Goal: Task Accomplishment & Management: Use online tool/utility

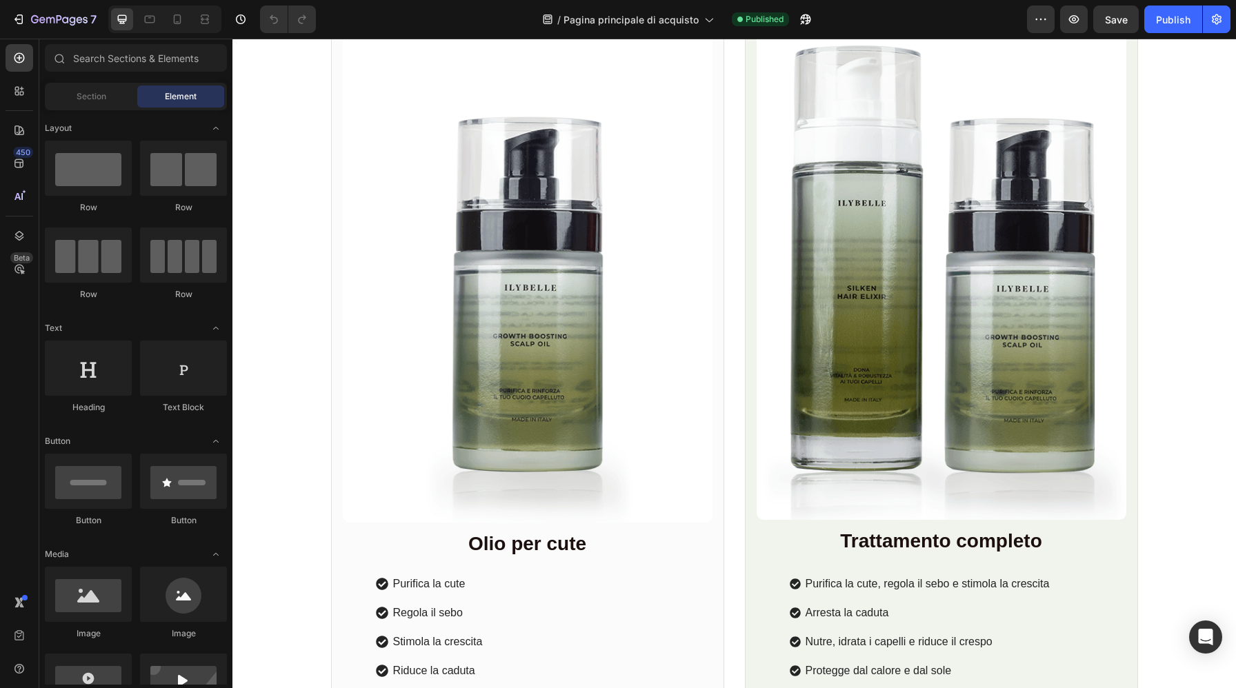
scroll to position [6128, 0]
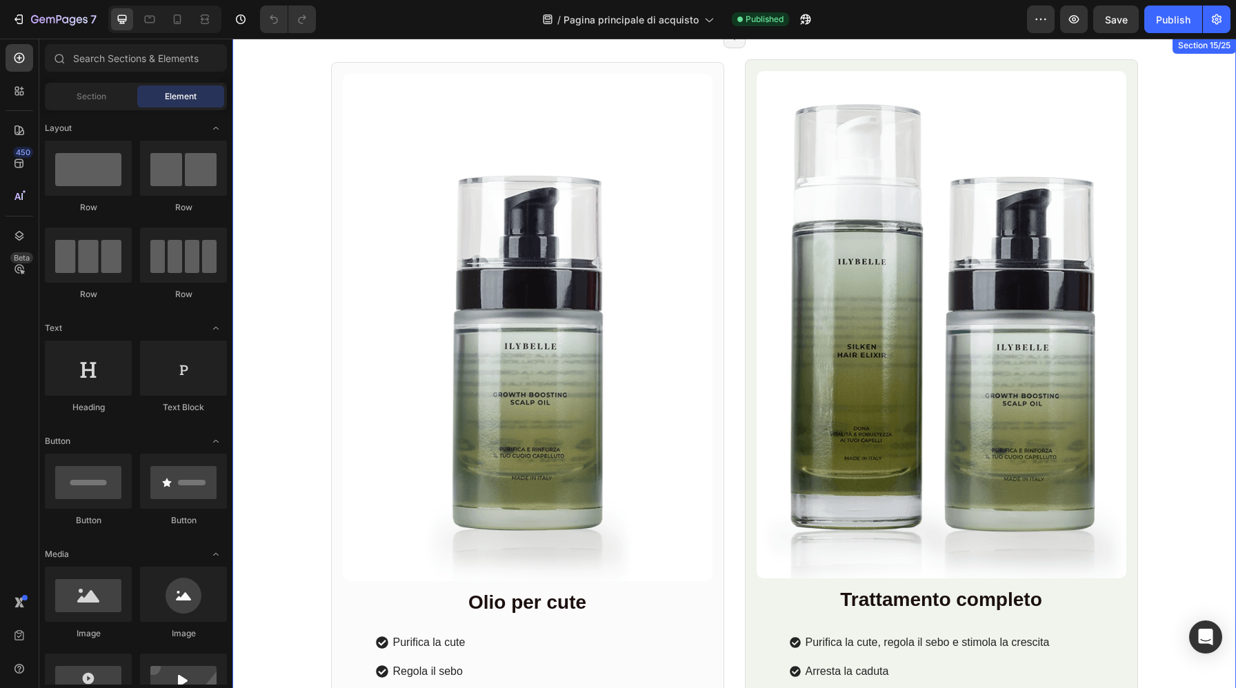
click at [1205, 122] on div "Product Images Row Olio per cute Heading Purifica la cute Regola il sebo Stimol…" at bounding box center [733, 495] width 1003 height 873
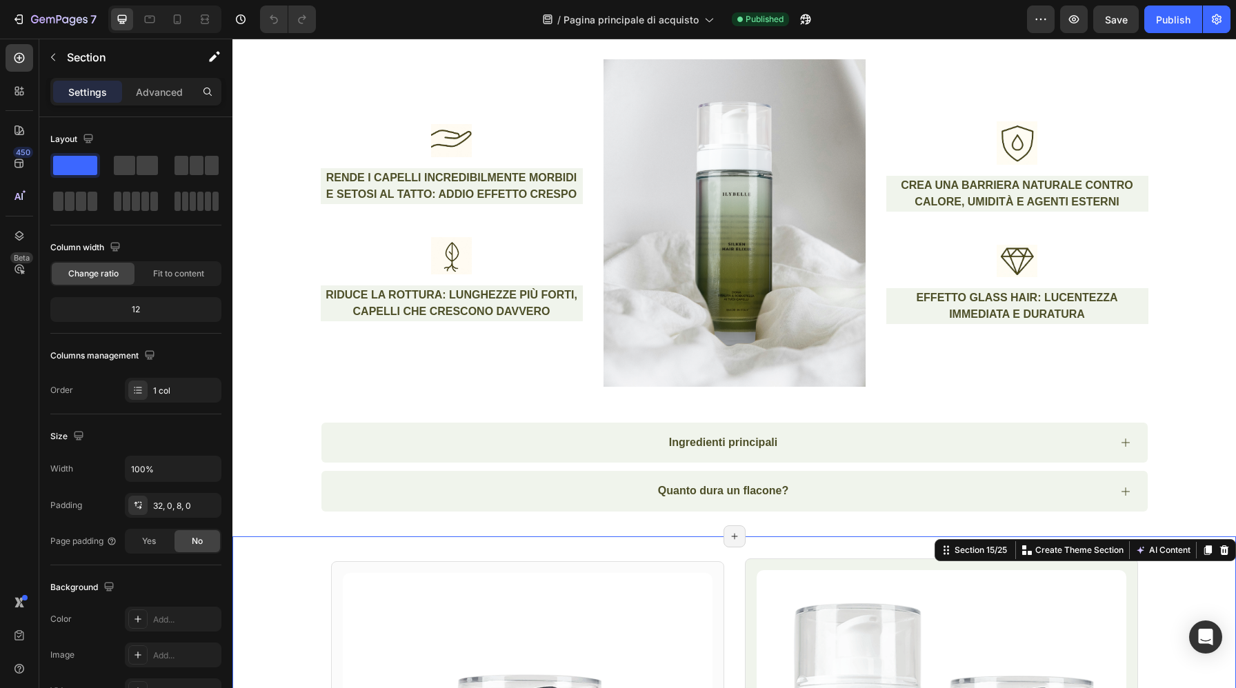
scroll to position [5830, 0]
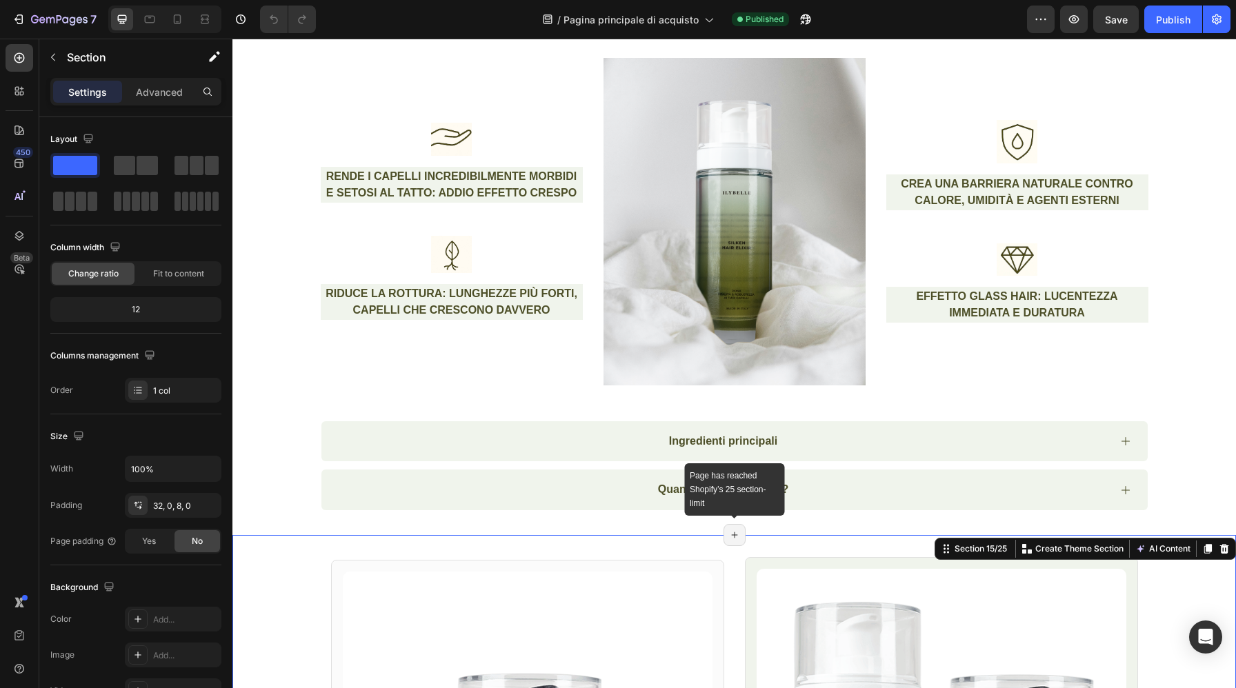
drag, startPoint x: 729, startPoint y: 539, endPoint x: 741, endPoint y: 534, distance: 13.3
click at [741, 534] on div "Page has reached Shopify’s 25 section-limit" at bounding box center [734, 535] width 22 height 22
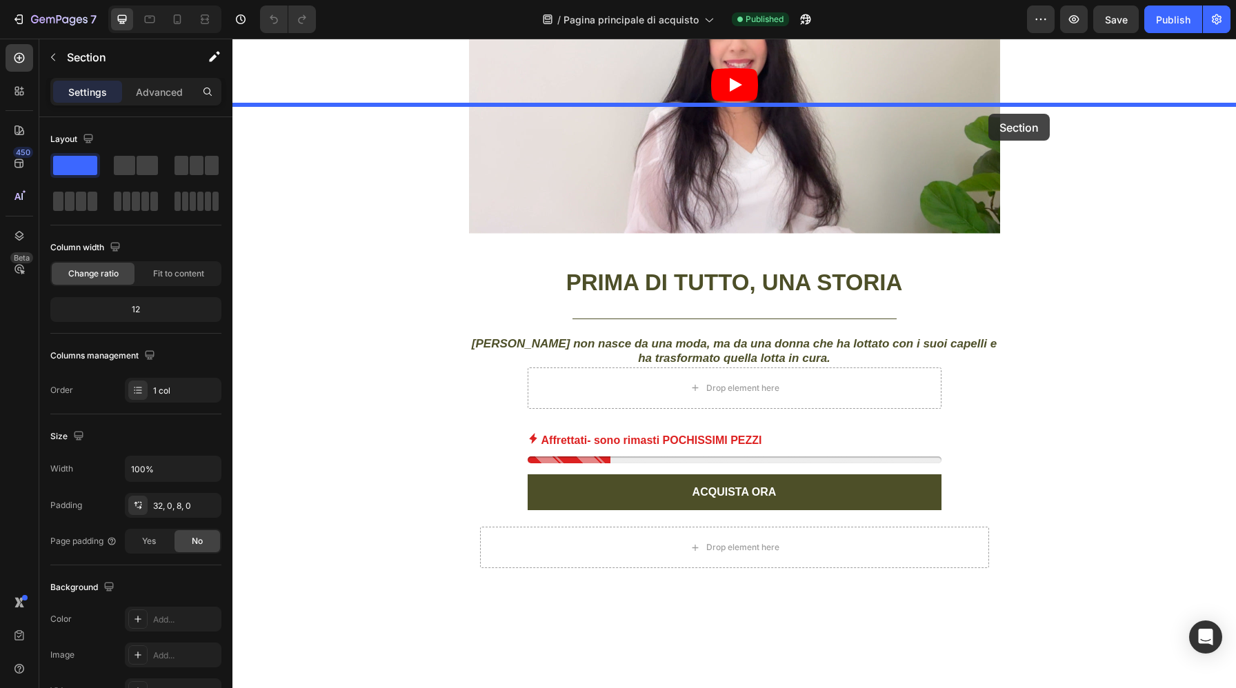
scroll to position [528, 0]
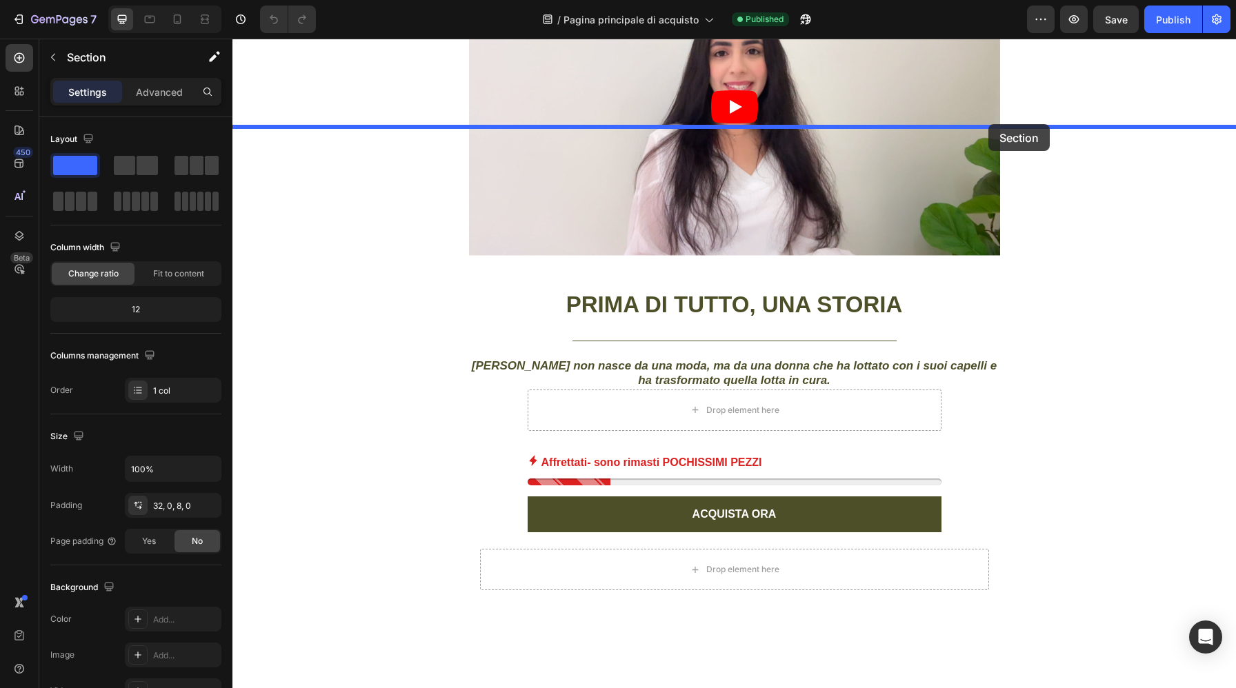
drag, startPoint x: 946, startPoint y: 552, endPoint x: 988, endPoint y: 123, distance: 430.9
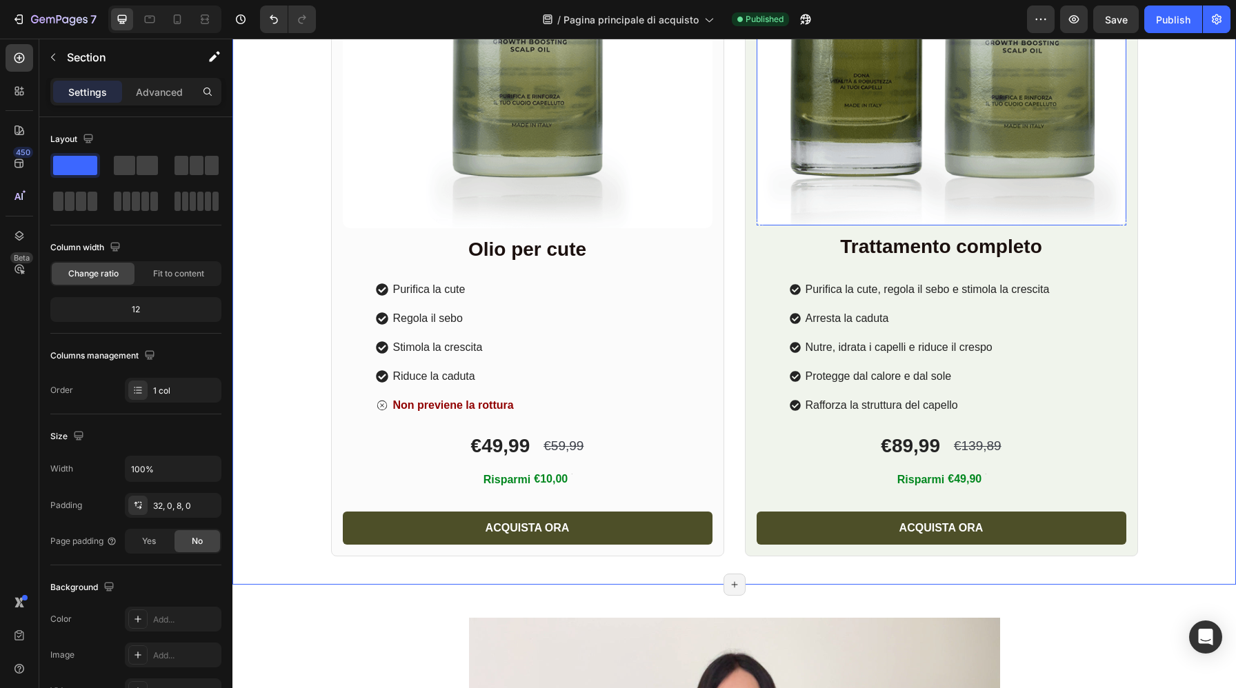
scroll to position [1023, 0]
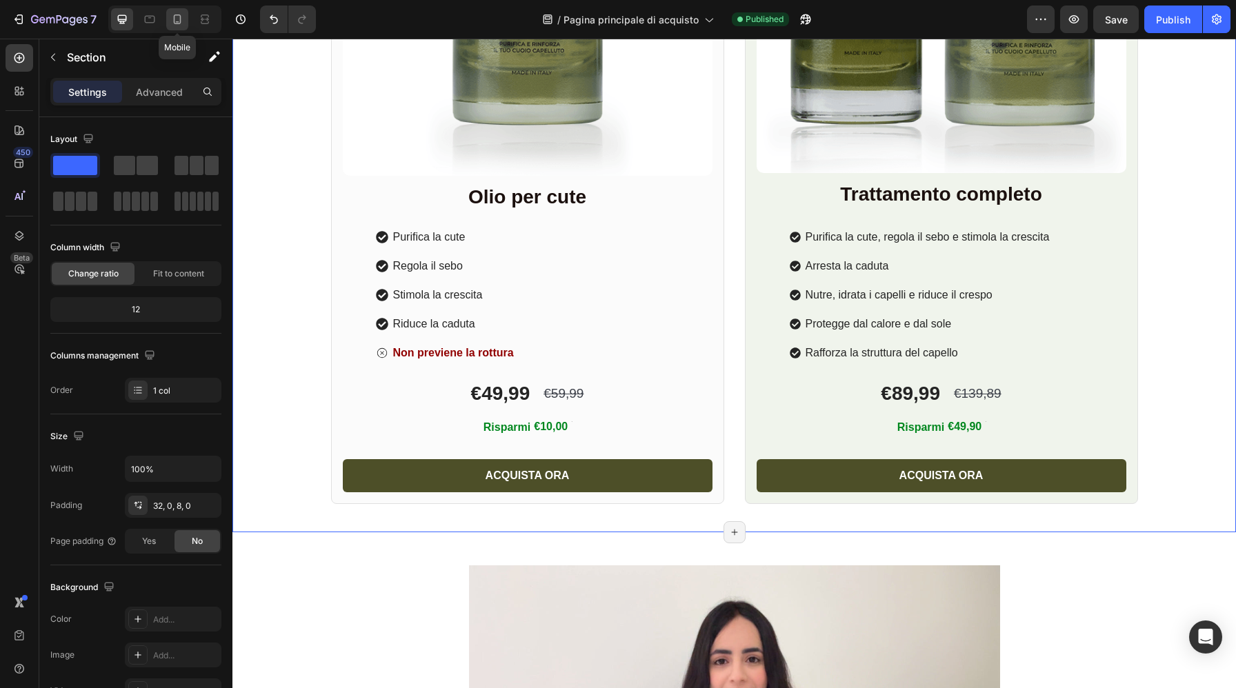
click at [180, 24] on icon at bounding box center [177, 19] width 14 height 14
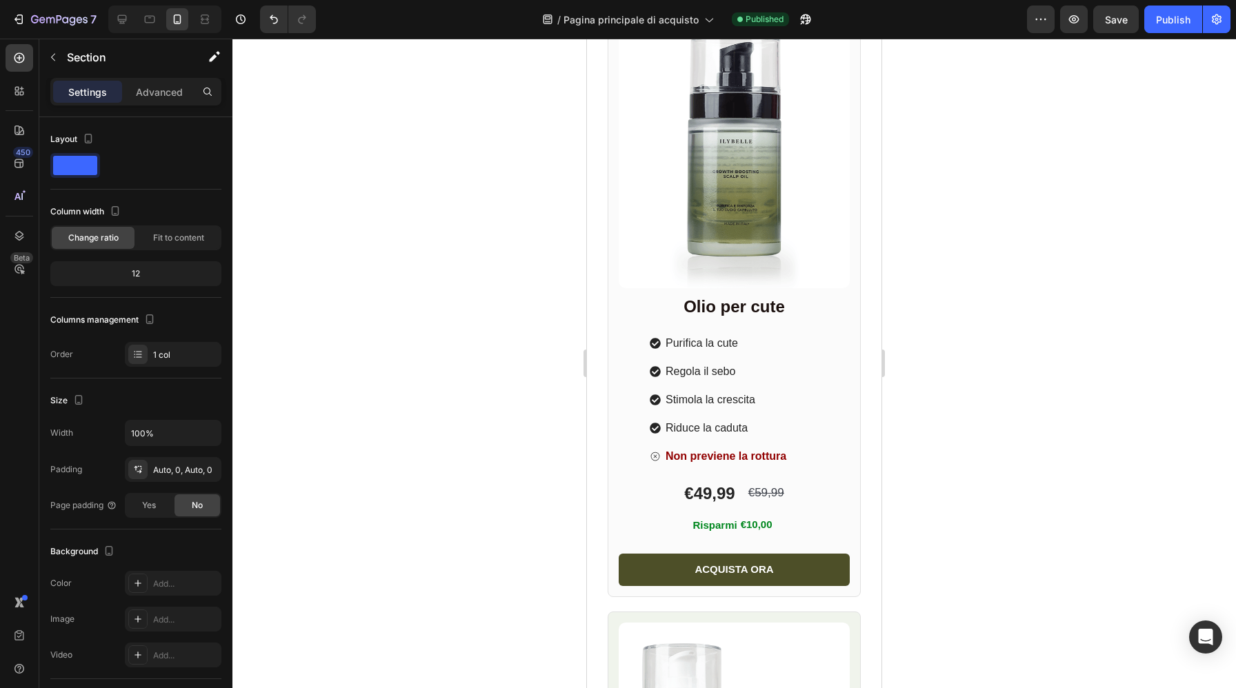
scroll to position [647, 0]
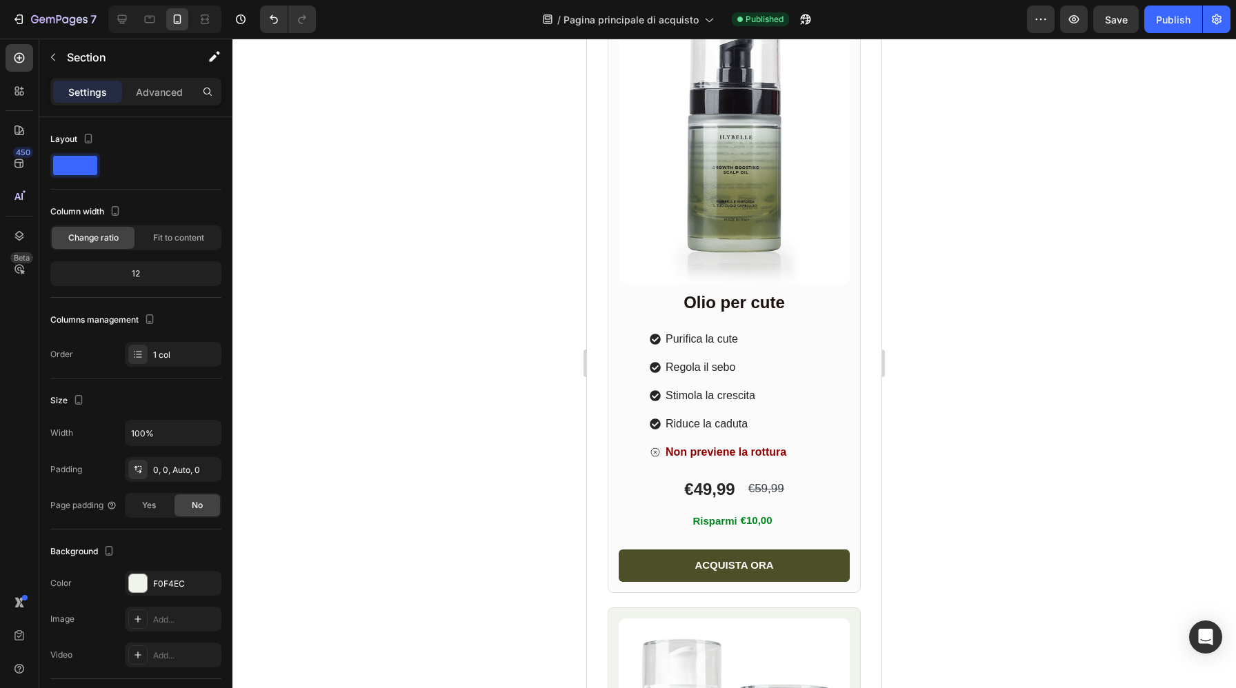
click at [17, 57] on icon at bounding box center [19, 58] width 10 height 10
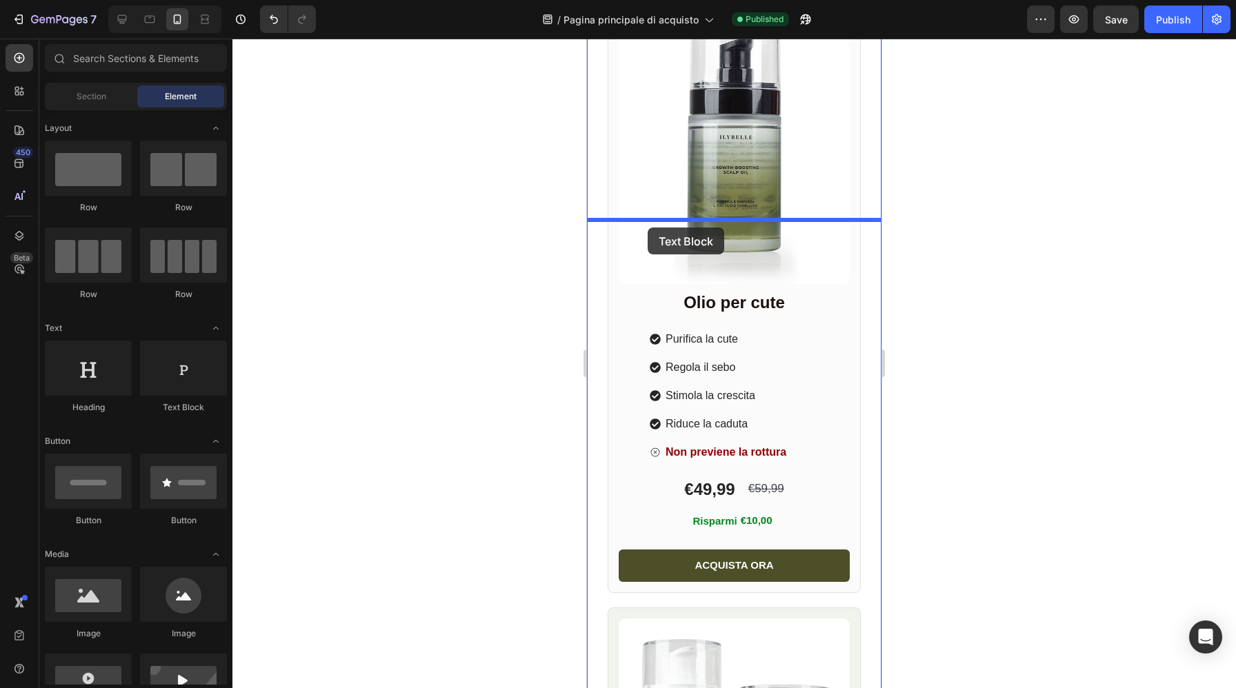
drag, startPoint x: 754, startPoint y: 423, endPoint x: 647, endPoint y: 228, distance: 222.8
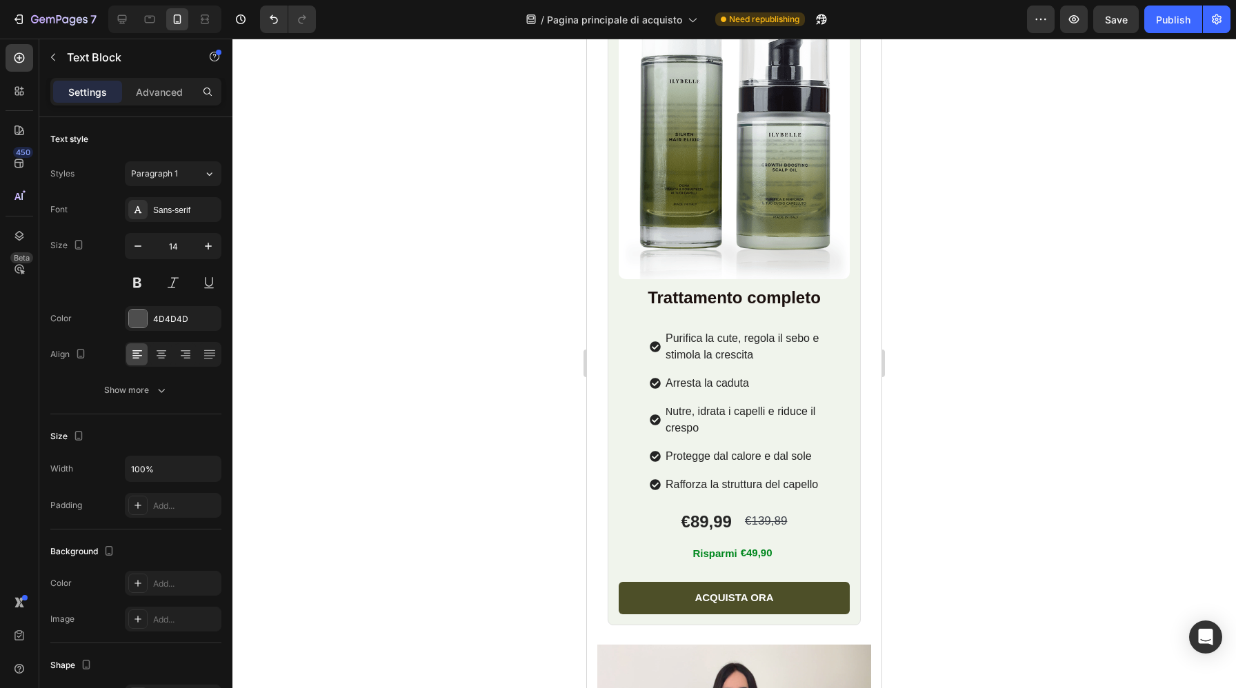
scroll to position [1648, 0]
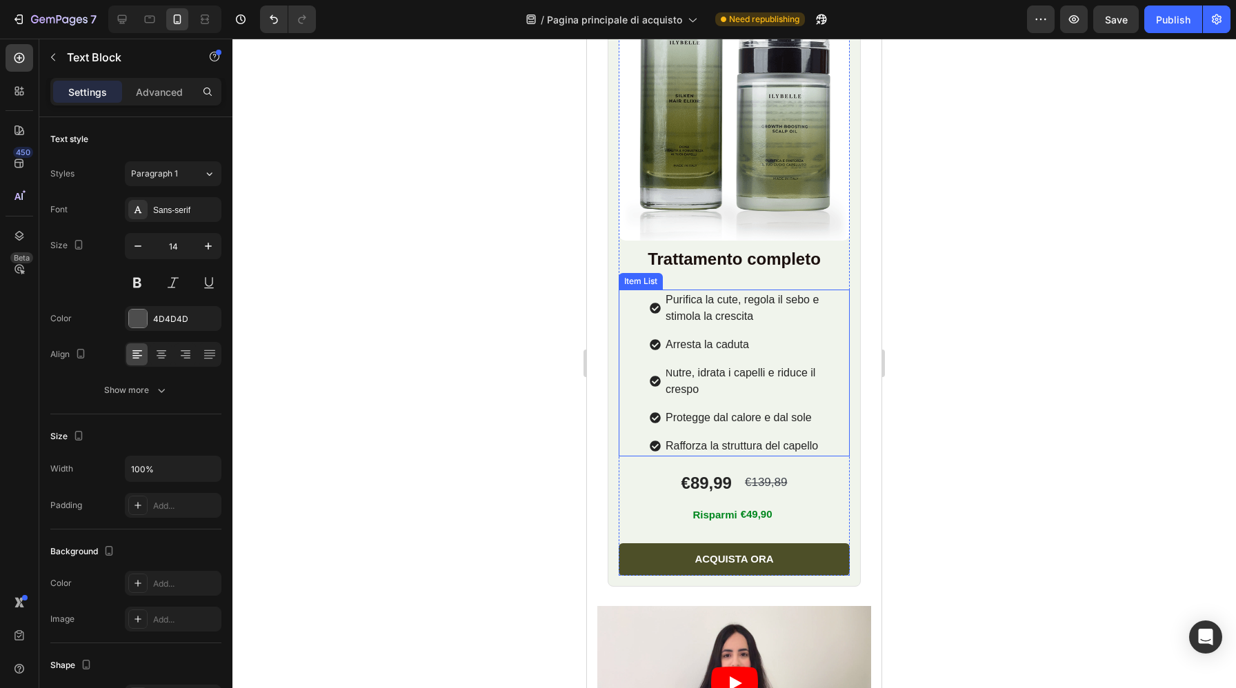
click at [826, 441] on p "Rafforza la struttura del capello" at bounding box center [756, 446] width 182 height 17
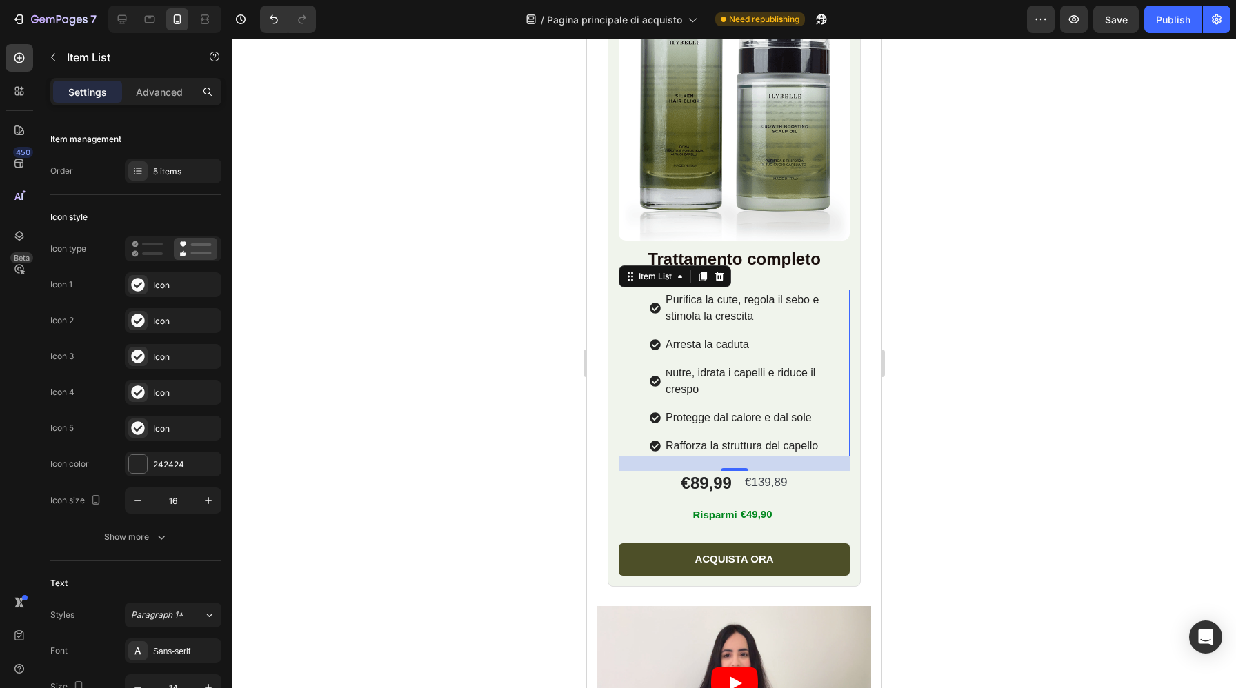
click at [632, 305] on div "Purifica la cute, regola il sebo e stimola la crescita Arresta la caduta N utre…" at bounding box center [734, 373] width 231 height 167
click at [147, 539] on div "Show more" at bounding box center [136, 537] width 64 height 14
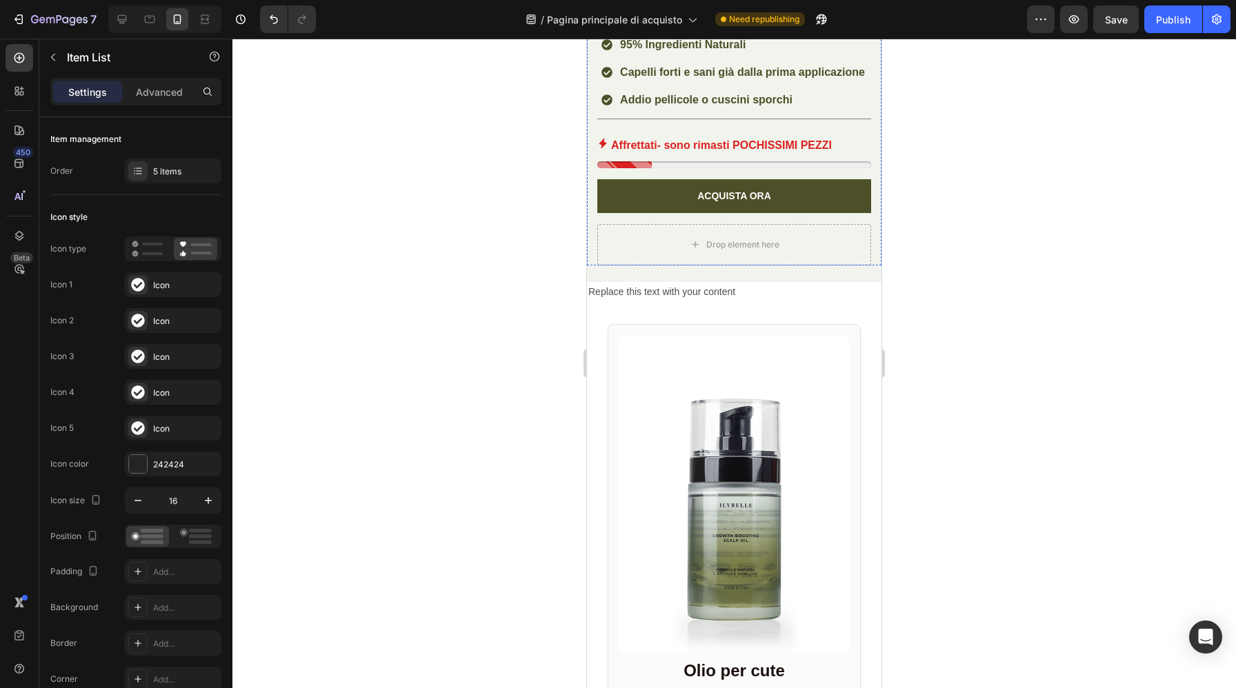
scroll to position [583, 0]
click at [694, 294] on div "Replace this text with your content" at bounding box center [734, 293] width 294 height 20
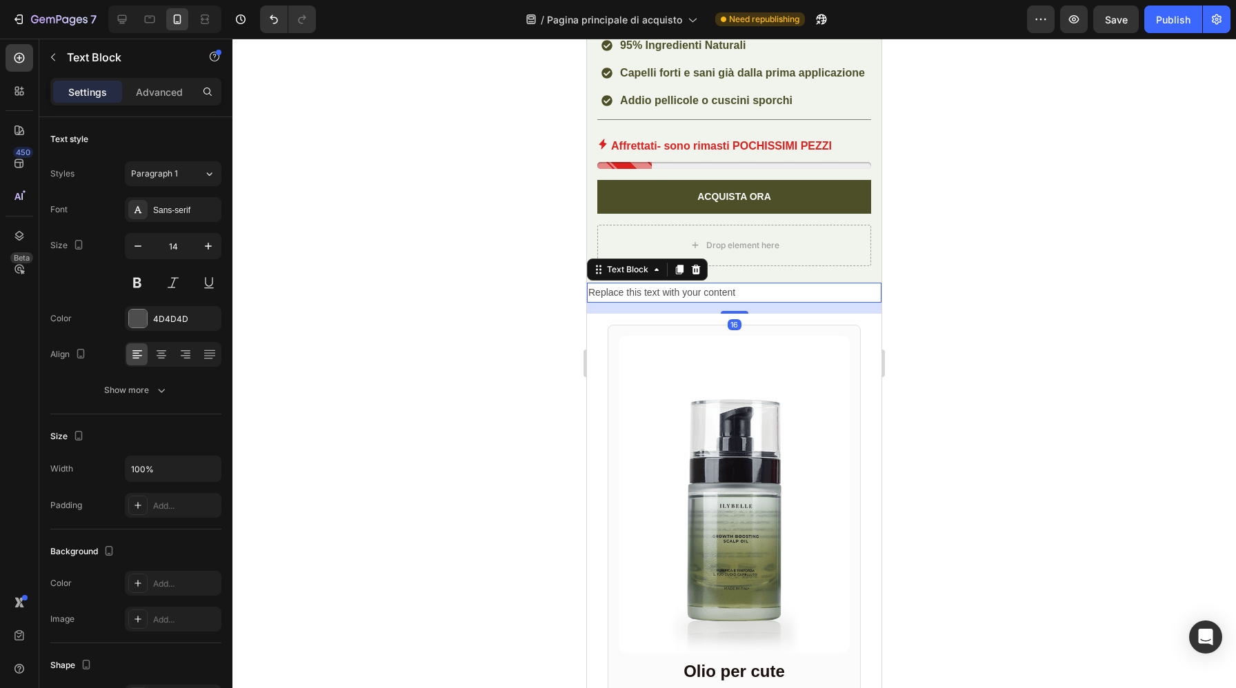
click at [694, 294] on div "Replace this text with your content" at bounding box center [734, 293] width 294 height 20
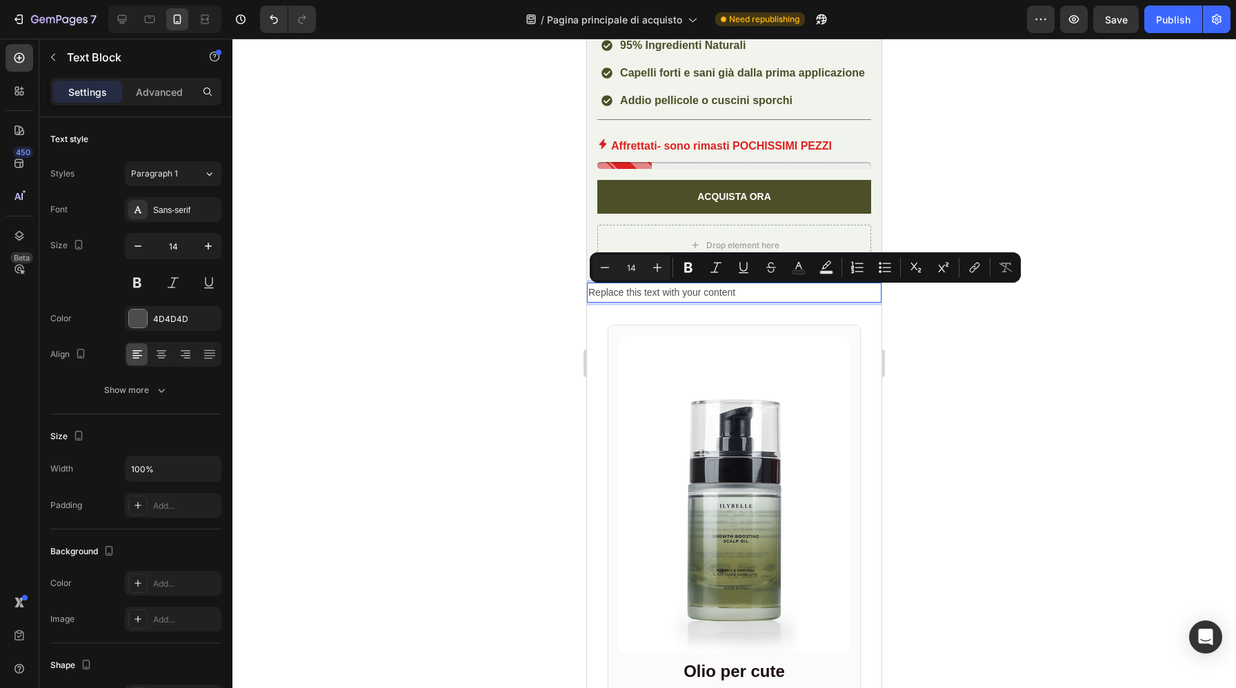
click at [743, 296] on p "Replace this text with your content" at bounding box center [734, 292] width 292 height 17
drag, startPoint x: 745, startPoint y: 296, endPoint x: 584, endPoint y: 291, distance: 161.4
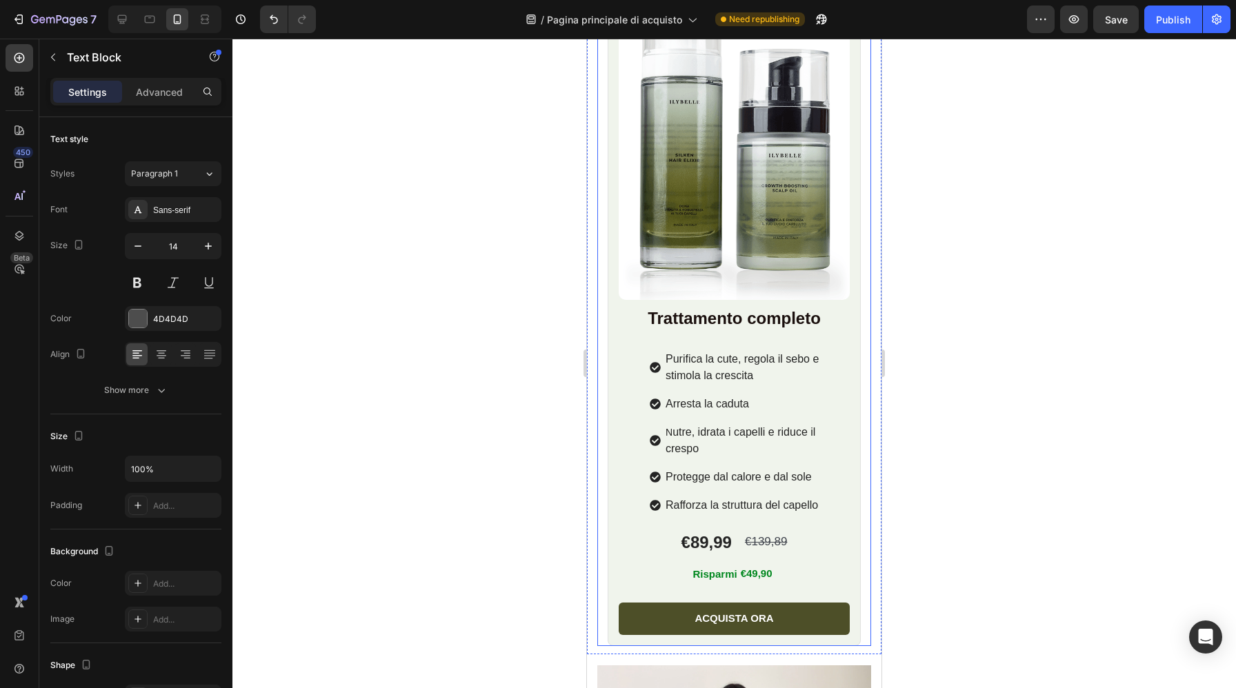
scroll to position [1620, 0]
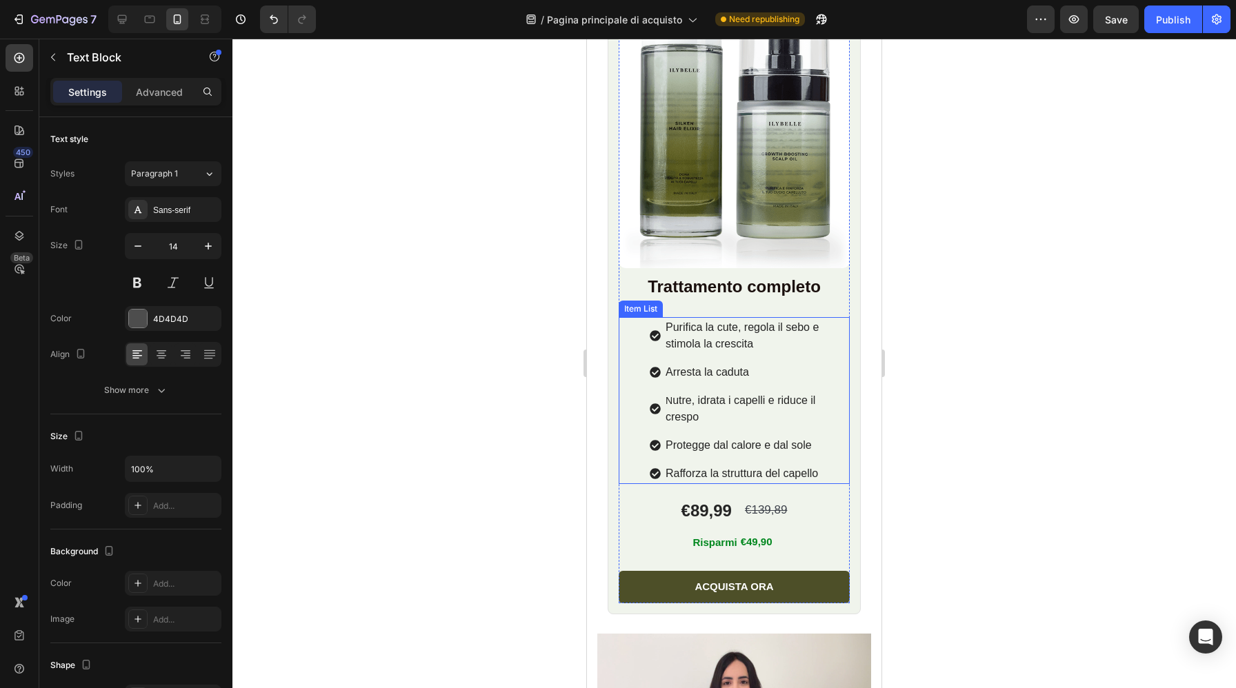
click at [761, 473] on span "Rafforza la struttura del capello" at bounding box center [741, 474] width 152 height 12
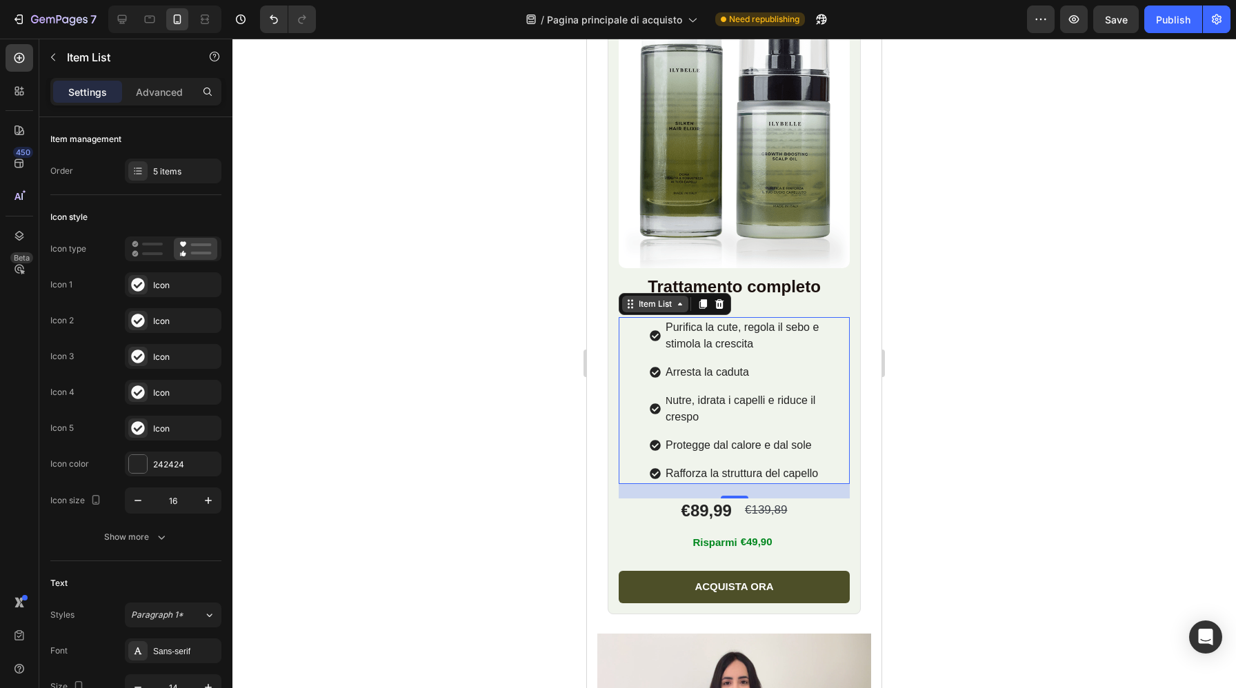
click at [647, 308] on div "Item List" at bounding box center [655, 304] width 39 height 12
click at [169, 96] on p "Advanced" at bounding box center [159, 92] width 47 height 14
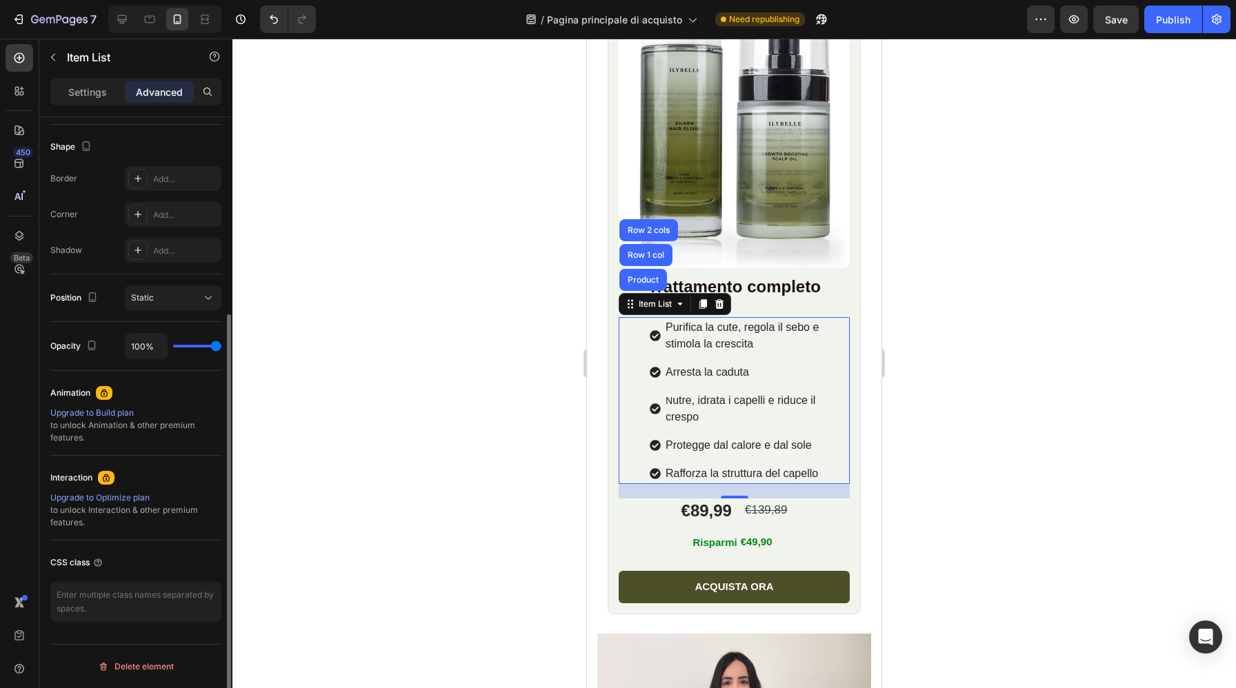
scroll to position [0, 0]
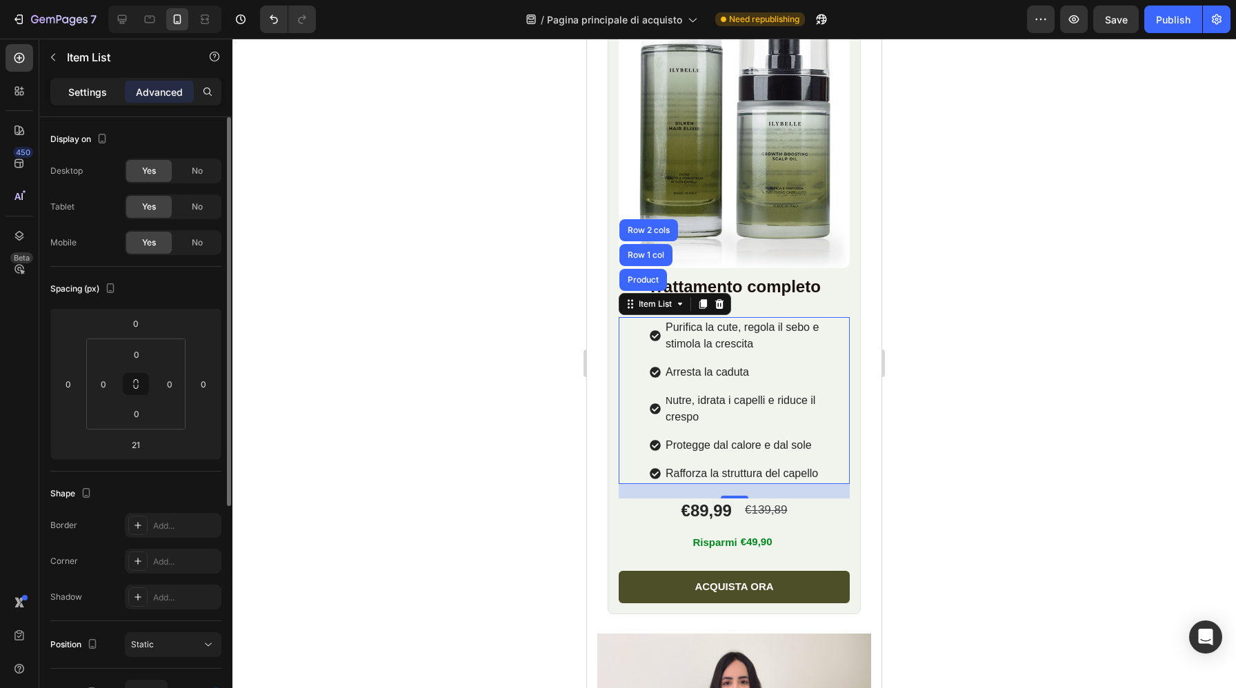
click at [83, 92] on p "Settings" at bounding box center [87, 92] width 39 height 14
type input "4"
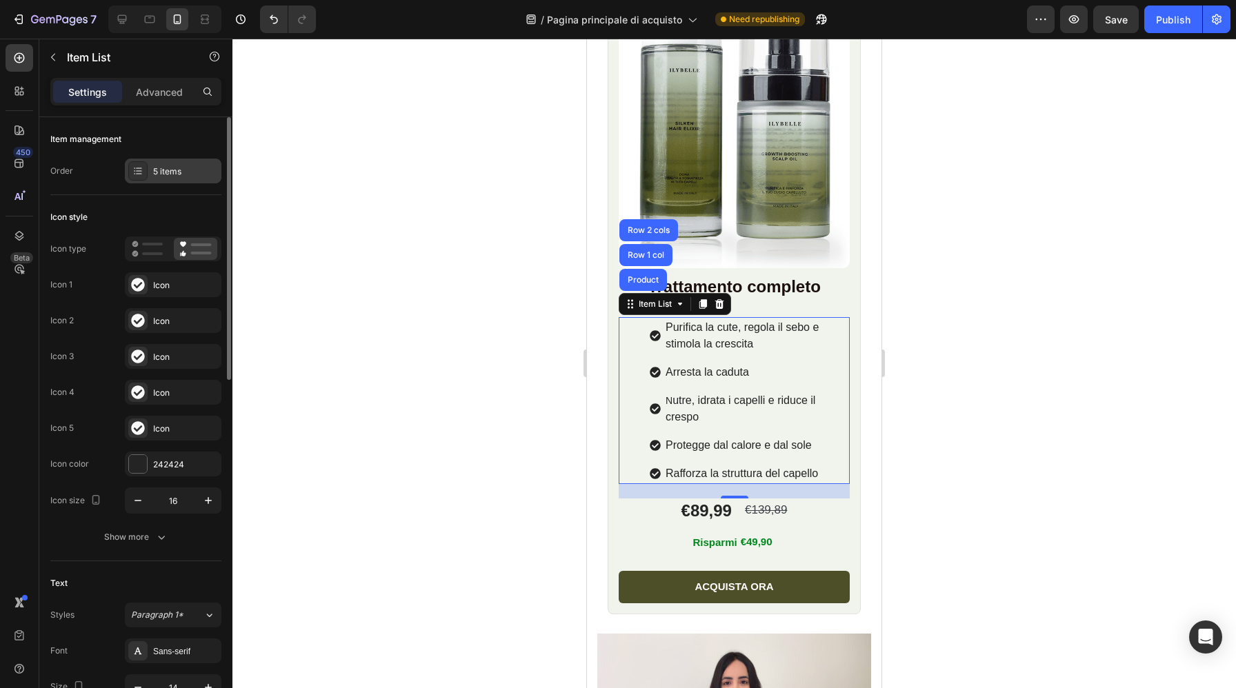
click at [135, 177] on div at bounding box center [137, 170] width 19 height 19
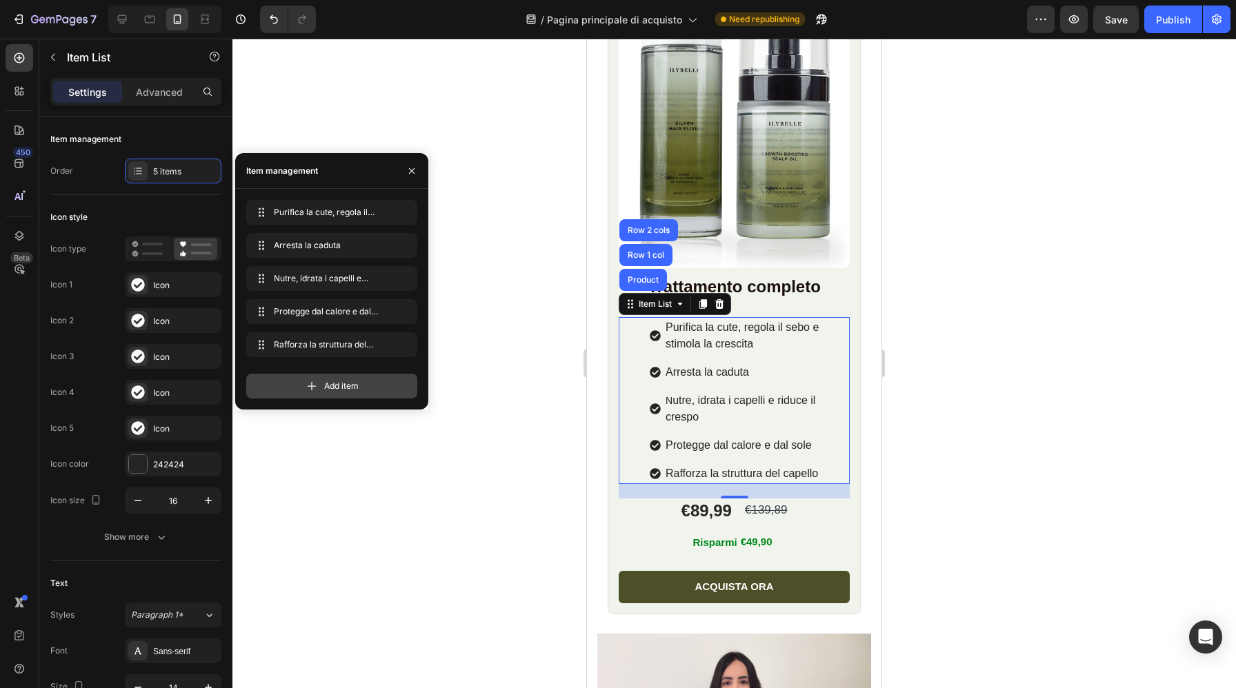
click at [312, 388] on icon at bounding box center [312, 386] width 14 height 14
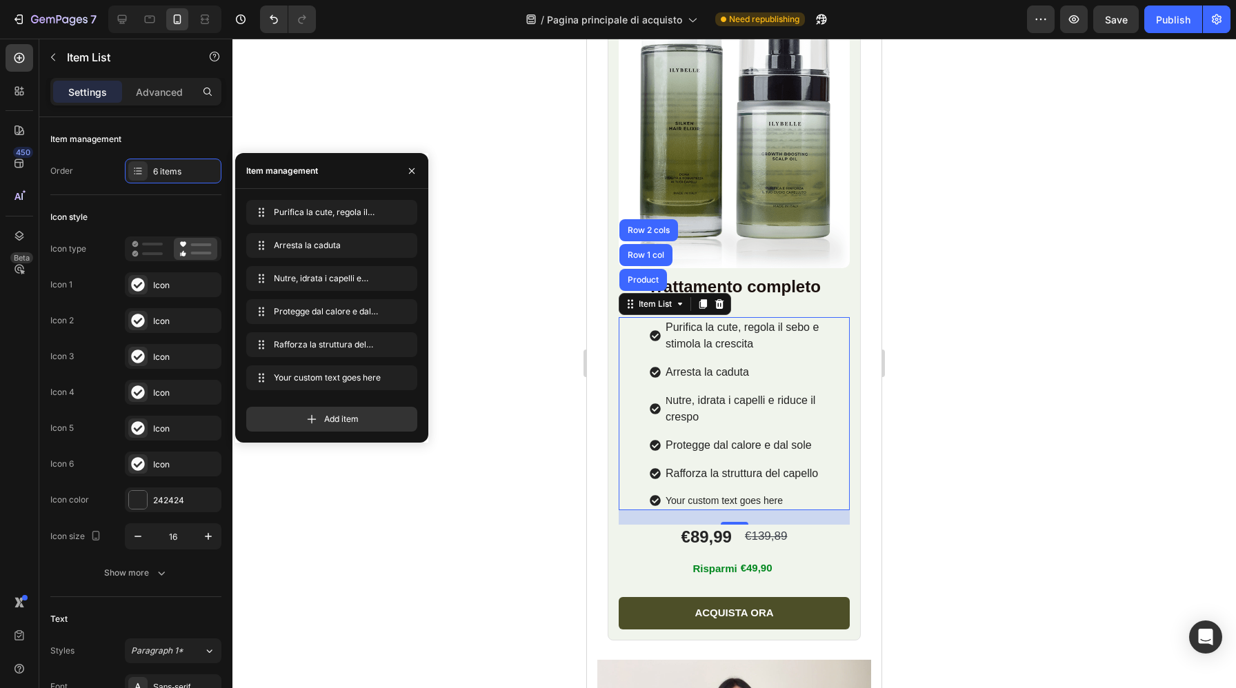
click at [774, 499] on div "Your custom text goes here" at bounding box center [756, 501] width 186 height 19
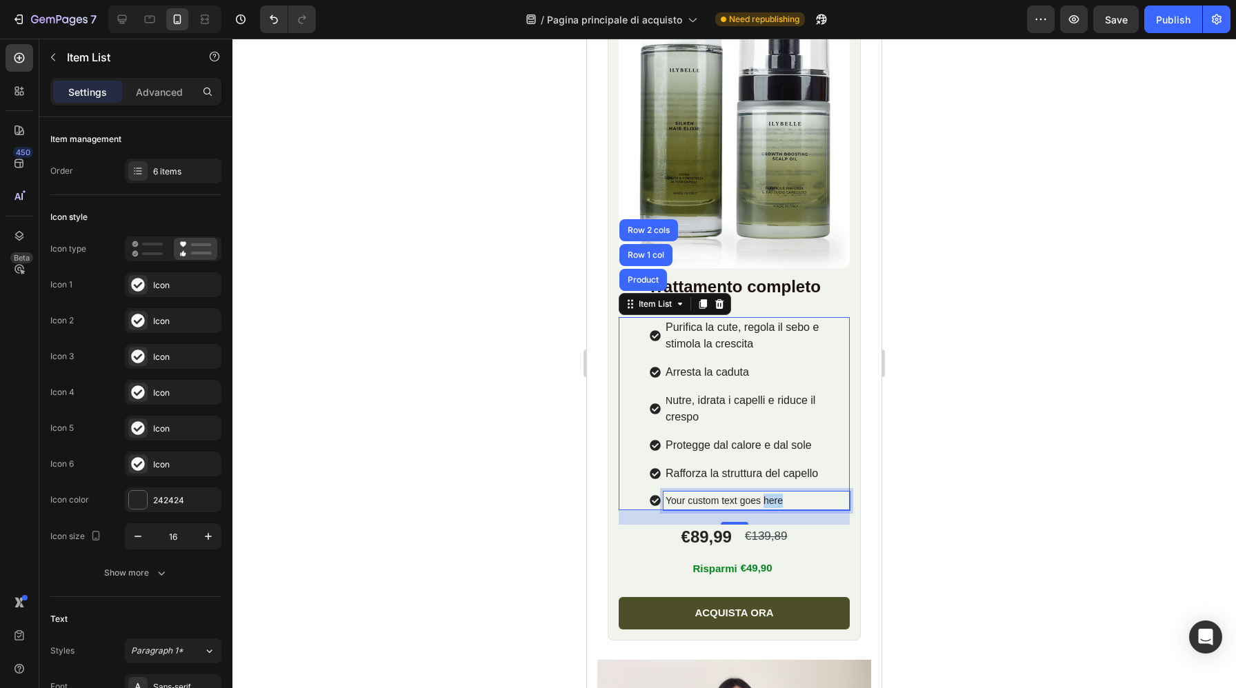
click at [774, 499] on p "Your custom text goes here" at bounding box center [756, 501] width 182 height 14
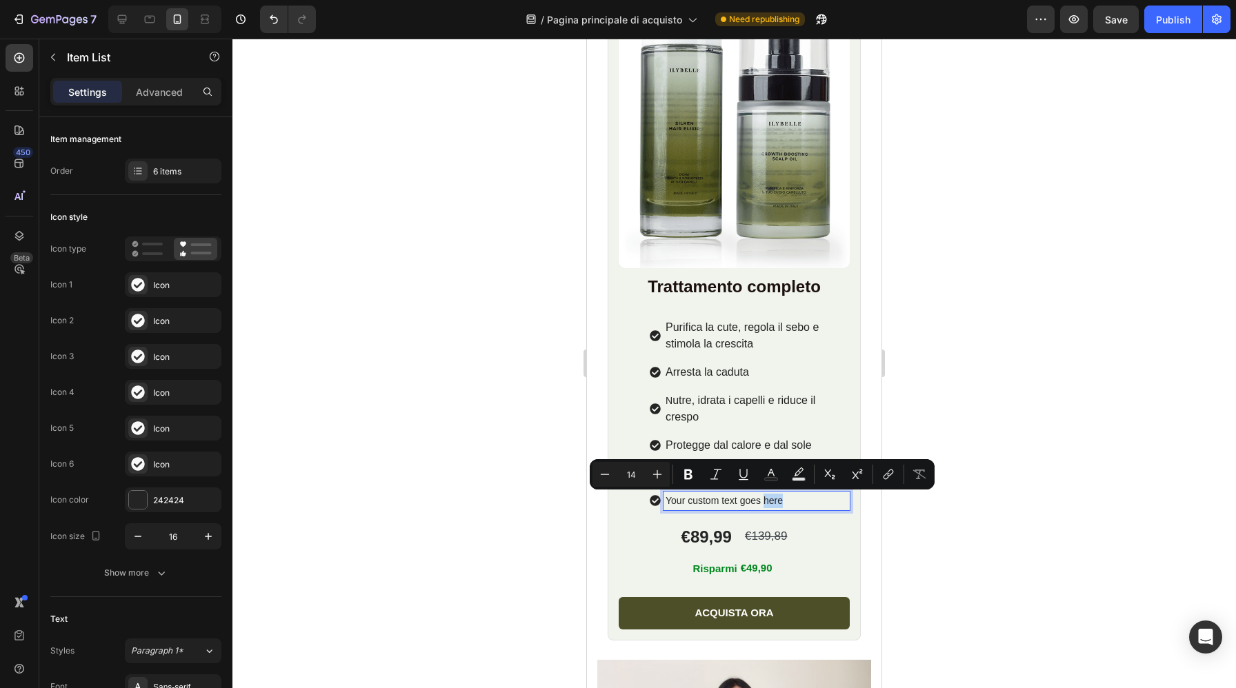
click at [789, 499] on p "Your custom text goes here" at bounding box center [756, 501] width 182 height 14
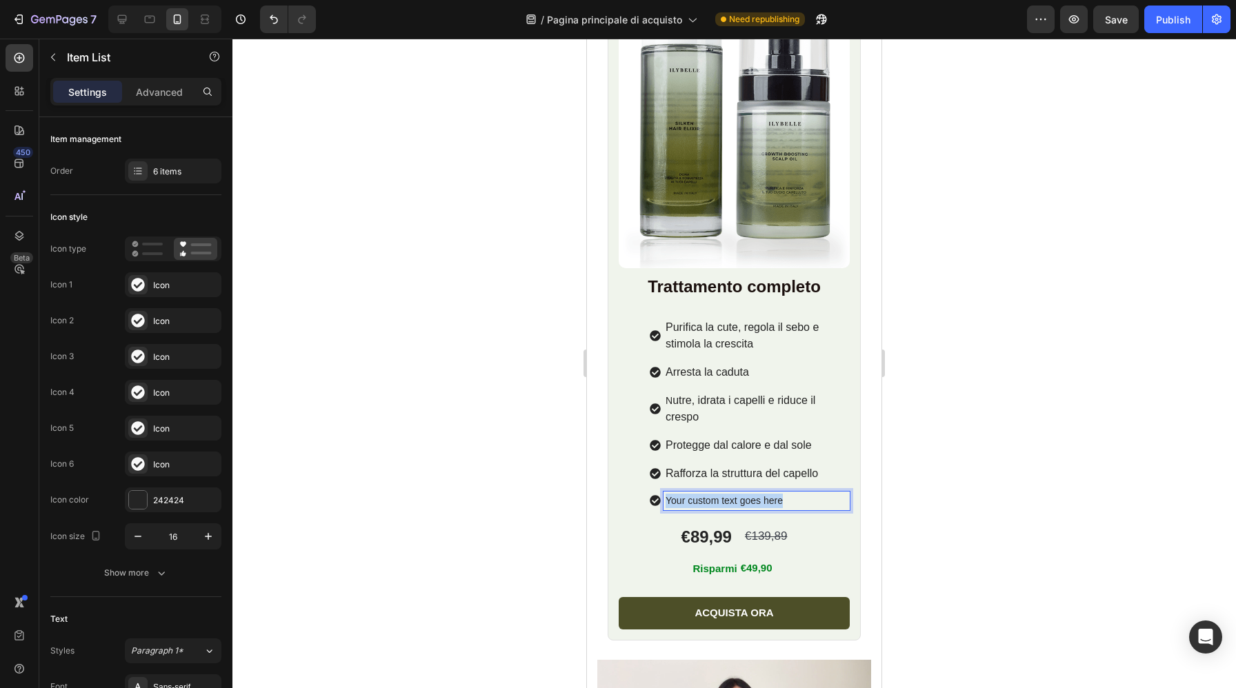
drag, startPoint x: 789, startPoint y: 499, endPoint x: 663, endPoint y: 502, distance: 126.2
click at [663, 502] on div "Your custom text goes here" at bounding box center [750, 501] width 200 height 19
click at [719, 475] on span "Rafforza la struttura del capello" at bounding box center [741, 474] width 152 height 12
click at [820, 476] on p "Rafforza la struttura del capello" at bounding box center [756, 473] width 182 height 17
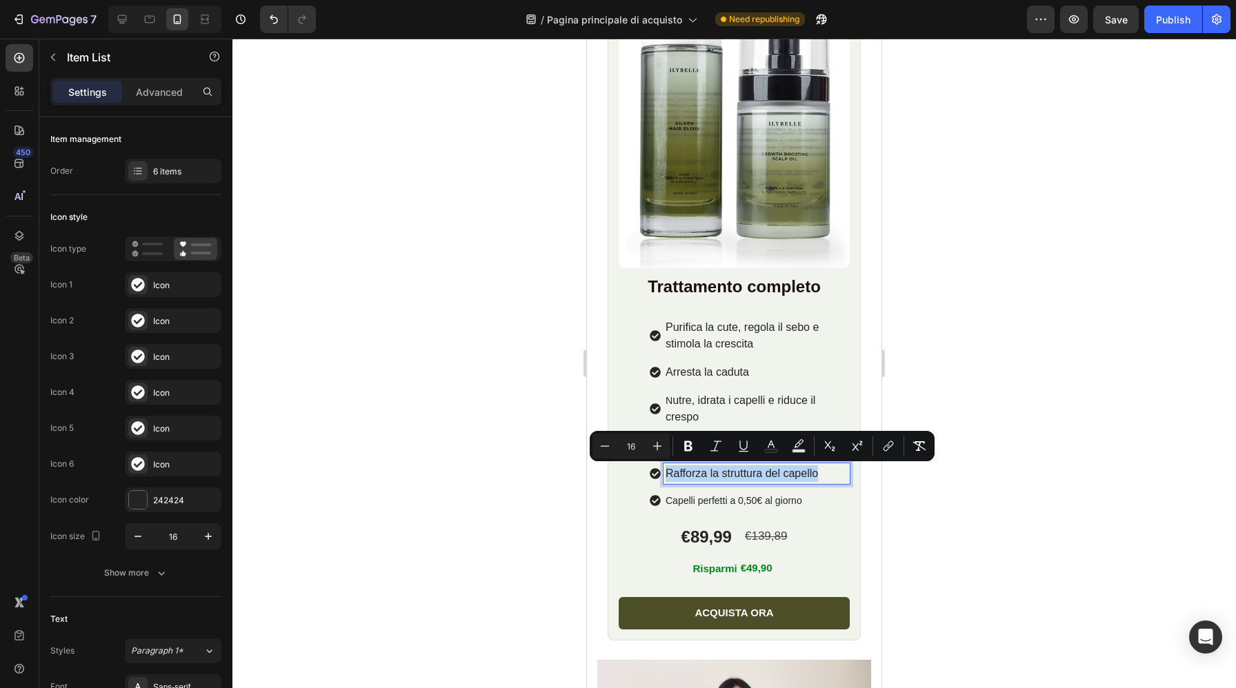
drag, startPoint x: 818, startPoint y: 476, endPoint x: 663, endPoint y: 476, distance: 155.1
click at [663, 476] on div "Rafforza la struttura del capello" at bounding box center [756, 473] width 186 height 21
copy span "Rafforza la struttura del capello"
click at [752, 504] on p "Capelli perfetti a 0,50€ al giorno" at bounding box center [756, 501] width 182 height 14
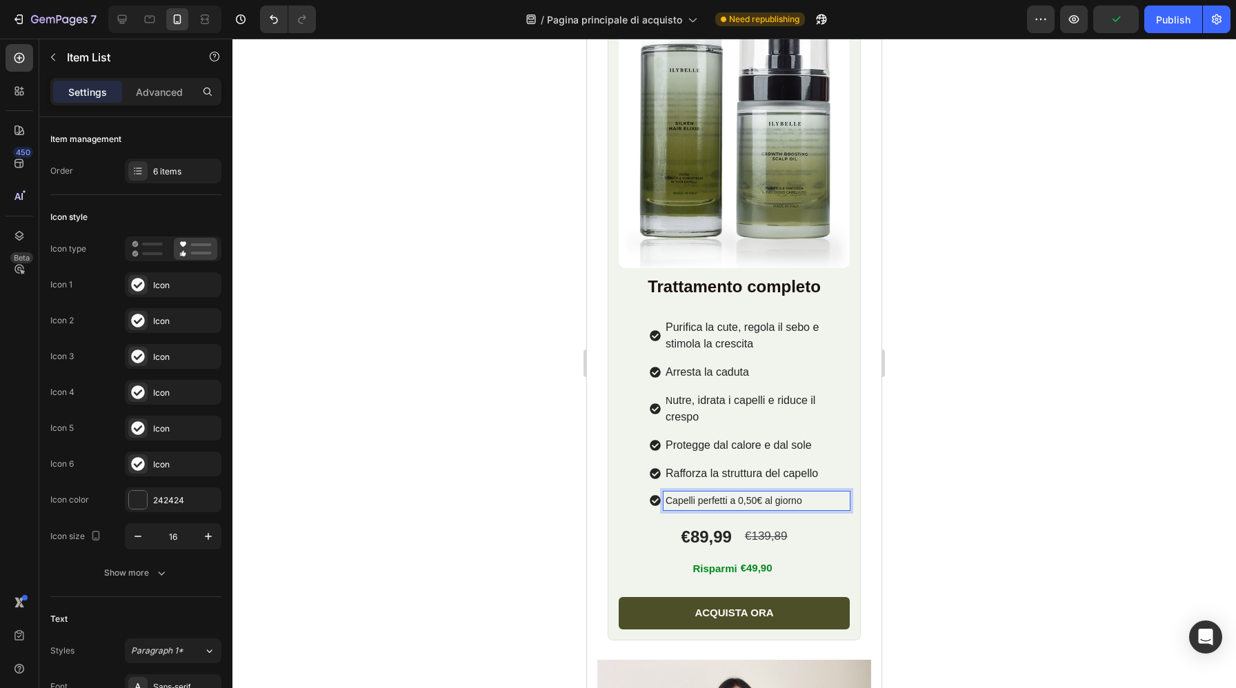
click at [790, 474] on span "Rafforza la struttura del capello" at bounding box center [741, 474] width 152 height 12
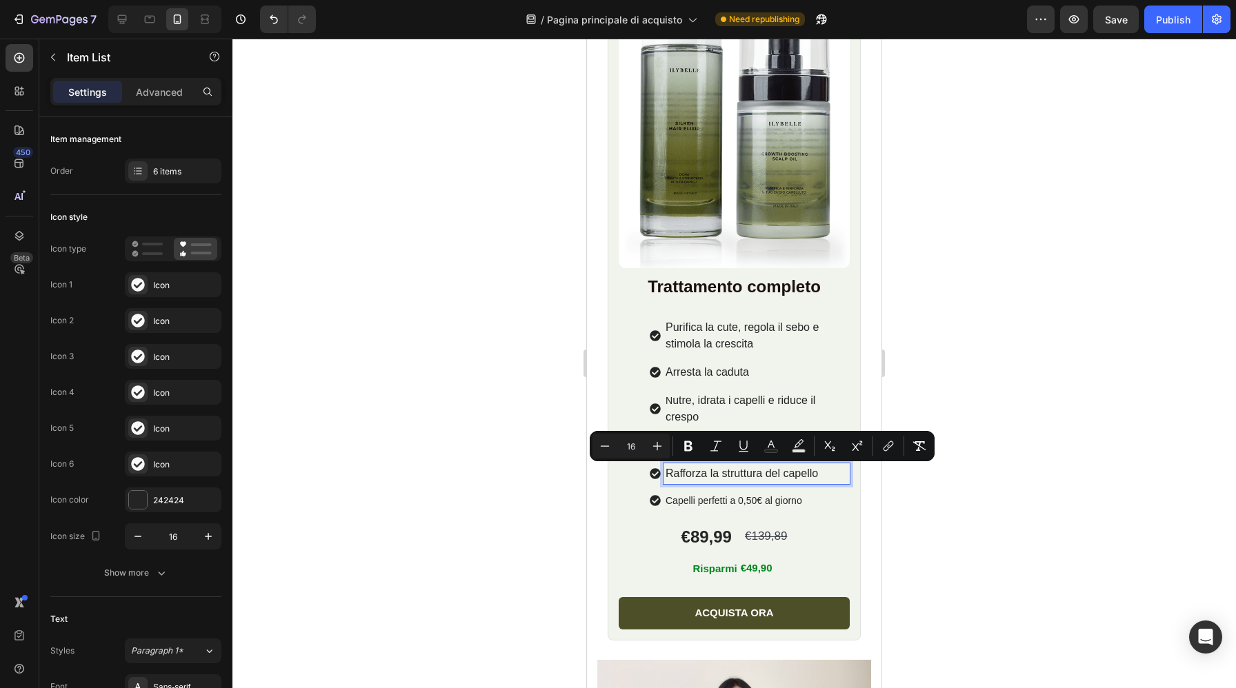
click at [776, 499] on p "Capelli perfetti a 0,50€ al giorno" at bounding box center [756, 501] width 182 height 14
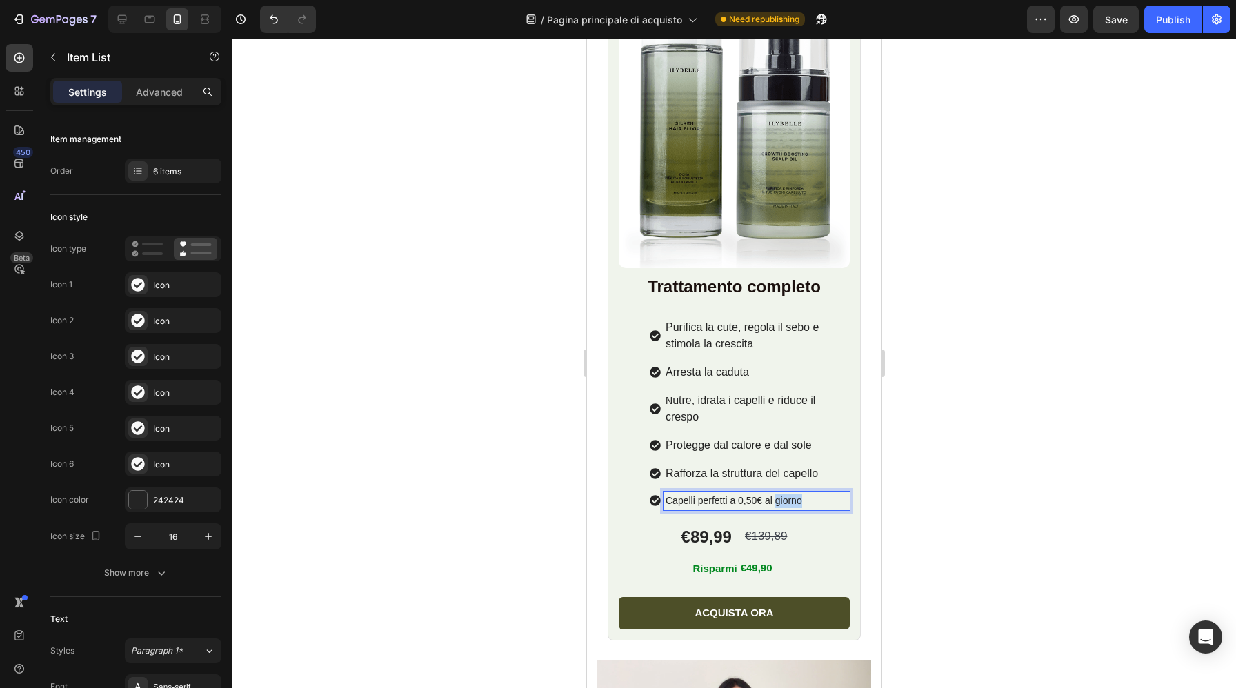
click at [776, 499] on p "Capelli perfetti a 0,50€ al giorno" at bounding box center [756, 501] width 182 height 14
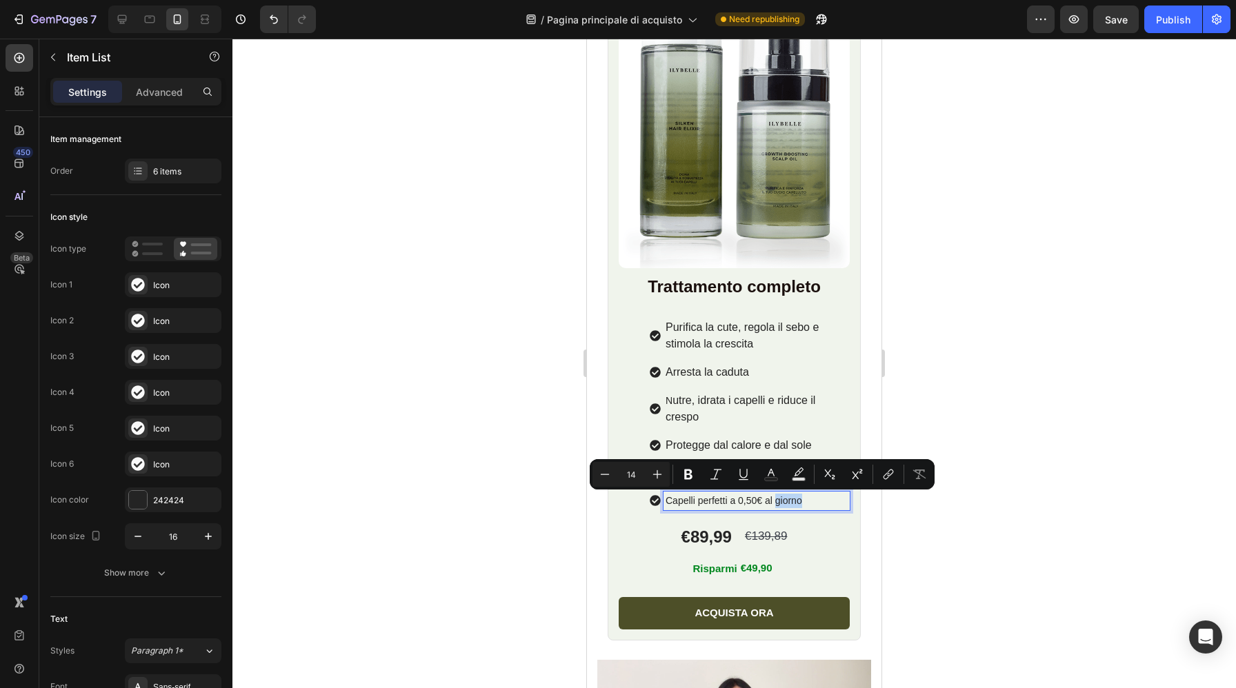
click at [808, 499] on p "Capelli perfetti a 0,50€ al giorno" at bounding box center [756, 501] width 182 height 14
click at [814, 500] on p "Capelli perfetti a 0,50€ al giorno" at bounding box center [756, 501] width 182 height 14
click at [798, 501] on p "Capelli perfetti a 0,50€ al giorno" at bounding box center [756, 501] width 182 height 14
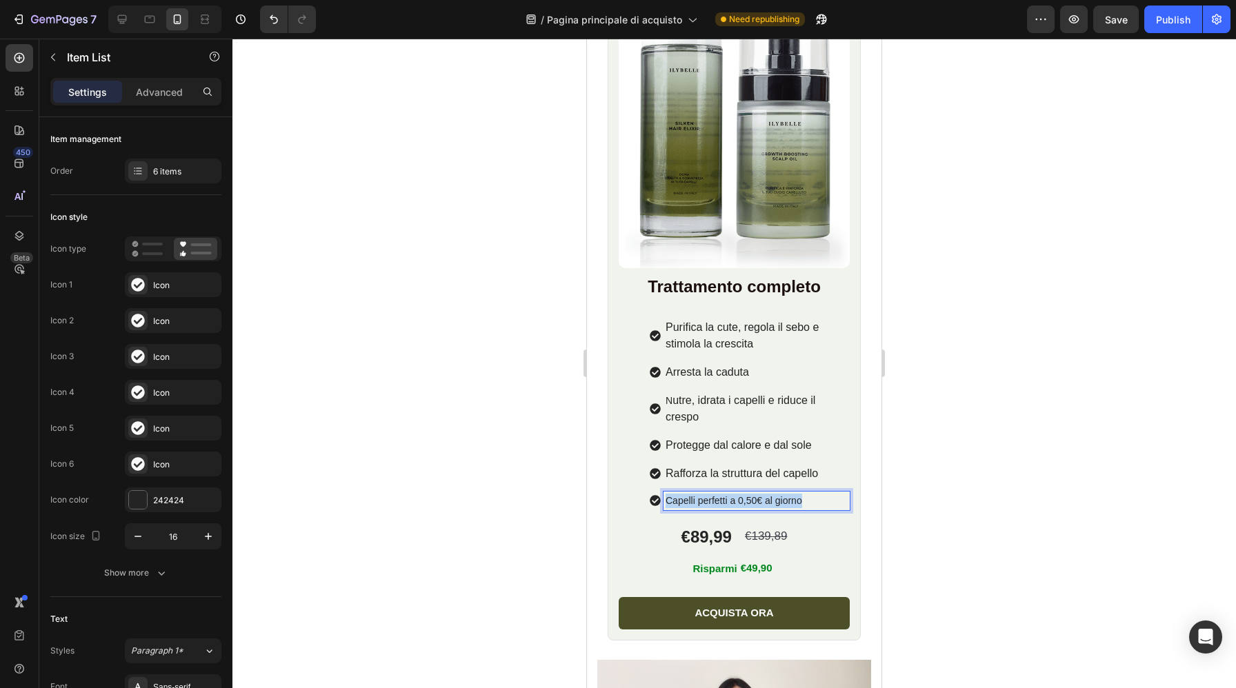
drag, startPoint x: 807, startPoint y: 500, endPoint x: 664, endPoint y: 499, distance: 143.4
click at [664, 499] on div "Capelli perfetti a 0,50€ al giorno" at bounding box center [756, 501] width 186 height 19
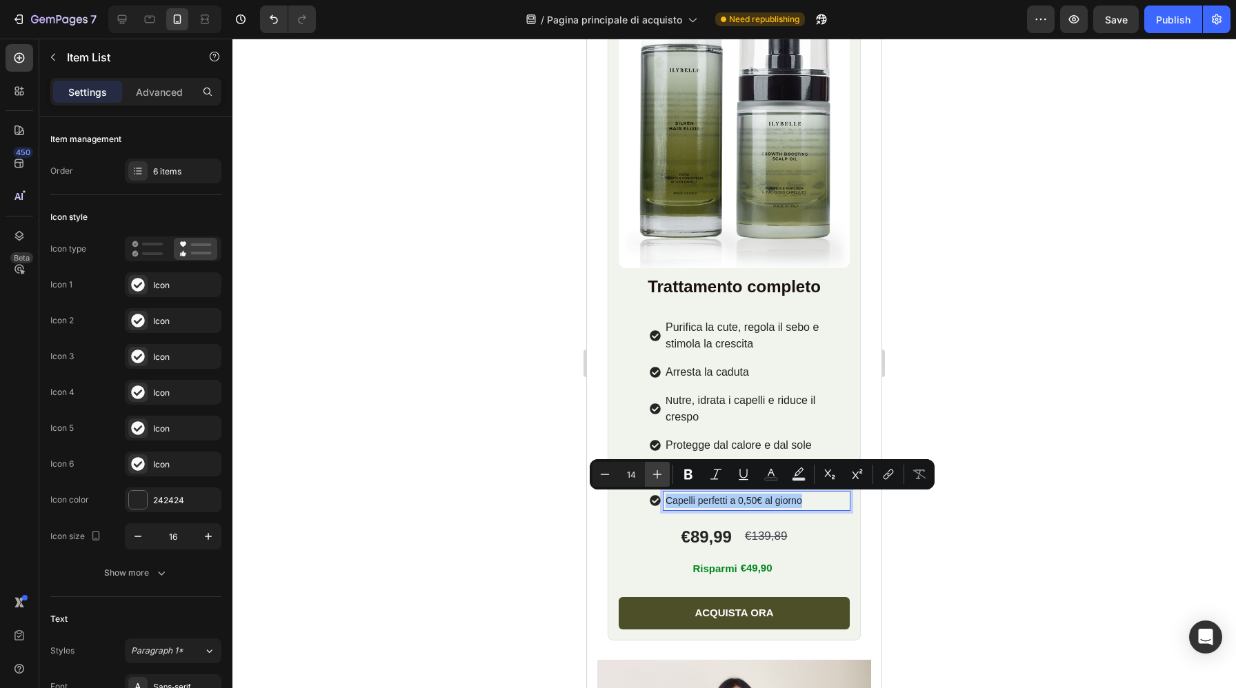
click at [658, 474] on icon "Editor contextual toolbar" at bounding box center [657, 474] width 9 height 9
type input "16"
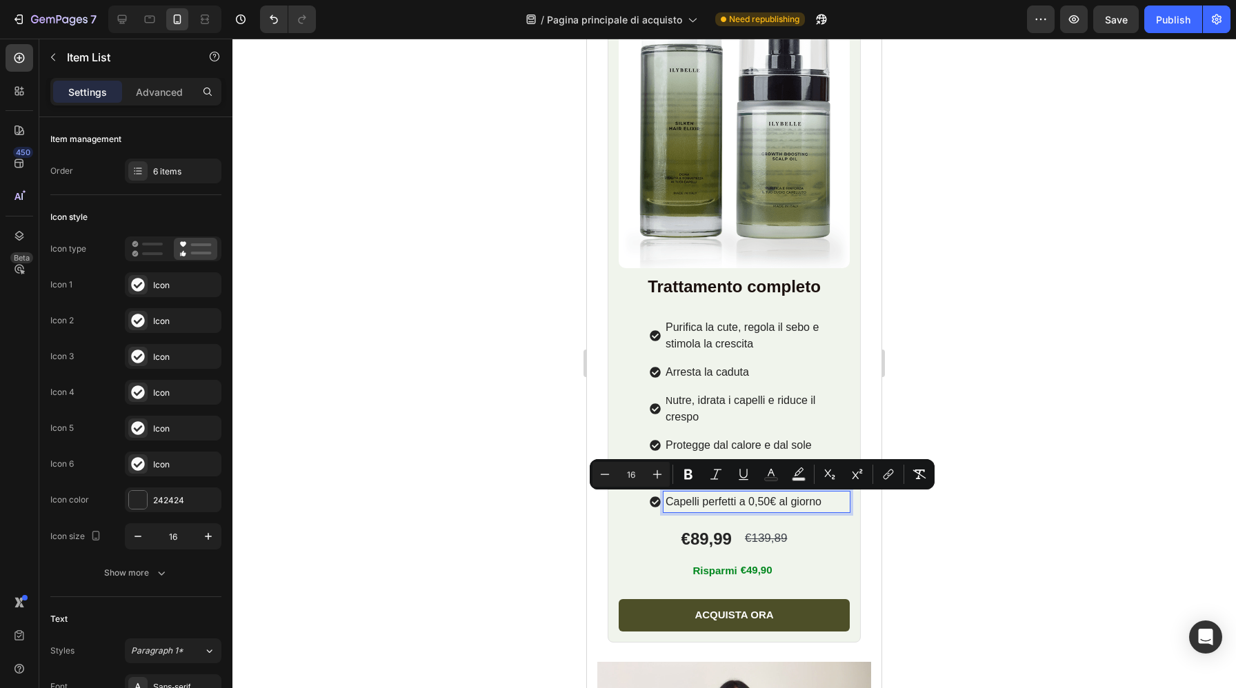
click at [516, 501] on div at bounding box center [733, 364] width 1003 height 650
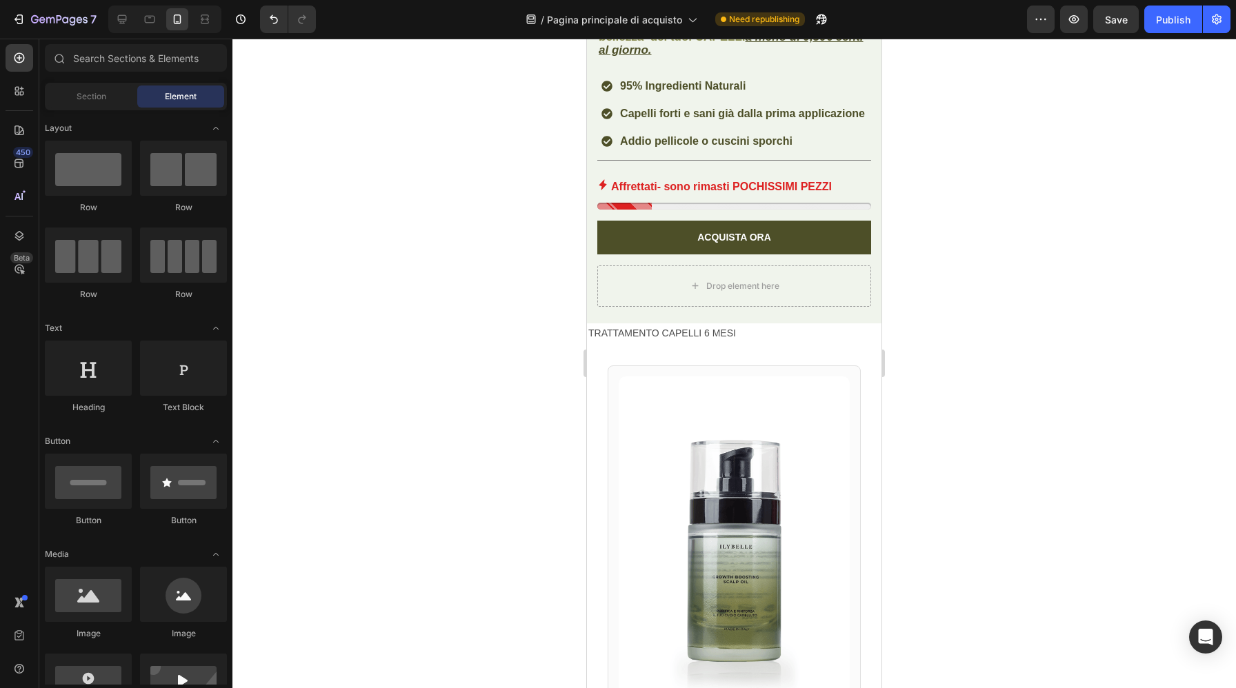
scroll to position [541, 0]
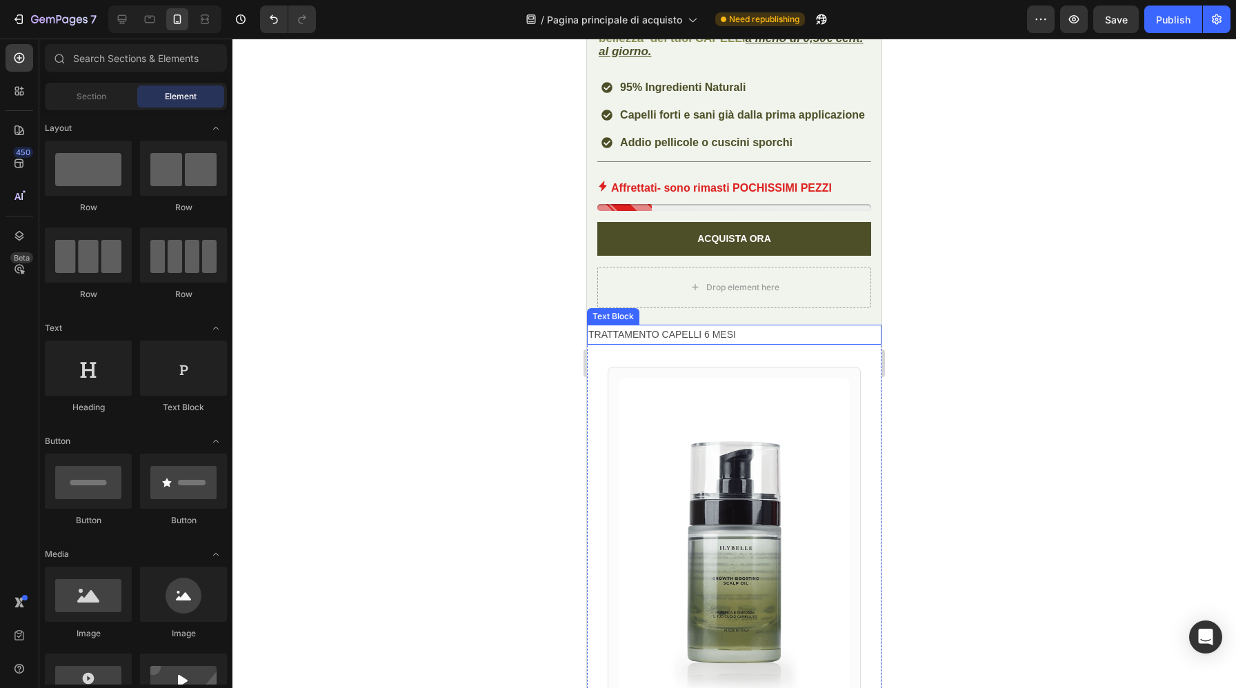
click at [752, 332] on p "TRATTAMENTO CAPELLI 6 MESI" at bounding box center [734, 334] width 292 height 17
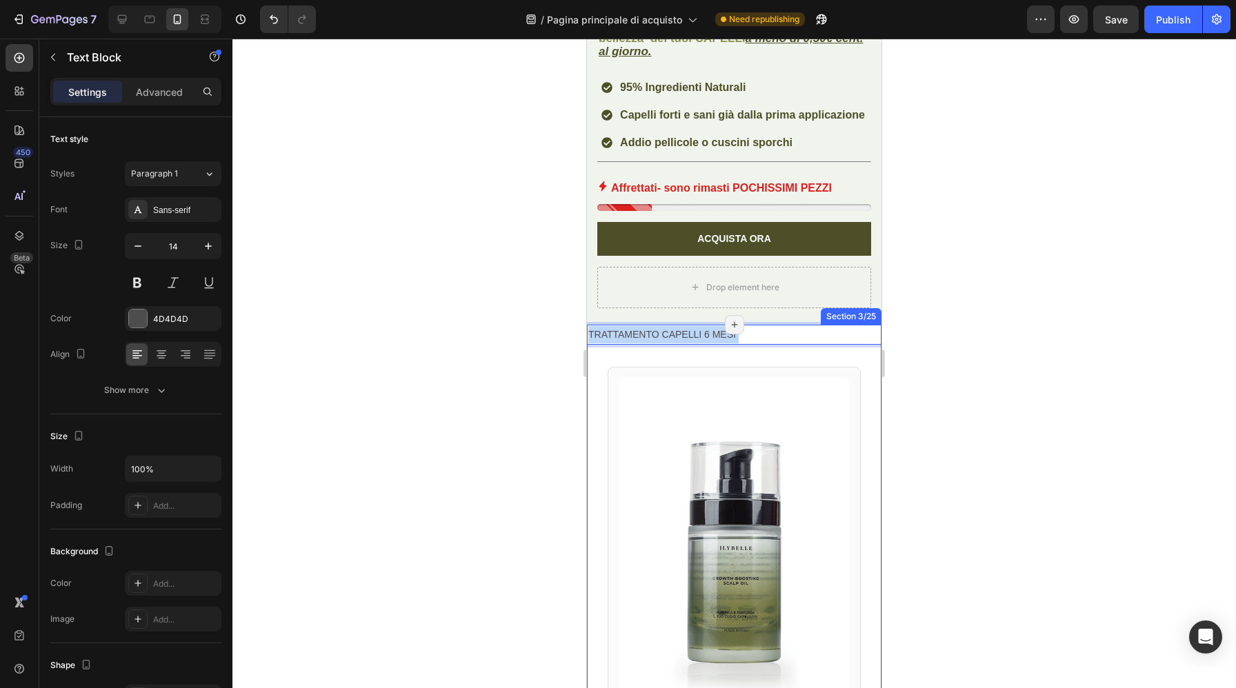
drag, startPoint x: 754, startPoint y: 336, endPoint x: 585, endPoint y: 346, distance: 169.3
click at [754, 336] on p "TRATTAMENTO CAPELLI 6 MESI" at bounding box center [734, 334] width 292 height 17
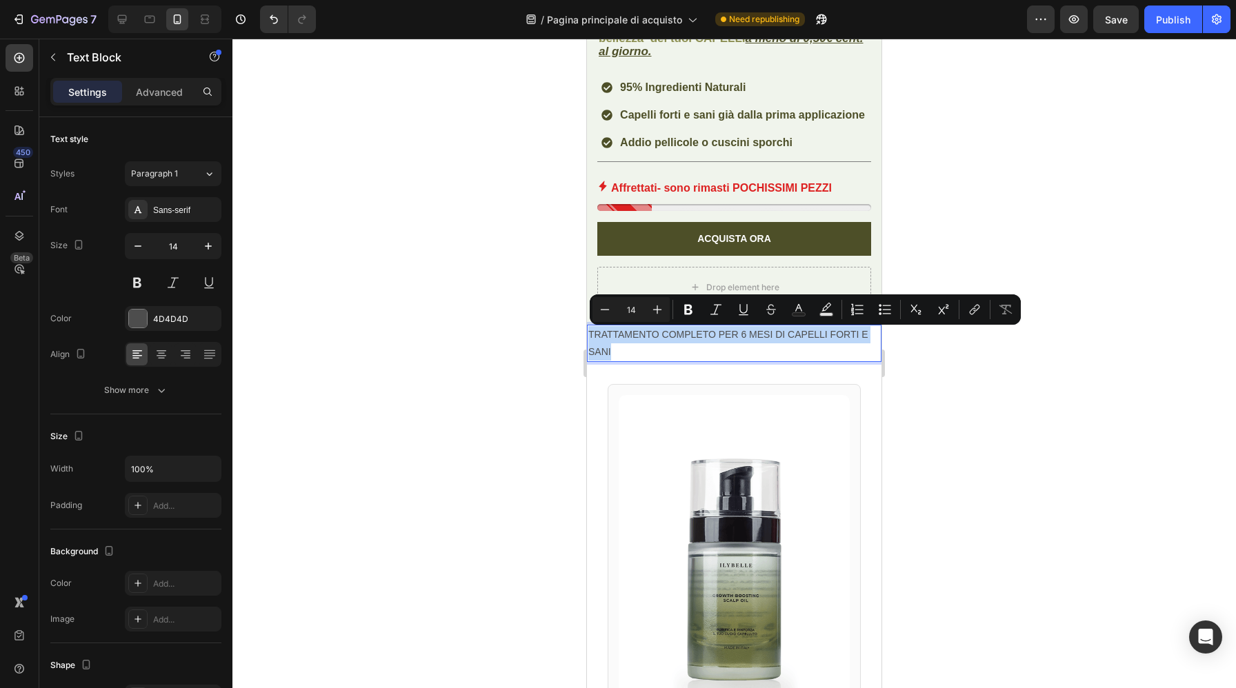
drag, startPoint x: 621, startPoint y: 356, endPoint x: 583, endPoint y: 338, distance: 41.9
click at [135, 281] on button at bounding box center [137, 282] width 25 height 25
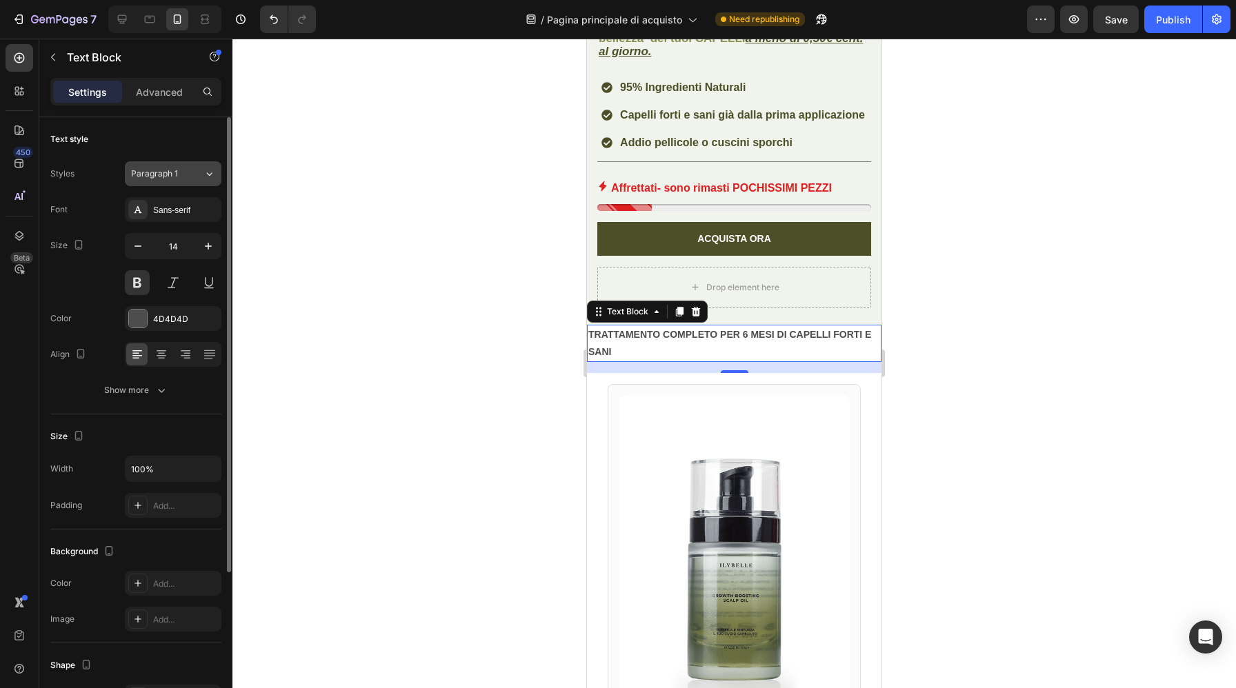
click at [188, 171] on div "Paragraph 1" at bounding box center [167, 174] width 72 height 12
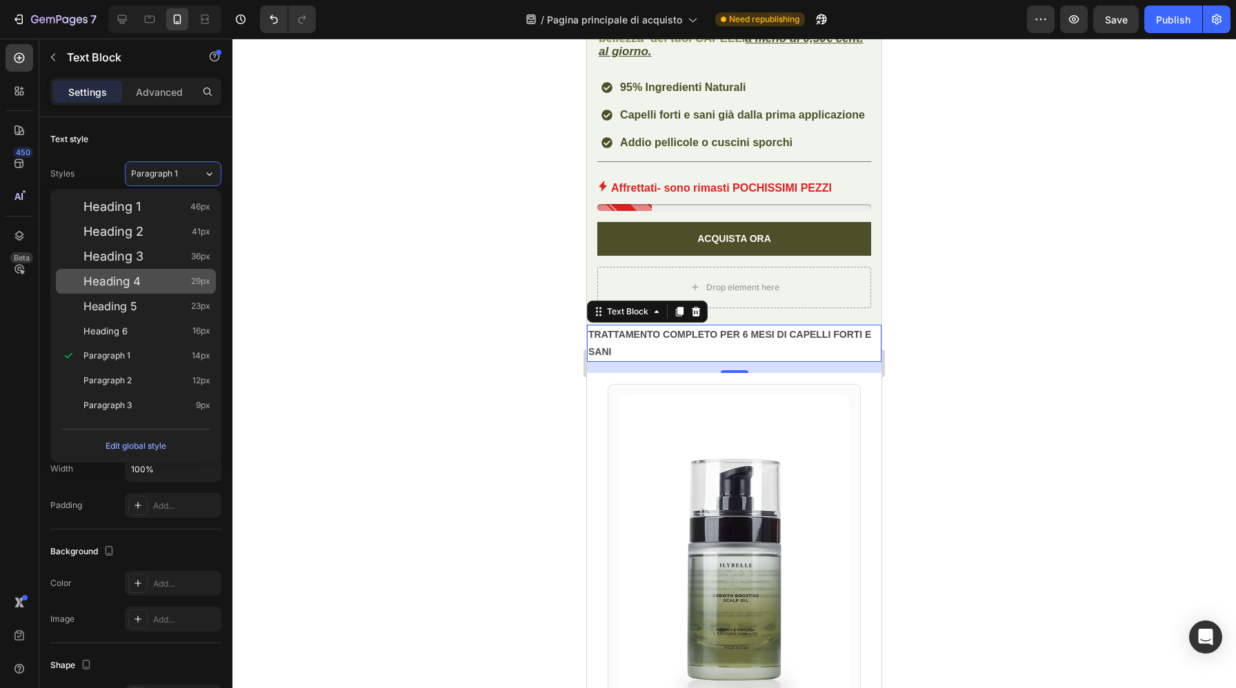
click at [145, 281] on div "Heading 4 29px" at bounding box center [146, 281] width 127 height 14
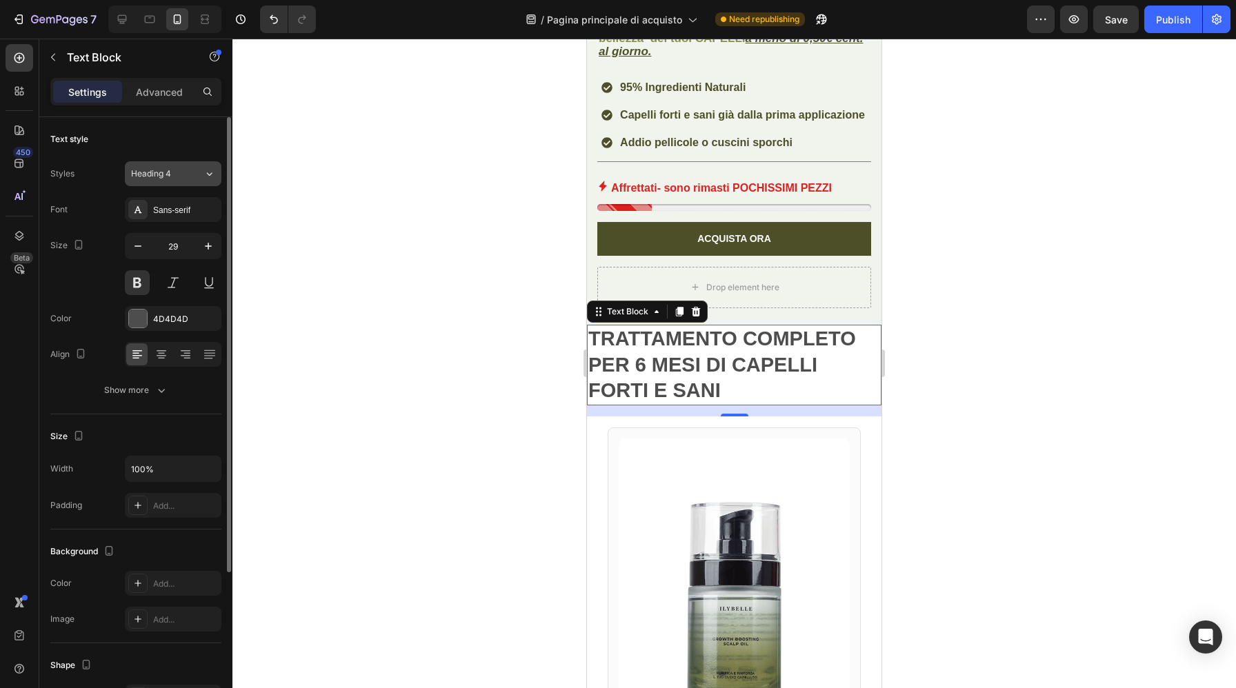
click at [188, 181] on button "Heading 4" at bounding box center [173, 173] width 97 height 25
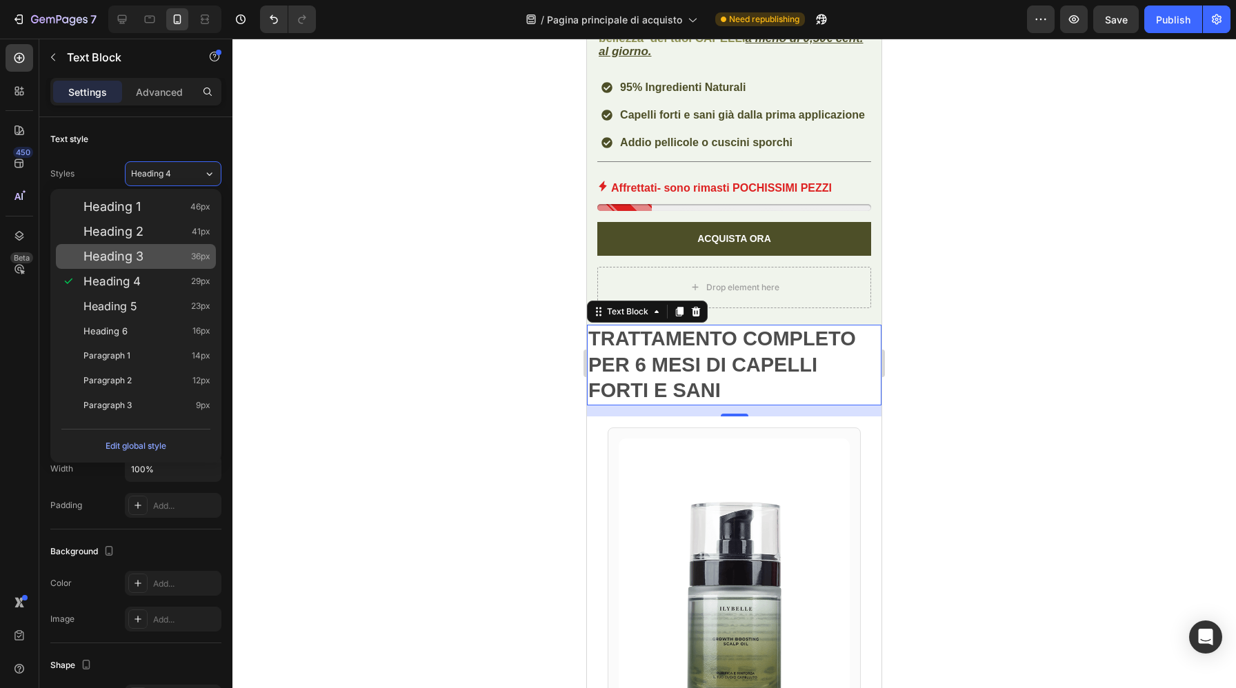
click at [158, 257] on div "Heading 3 36px" at bounding box center [146, 257] width 127 height 14
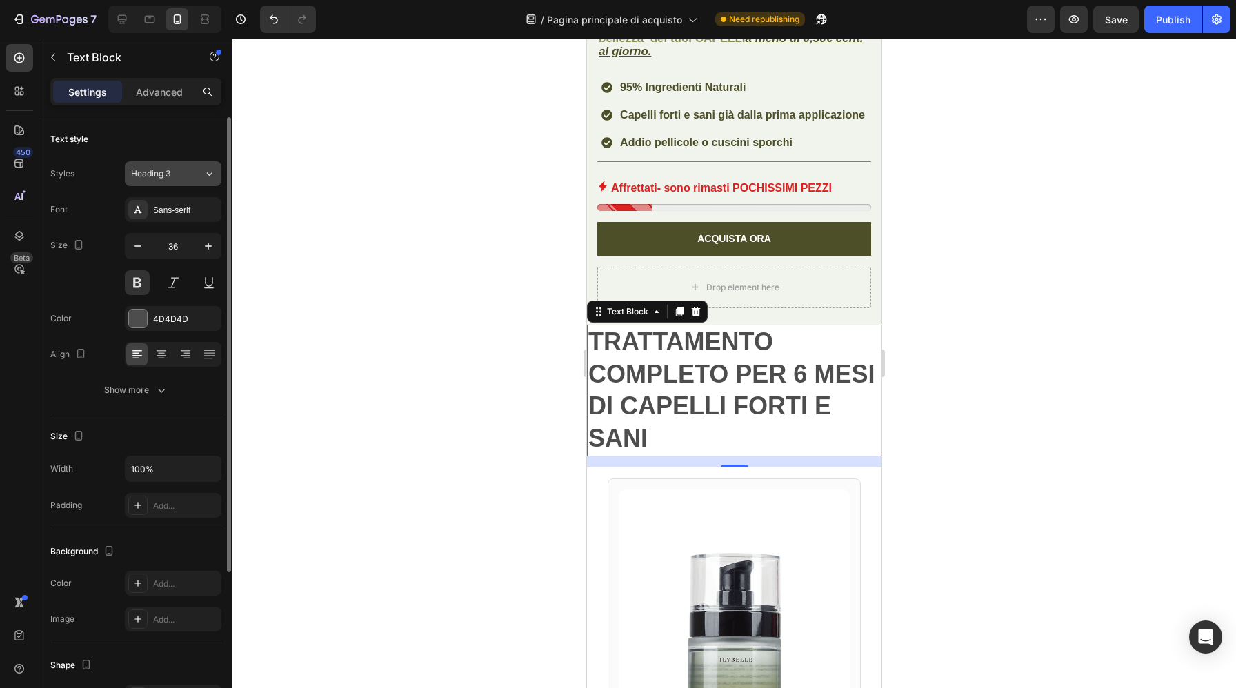
click at [188, 176] on div "Heading 3" at bounding box center [167, 174] width 72 height 12
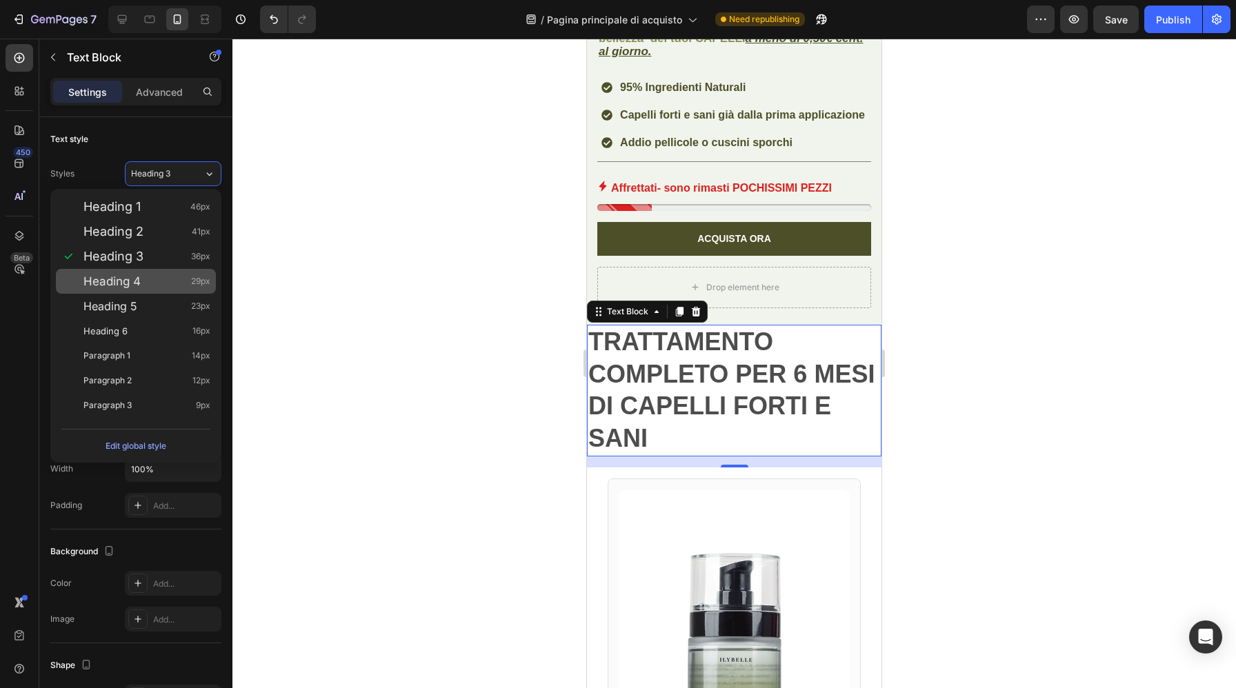
click at [154, 281] on div "Heading 4 29px" at bounding box center [146, 281] width 127 height 14
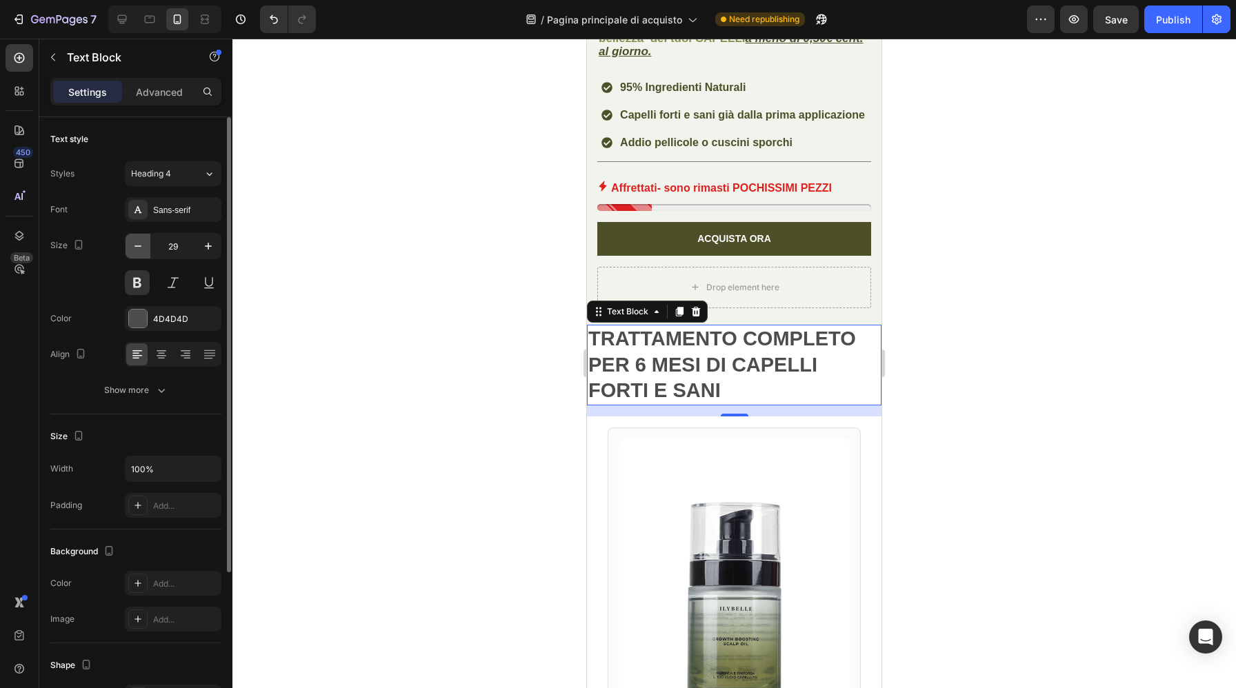
click at [141, 248] on icon "button" at bounding box center [138, 246] width 14 height 14
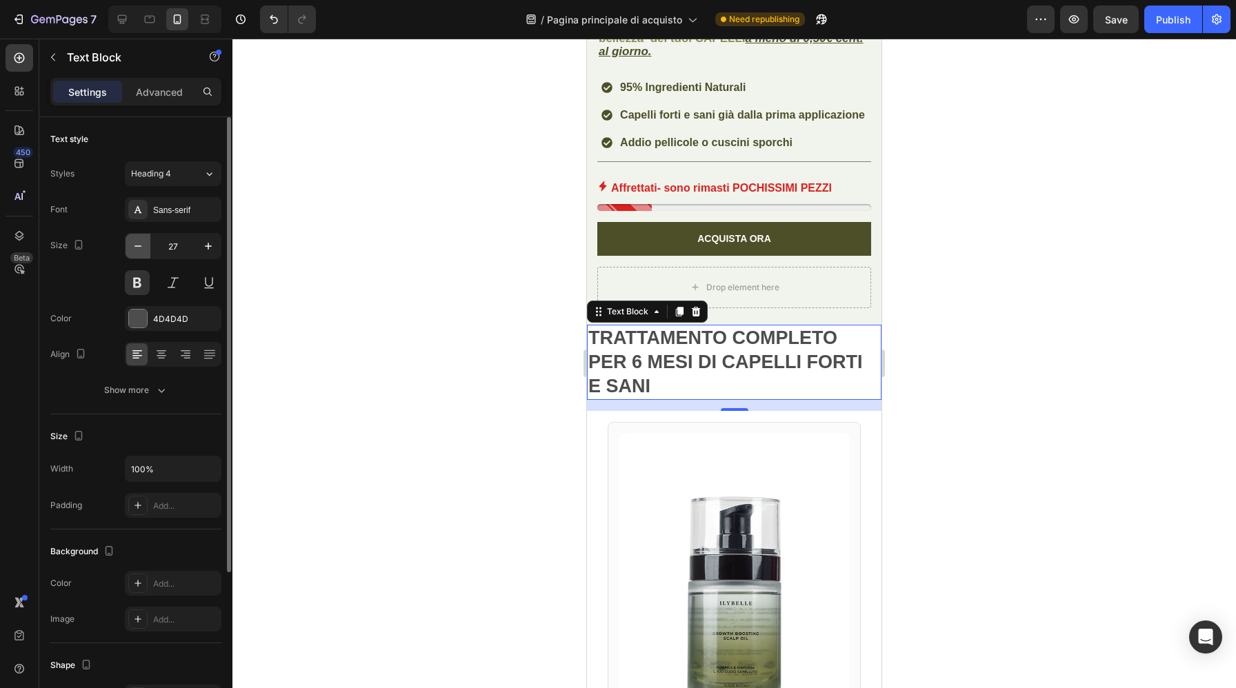
click at [141, 248] on icon "button" at bounding box center [138, 246] width 14 height 14
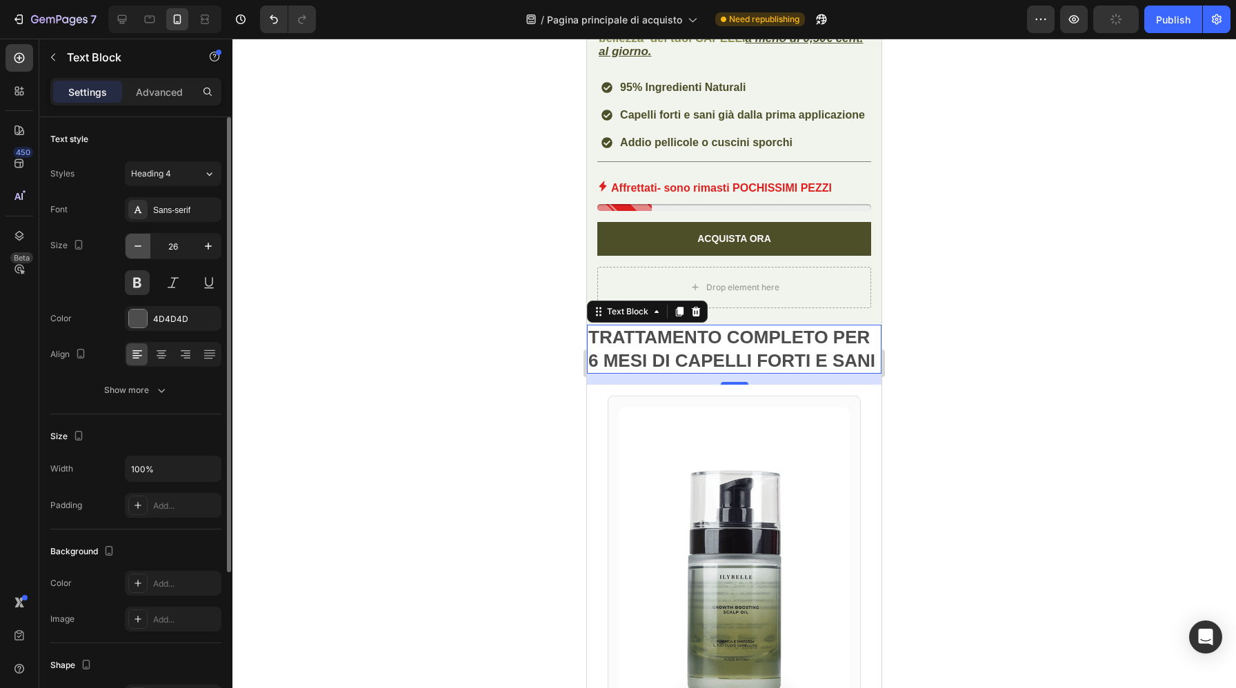
click at [141, 248] on icon "button" at bounding box center [138, 246] width 14 height 14
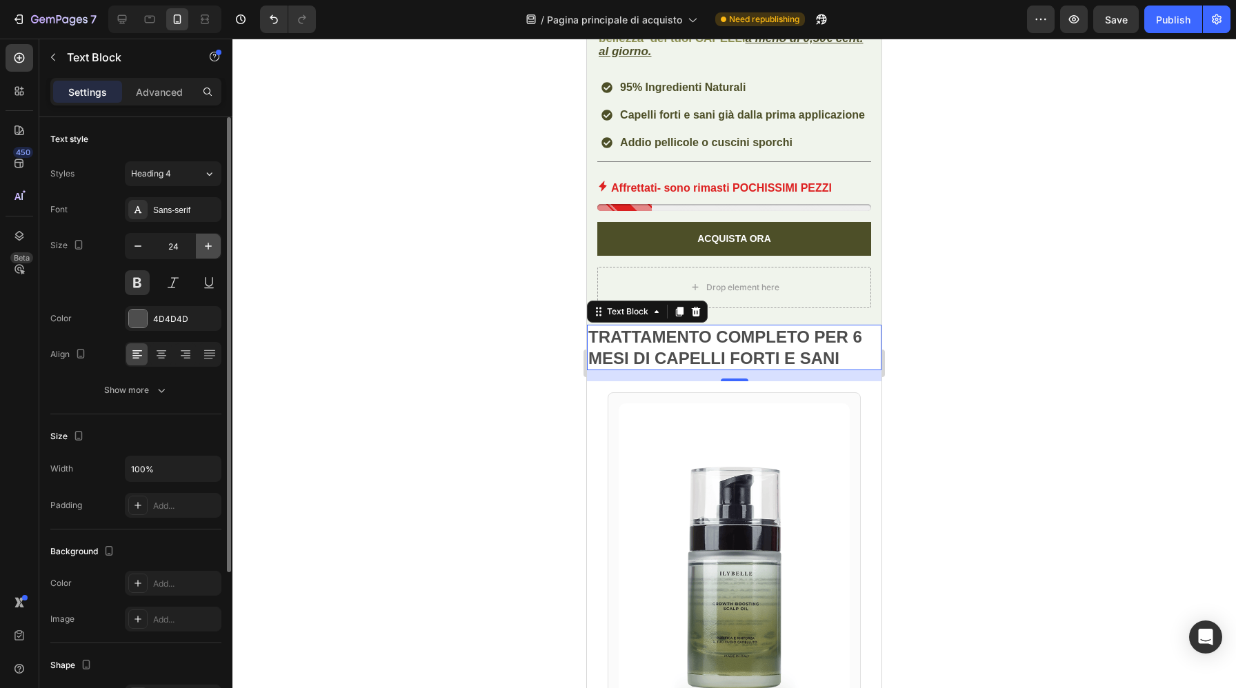
click at [210, 249] on icon "button" at bounding box center [208, 246] width 14 height 14
type input "25"
click at [144, 320] on div at bounding box center [138, 319] width 18 height 18
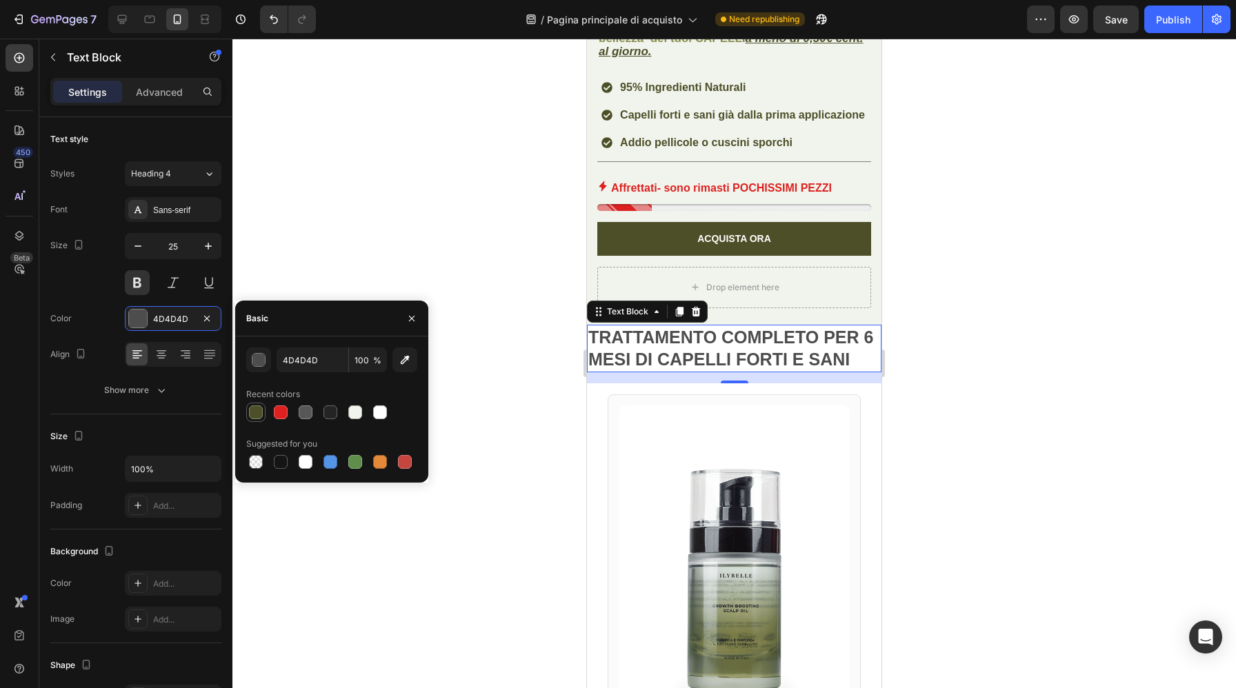
click at [257, 407] on div at bounding box center [256, 412] width 14 height 14
type input "4D4F28"
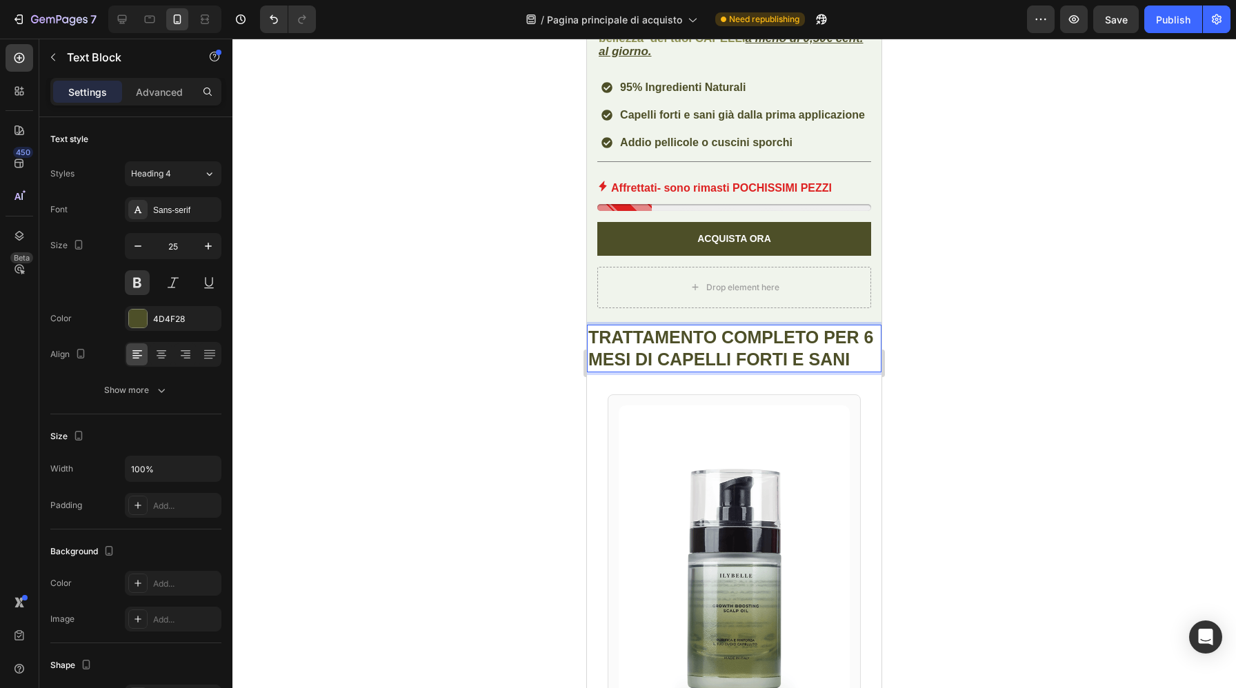
click at [867, 358] on p "TRATTAMENTO COMPLETO PER 6 MESI DI CAPELLI FORTI E SANI" at bounding box center [734, 348] width 292 height 45
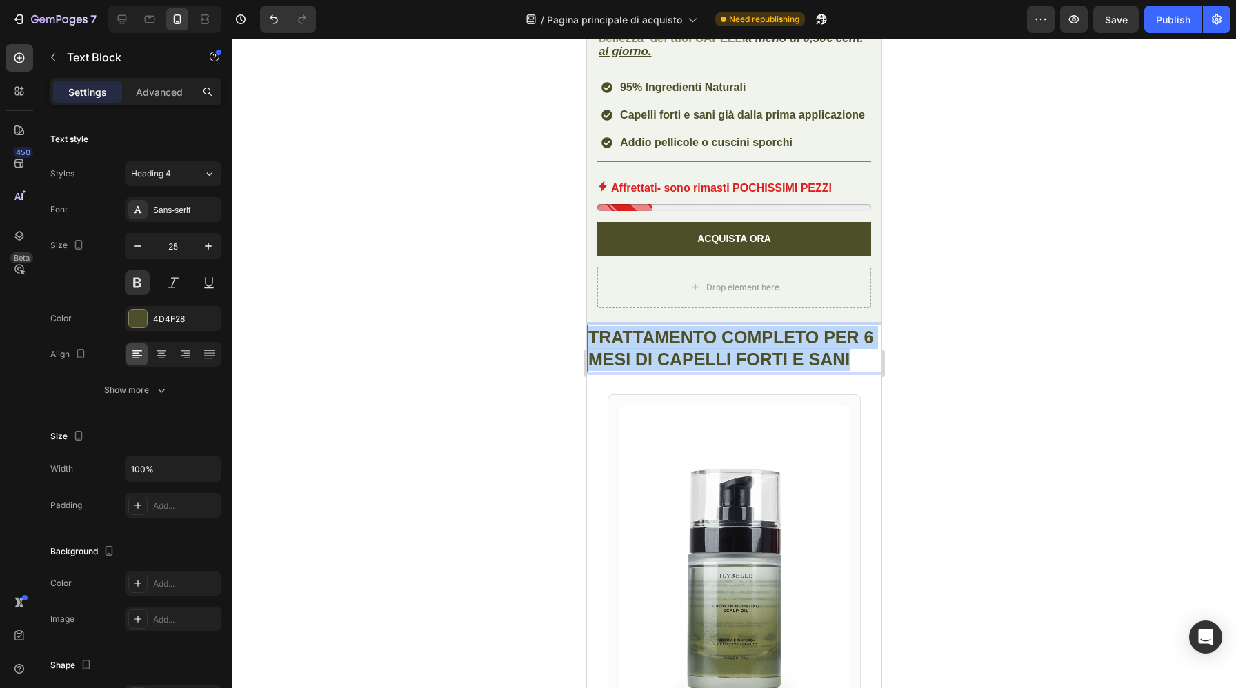
drag, startPoint x: 865, startPoint y: 361, endPoint x: 587, endPoint y: 333, distance: 279.2
click at [587, 333] on div "TRATTAMENTO COMPLETO PER 6 MESI DI CAPELLI FORTI E SANI" at bounding box center [734, 349] width 294 height 48
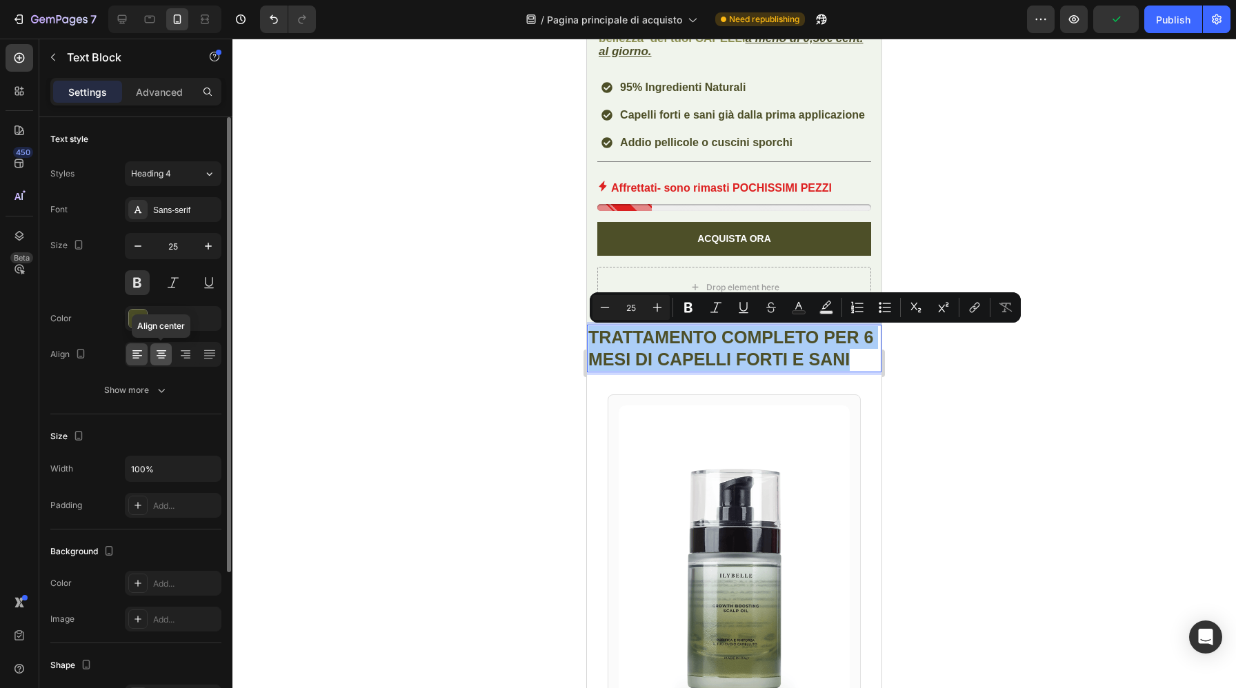
click at [161, 354] on icon at bounding box center [161, 355] width 14 height 14
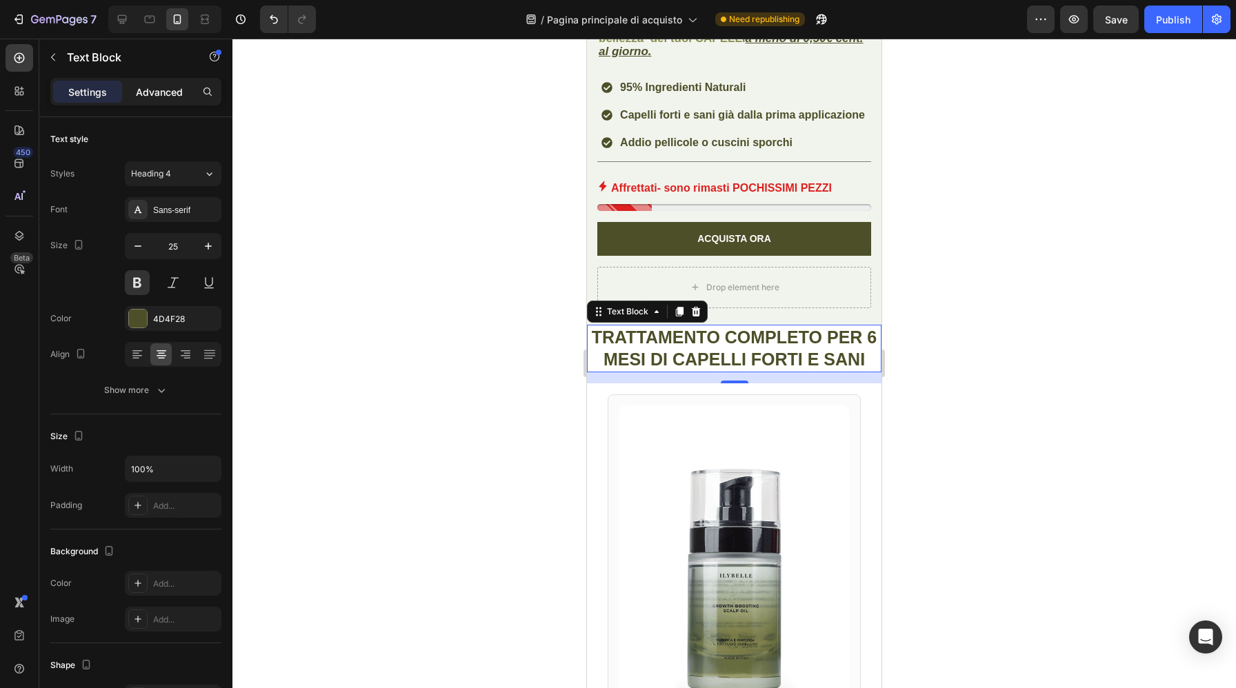
click at [164, 99] on div "Advanced" at bounding box center [159, 92] width 69 height 22
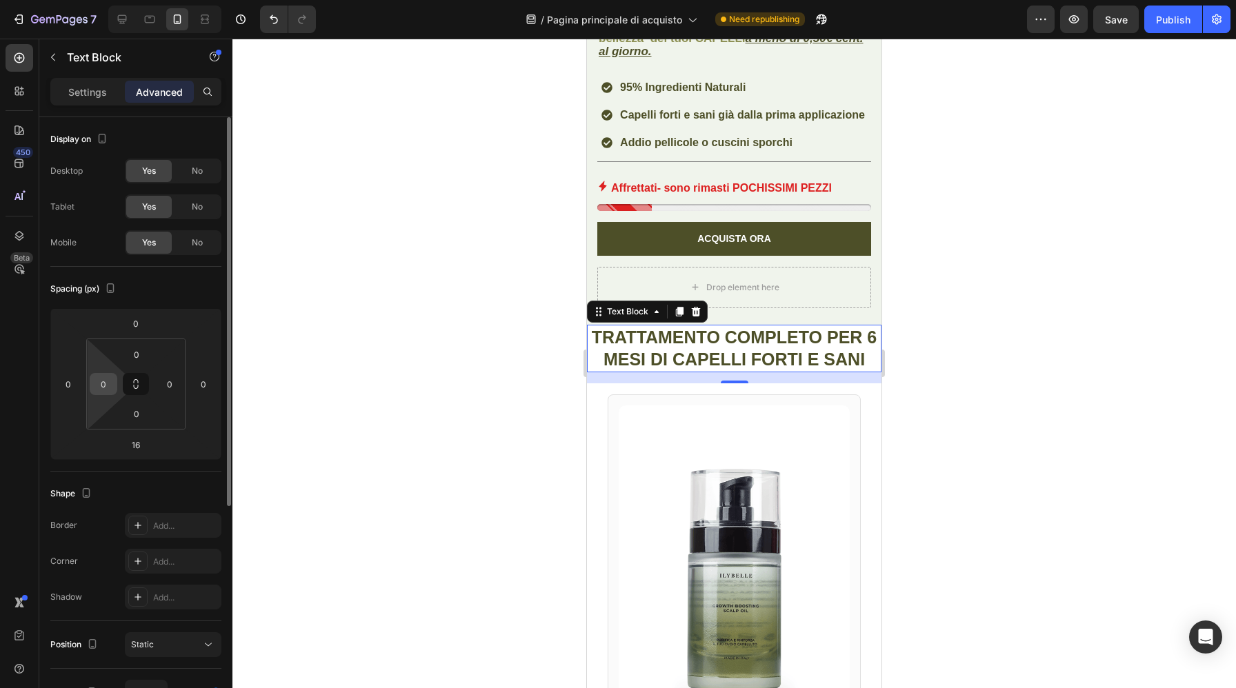
click at [109, 382] on input "0" at bounding box center [103, 384] width 21 height 21
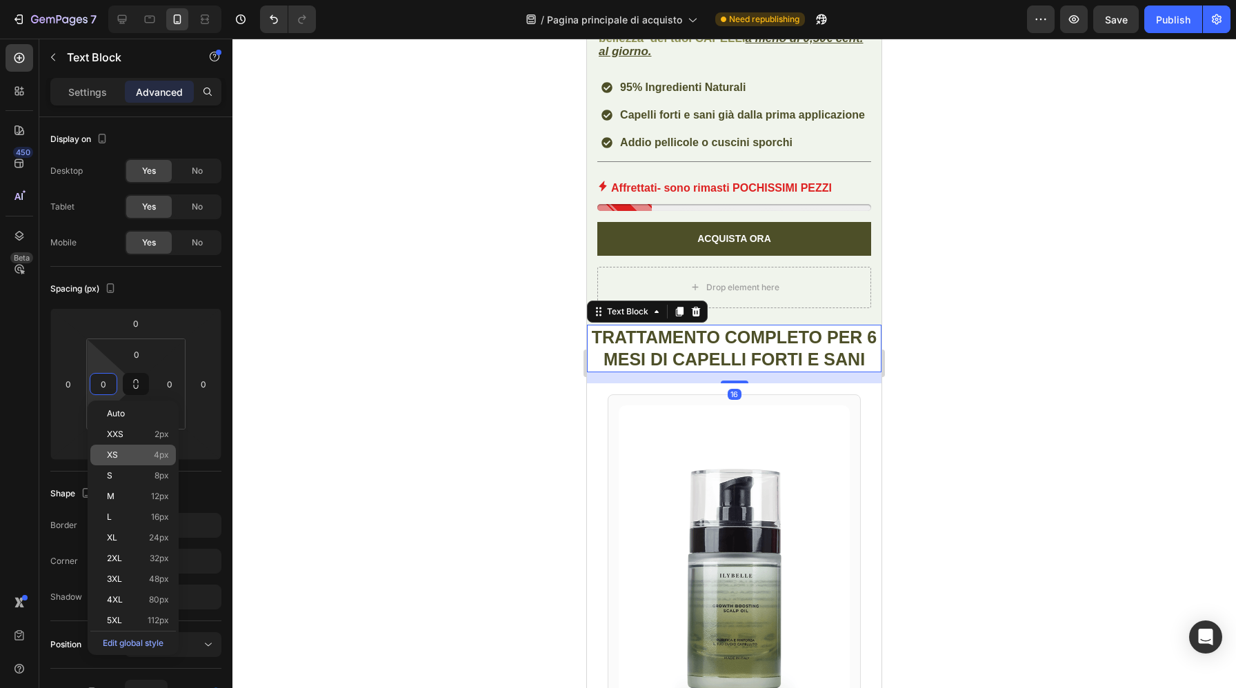
click at [136, 457] on p "XS 4px" at bounding box center [138, 455] width 62 height 10
type input "4"
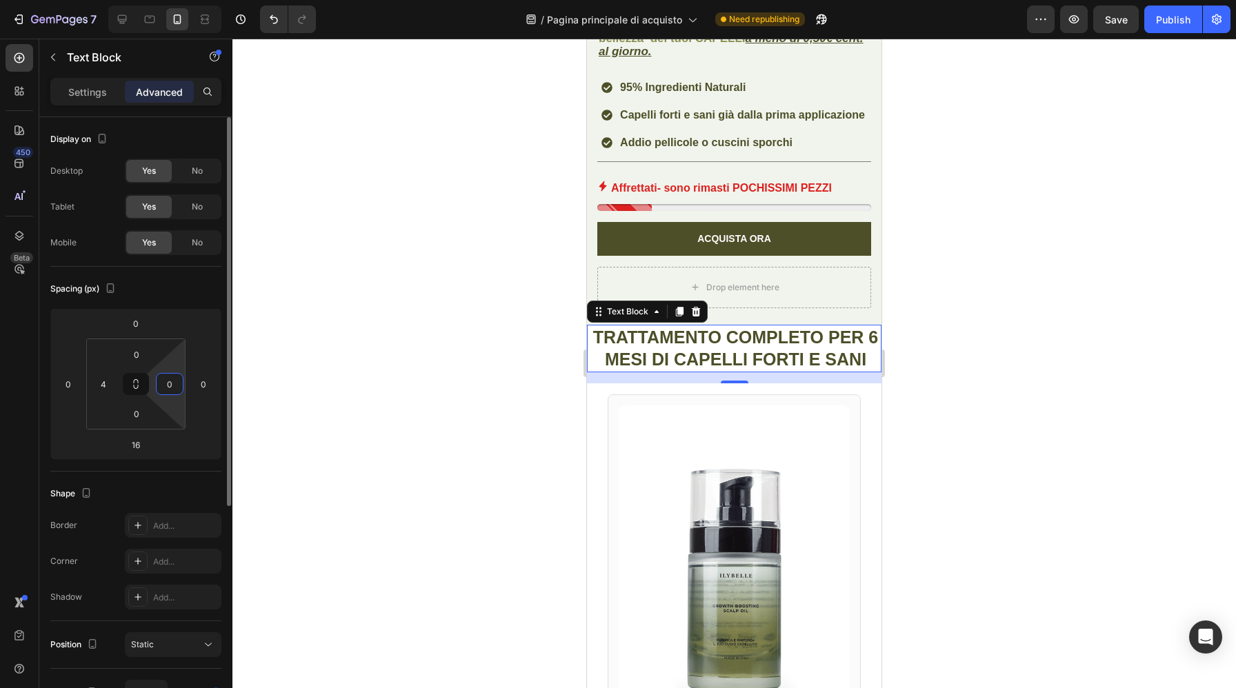
click at [167, 390] on input "0" at bounding box center [169, 384] width 21 height 21
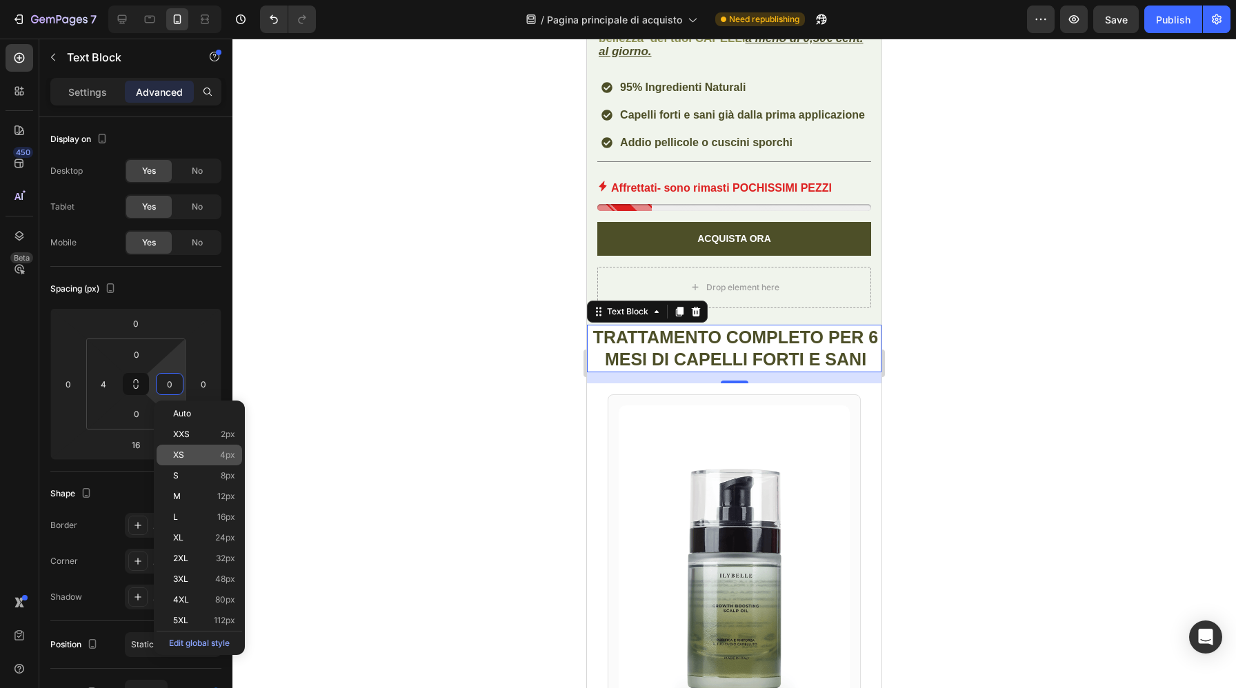
click at [182, 454] on span "XS" at bounding box center [178, 455] width 11 height 10
type input "4"
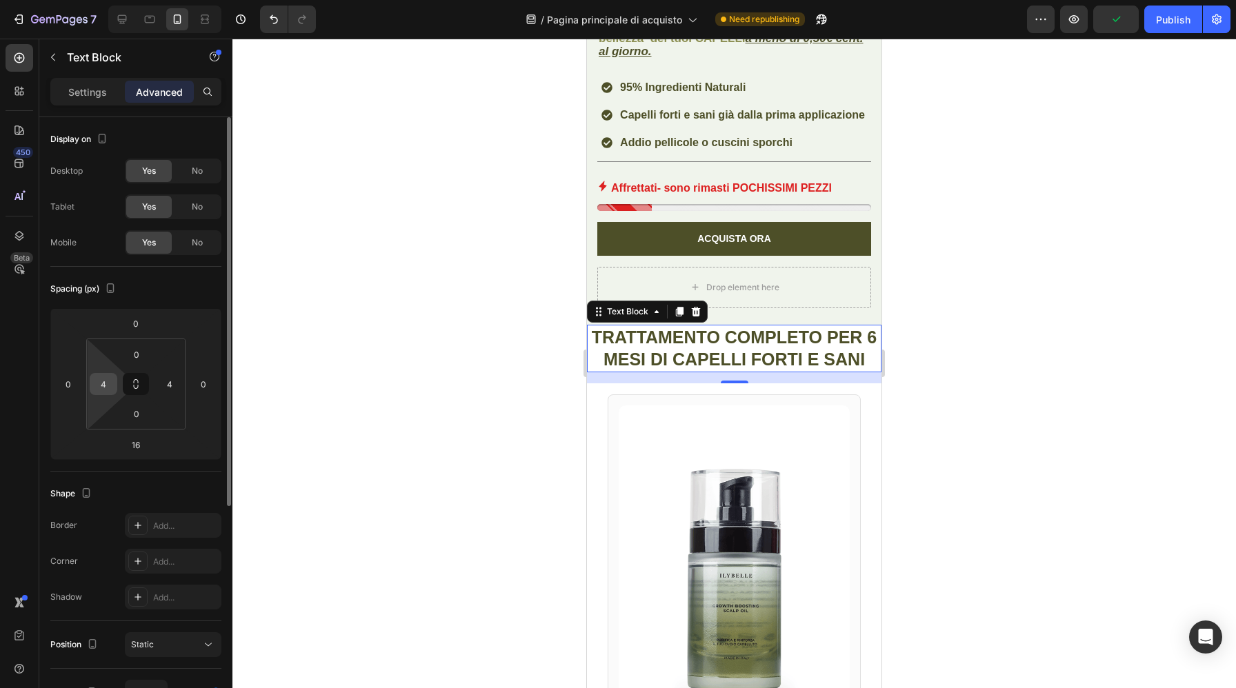
click at [100, 394] on div "4" at bounding box center [104, 384] width 28 height 22
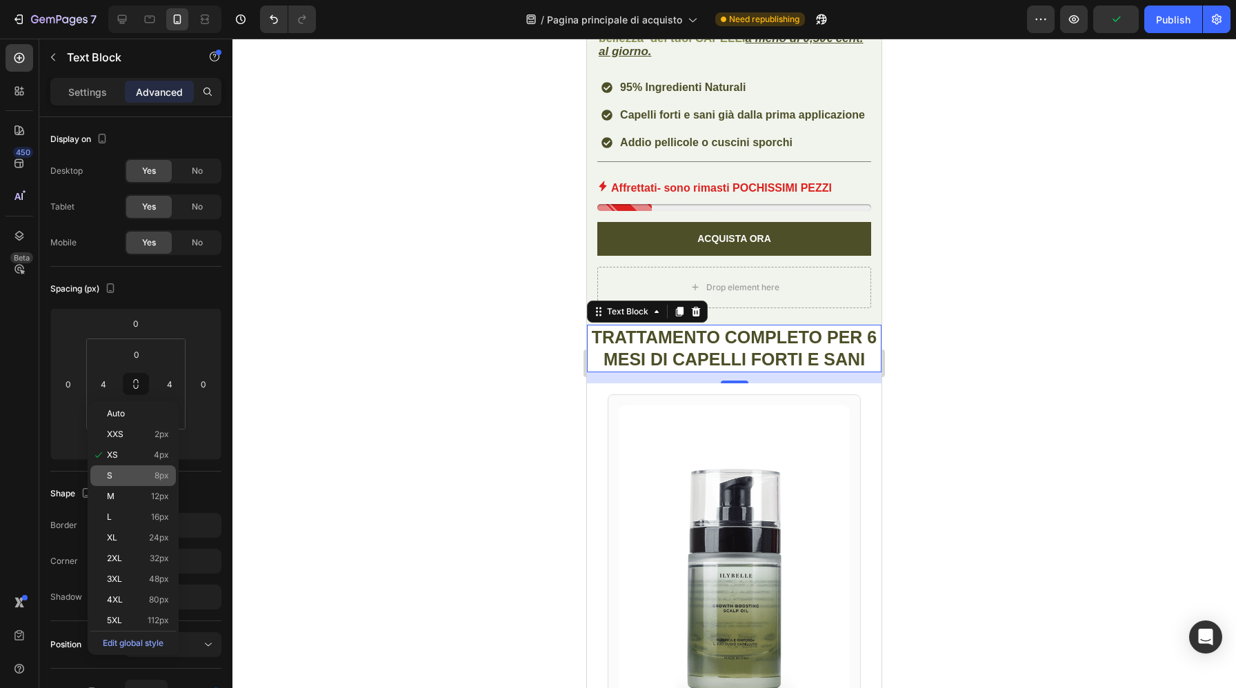
click at [130, 479] on p "S 8px" at bounding box center [138, 476] width 62 height 10
type input "8"
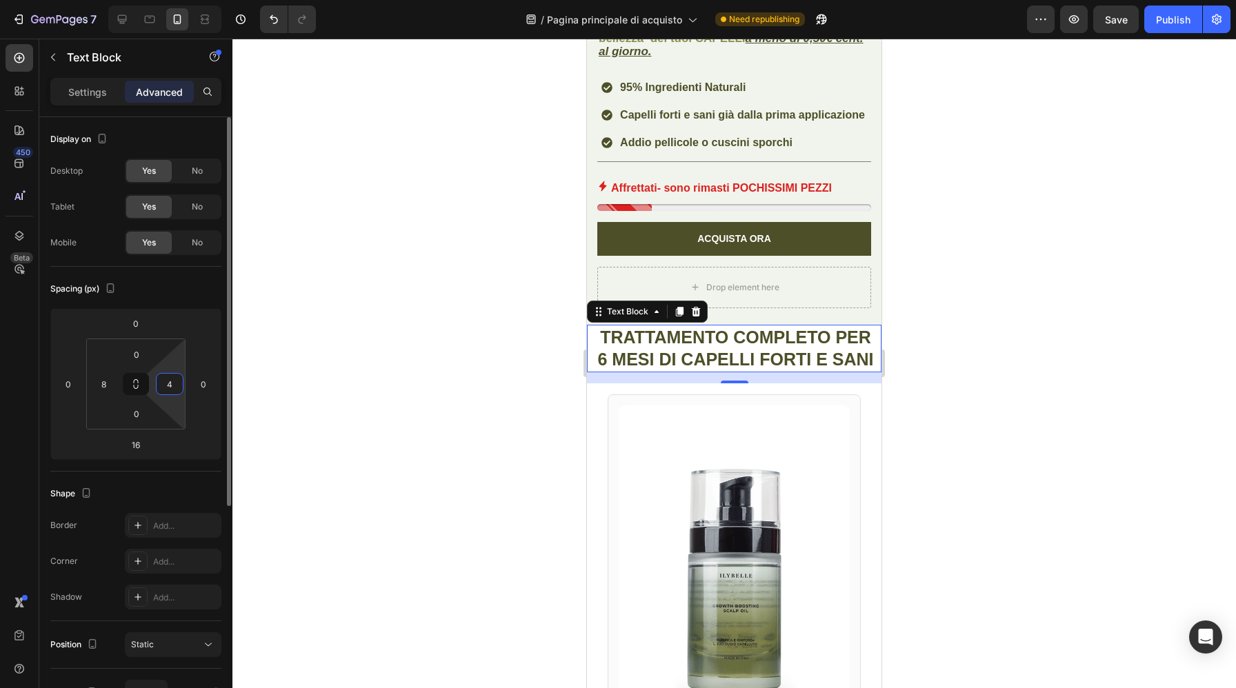
click at [169, 389] on input "4" at bounding box center [169, 384] width 21 height 21
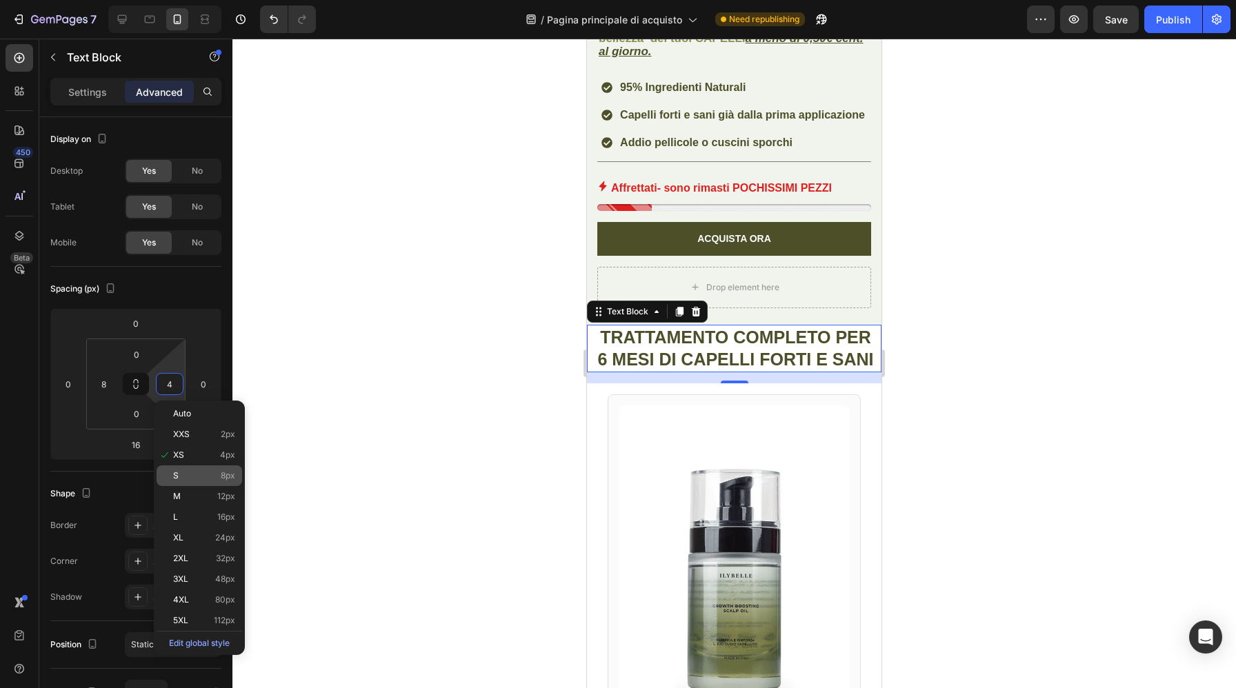
click at [0, 0] on div "S 8px" at bounding box center [0, 0] width 0 height 0
type input "8"
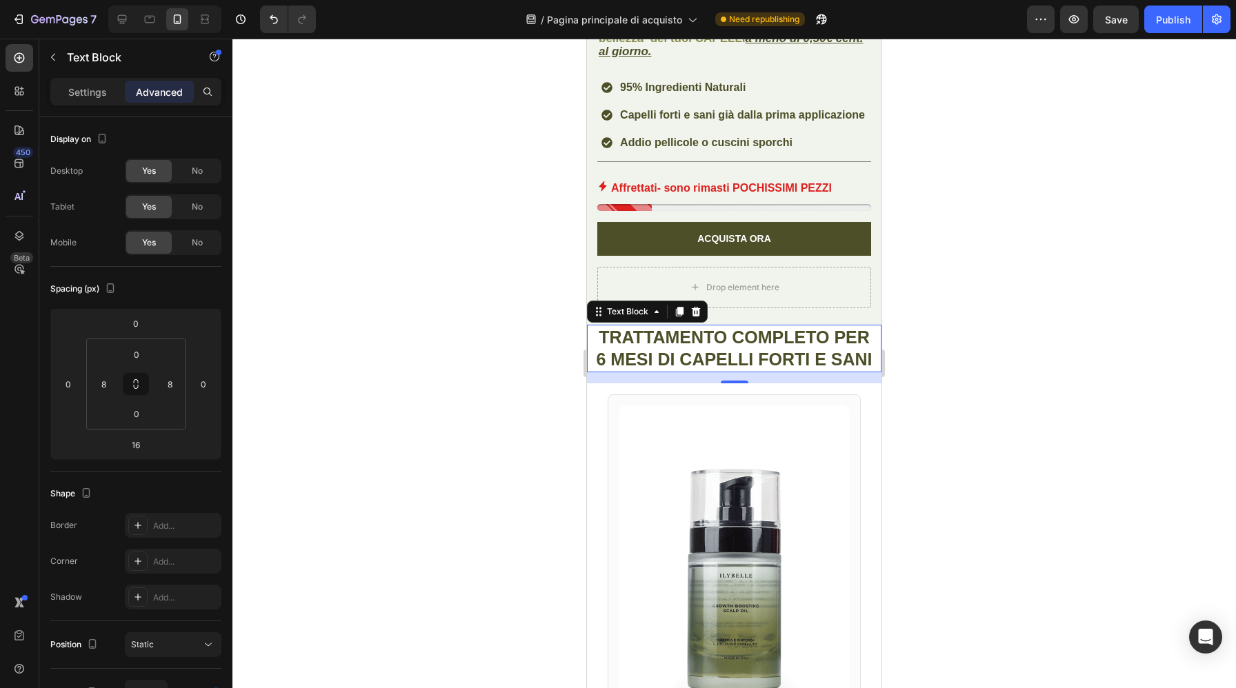
click at [352, 343] on div at bounding box center [733, 364] width 1003 height 650
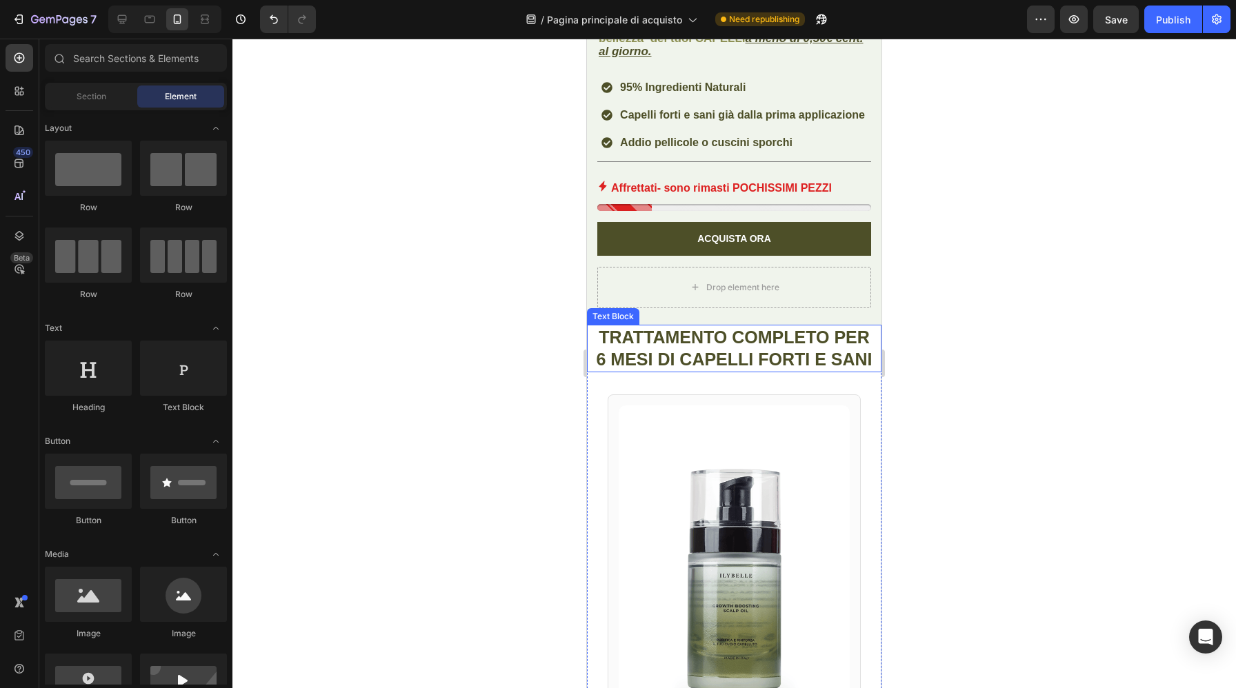
click at [640, 360] on p "TRATTAMENTO COMPLETO PER 6 MESI DI CAPELLI FORTI E SANI" at bounding box center [734, 348] width 281 height 45
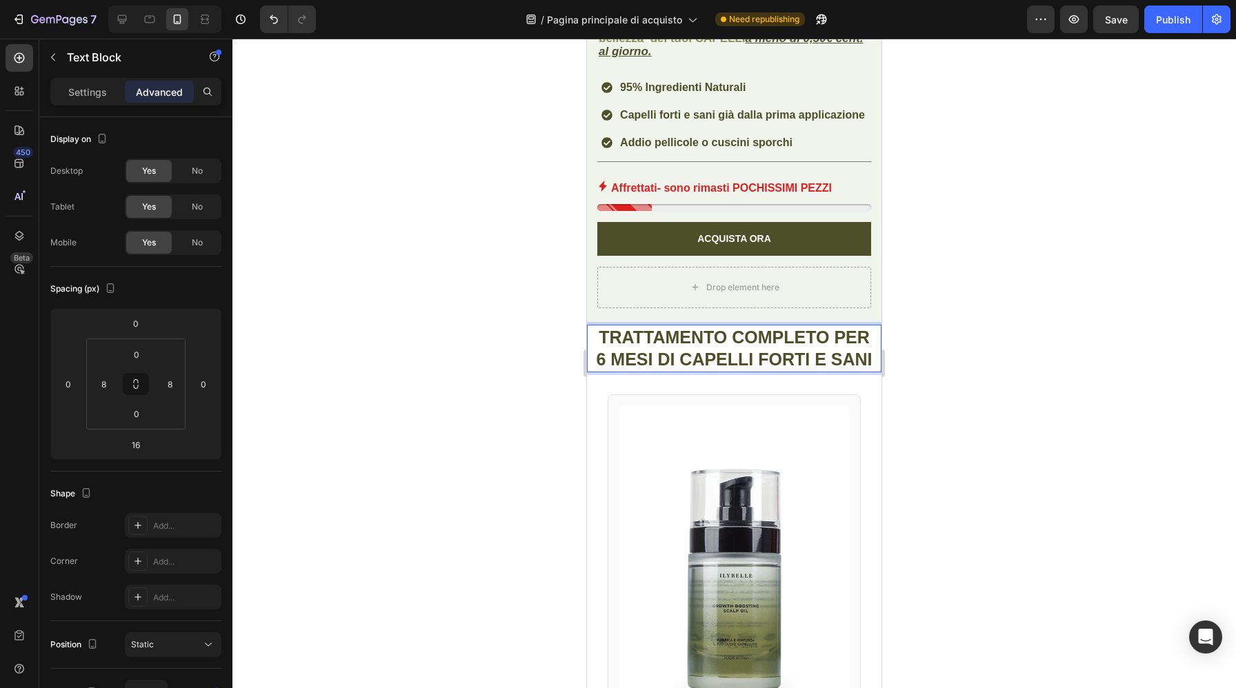
click at [652, 360] on p "TRATTAMENTO COMPLETO PER 6 MESI DI CAPELLI FORTI E SANI" at bounding box center [734, 348] width 281 height 45
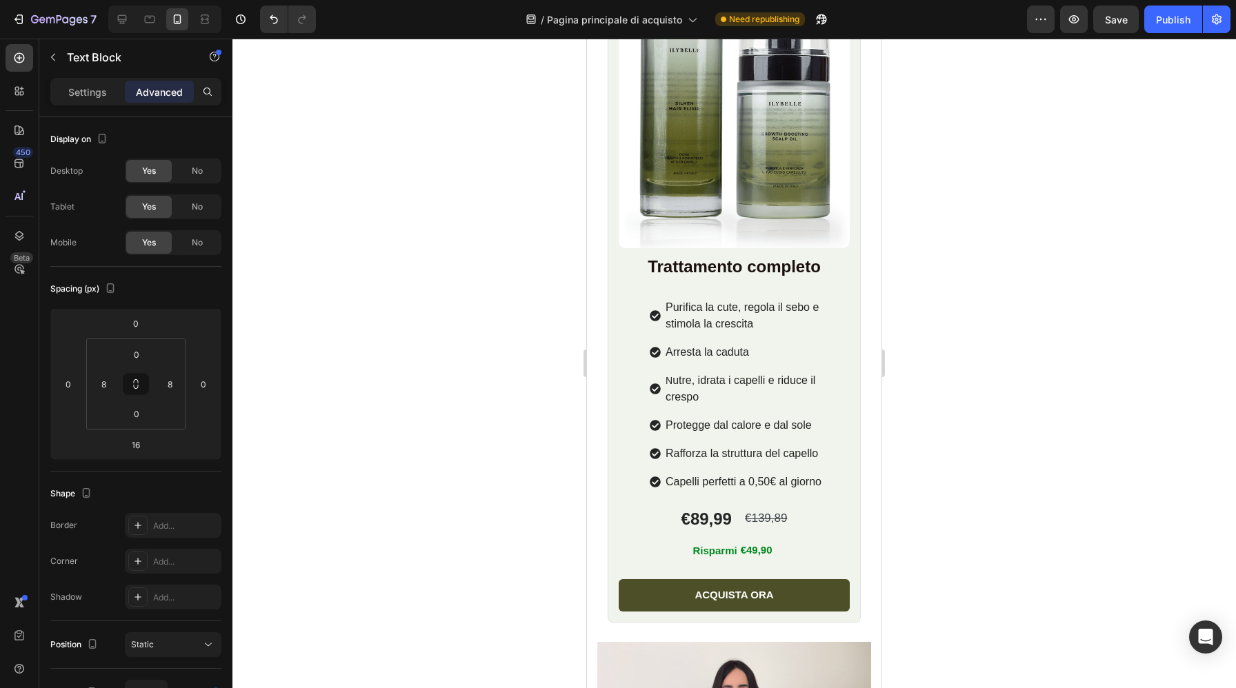
scroll to position [1701, 0]
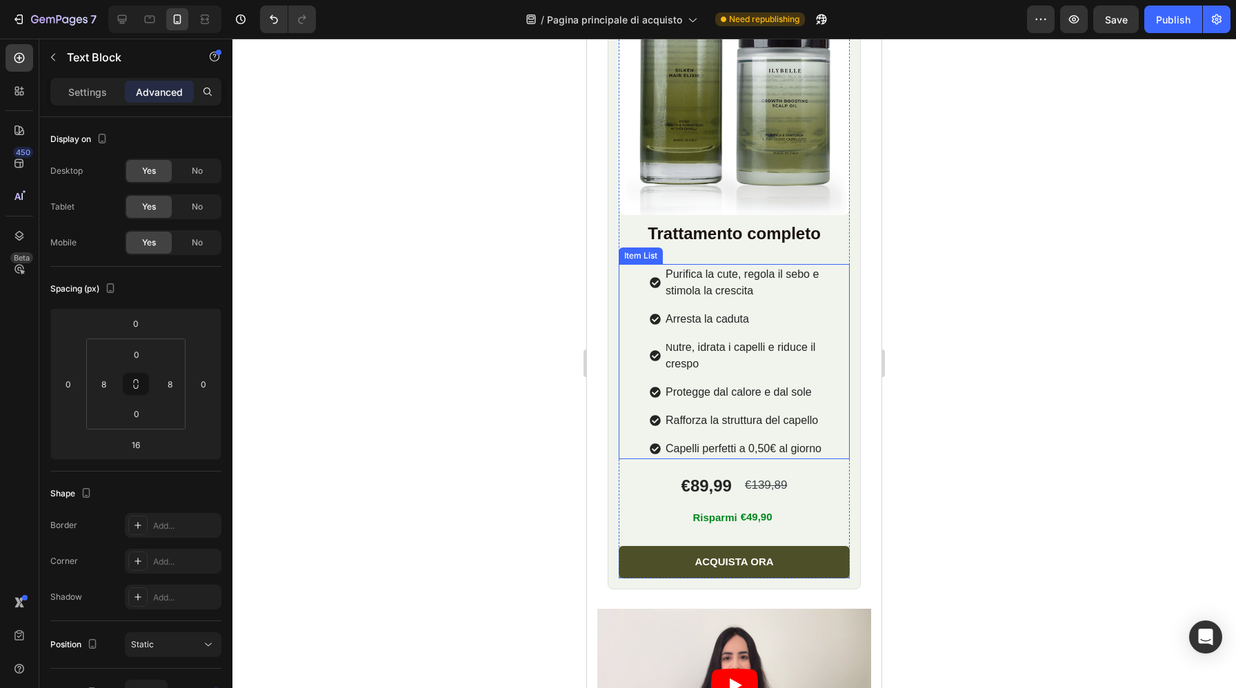
click at [778, 449] on span "Capelli perfetti a 0,50€ al giorno" at bounding box center [743, 449] width 156 height 12
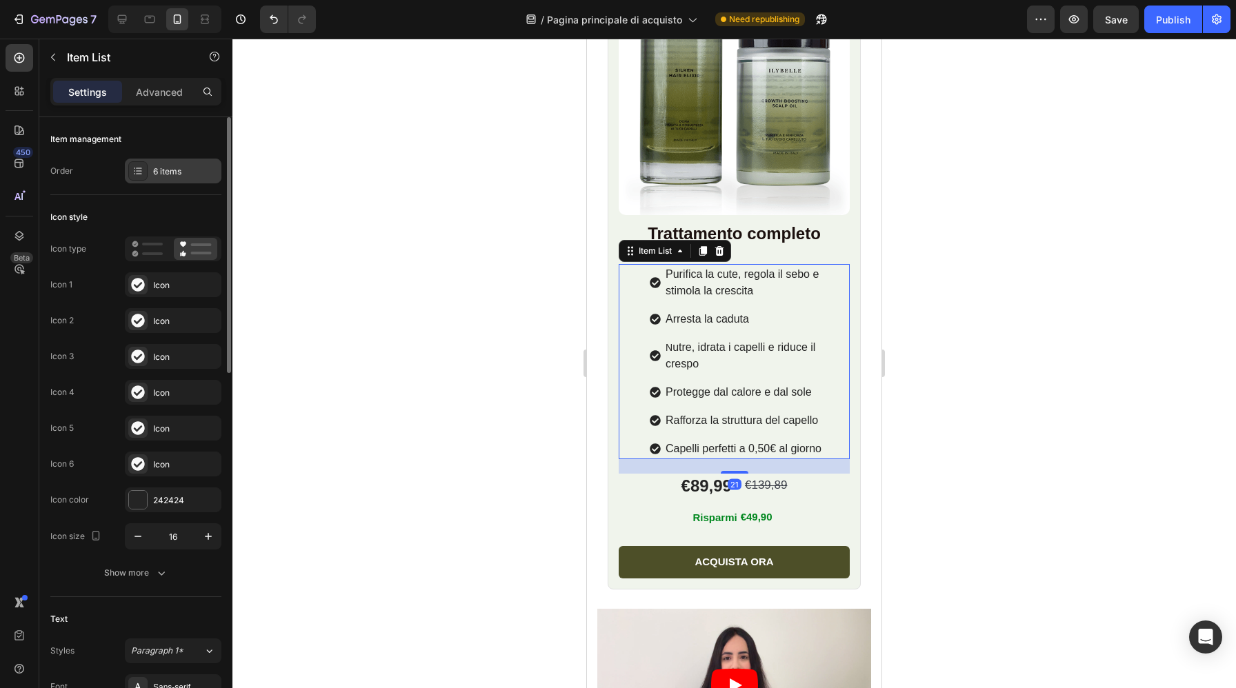
click at [175, 179] on div "6 items" at bounding box center [173, 171] width 97 height 25
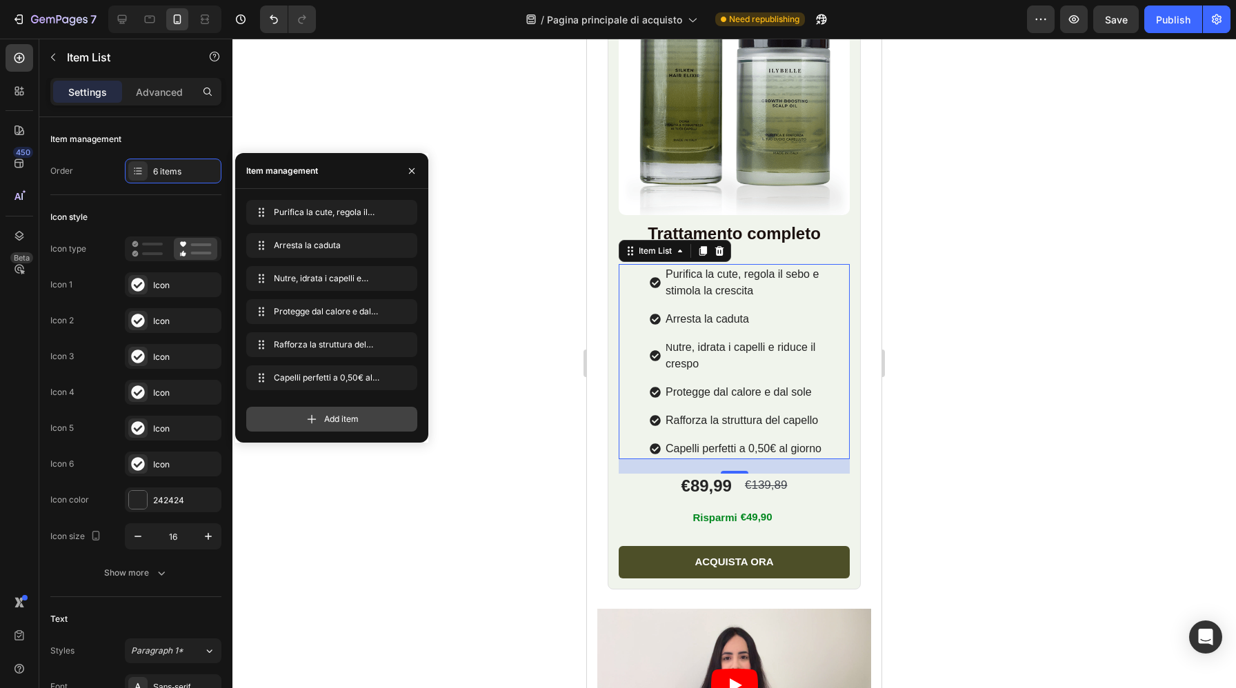
click at [332, 416] on span "Add item" at bounding box center [341, 419] width 34 height 12
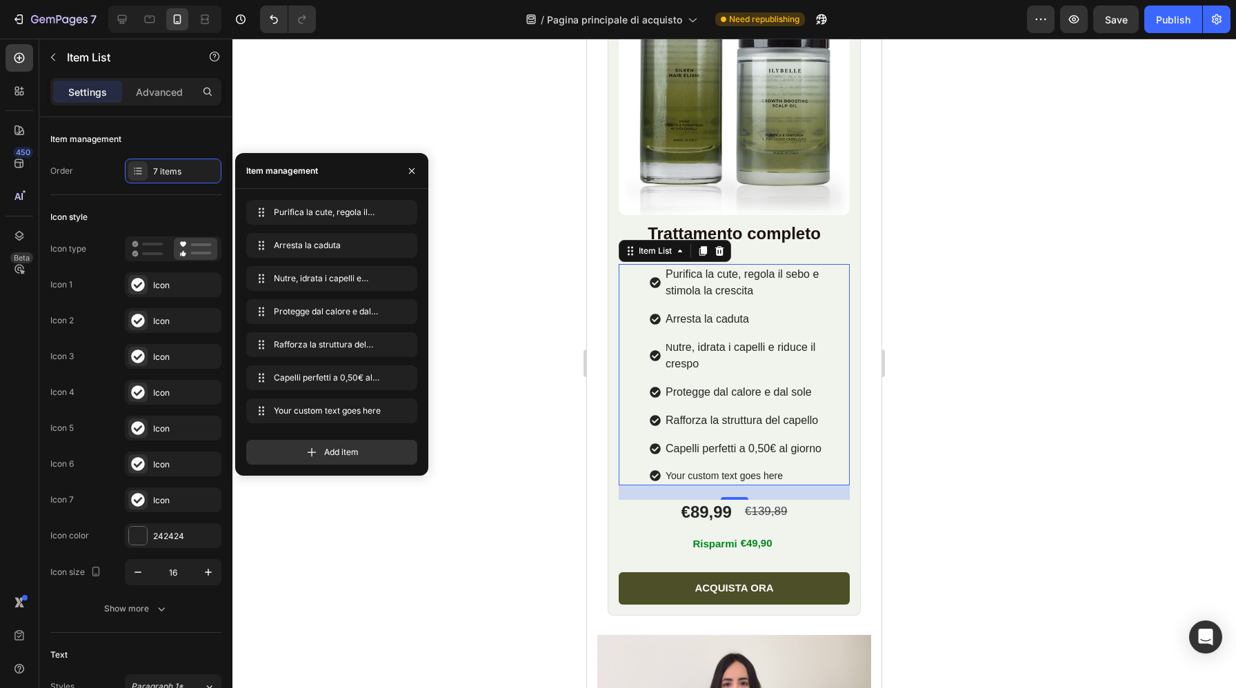
click at [703, 472] on div "Your custom text goes here" at bounding box center [756, 476] width 186 height 19
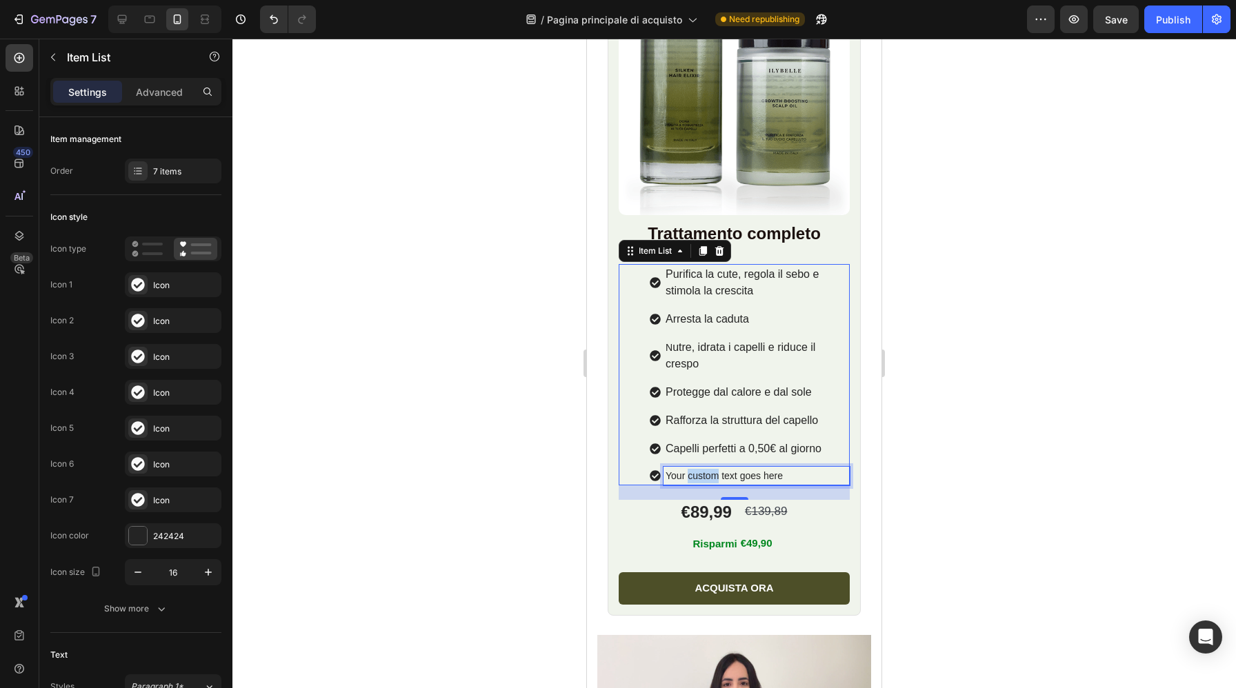
click at [703, 472] on p "Your custom text goes here" at bounding box center [756, 476] width 182 height 14
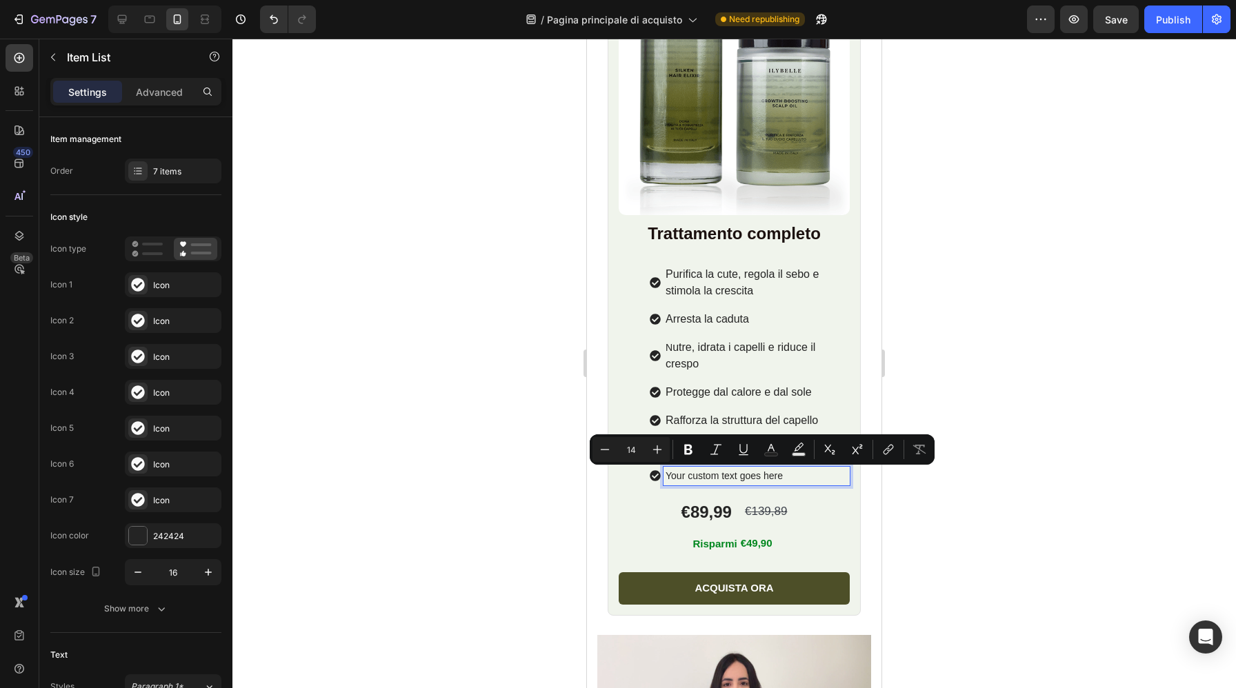
click at [804, 470] on p "Your custom text goes here" at bounding box center [756, 476] width 182 height 14
drag, startPoint x: 803, startPoint y: 472, endPoint x: 659, endPoint y: 472, distance: 144.1
click at [659, 472] on div "Your custom text goes here" at bounding box center [750, 476] width 200 height 19
drag, startPoint x: 752, startPoint y: 474, endPoint x: 662, endPoint y: 474, distance: 89.6
click at [662, 474] on div "6 mesi di utilizzo" at bounding box center [750, 476] width 200 height 19
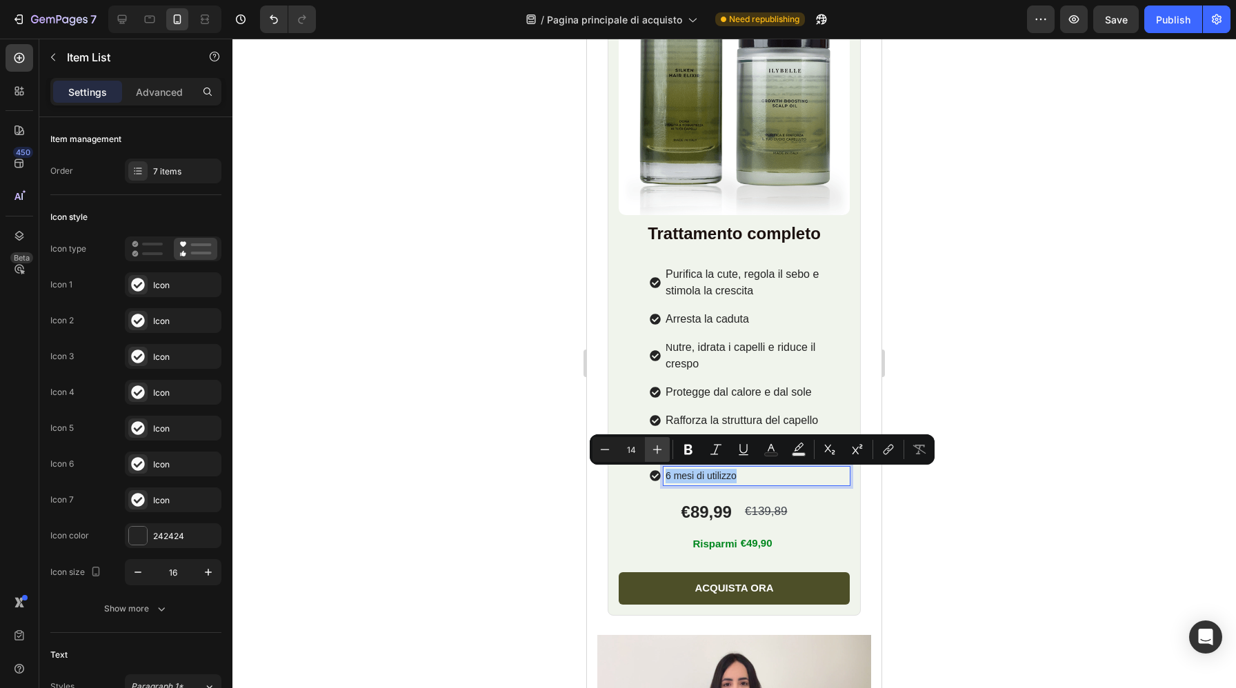
click at [659, 450] on icon "Editor contextual toolbar" at bounding box center [657, 450] width 14 height 14
type input "16"
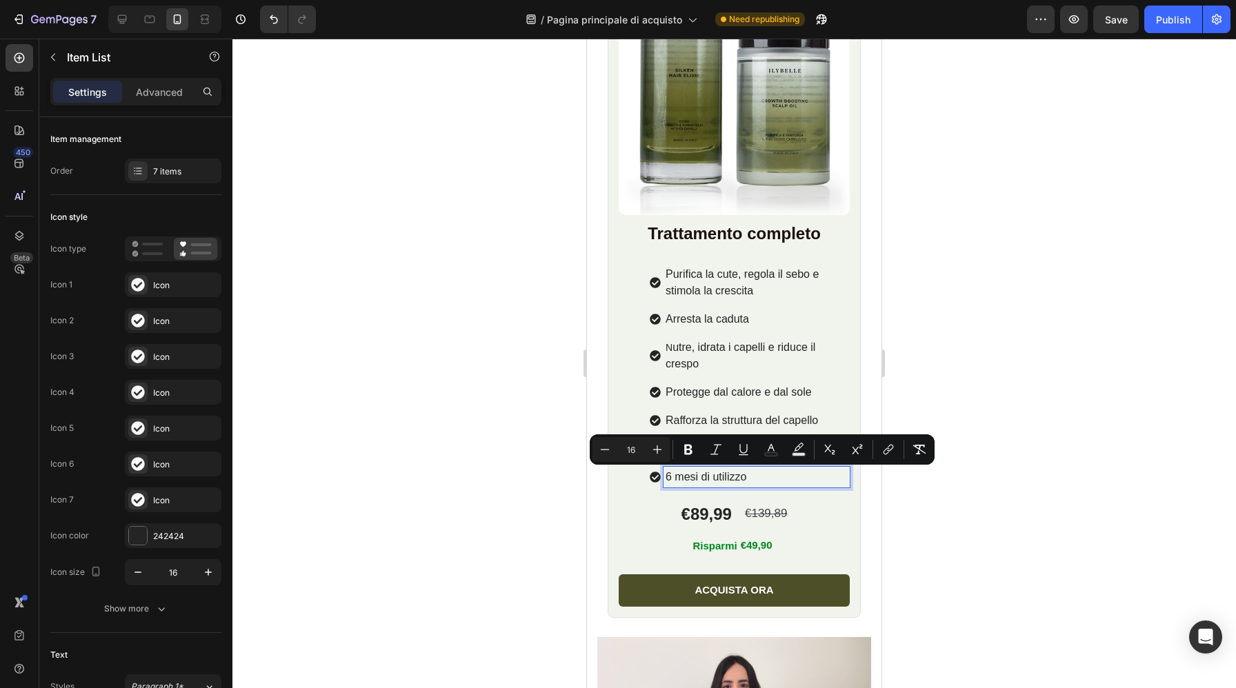
click at [758, 474] on p "6 mesi di utilizzo" at bounding box center [756, 477] width 182 height 17
click at [752, 477] on p "6 mesi di utilizzo" at bounding box center [756, 477] width 182 height 17
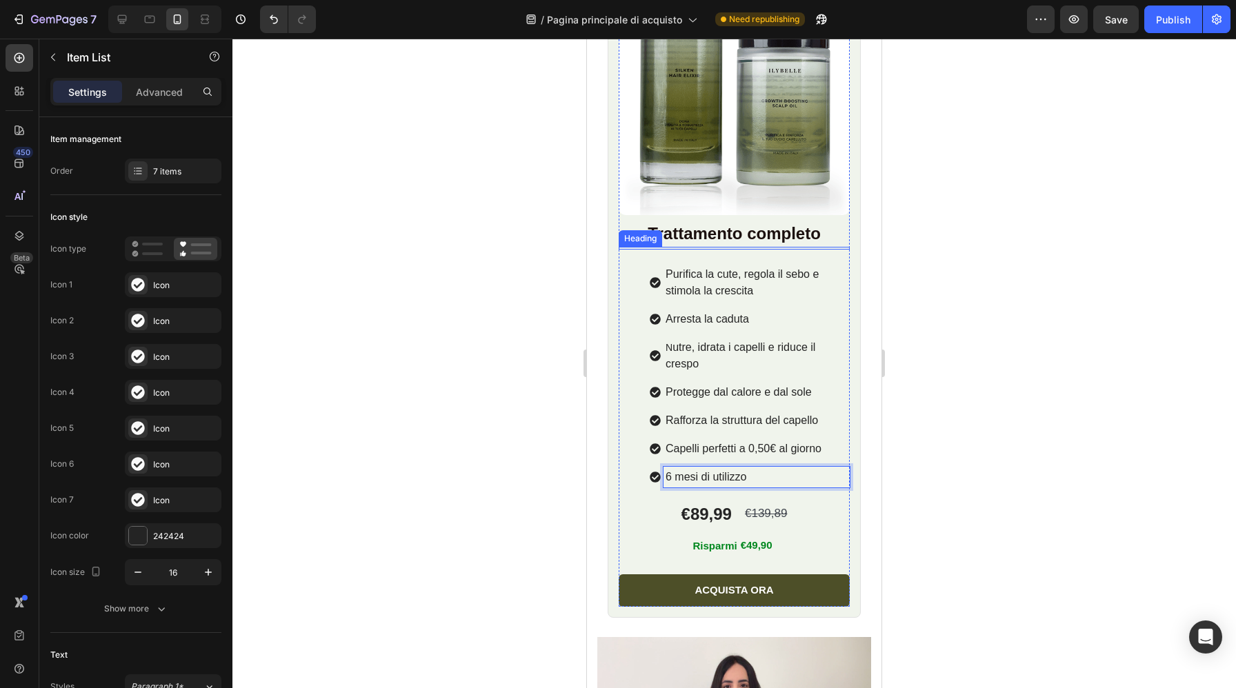
click at [616, 232] on div "Product Images Row Trattamento completo Heading Heading Purifica la cute, regol…" at bounding box center [733, 252] width 253 height 731
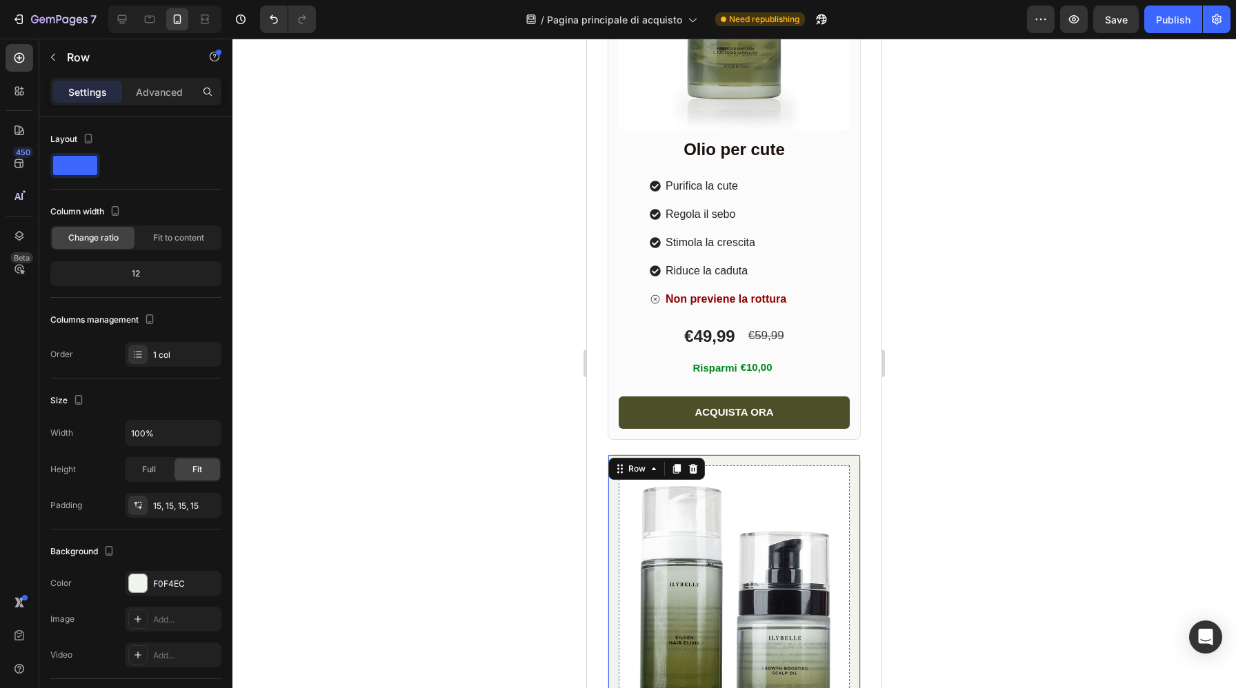
scroll to position [1107, 0]
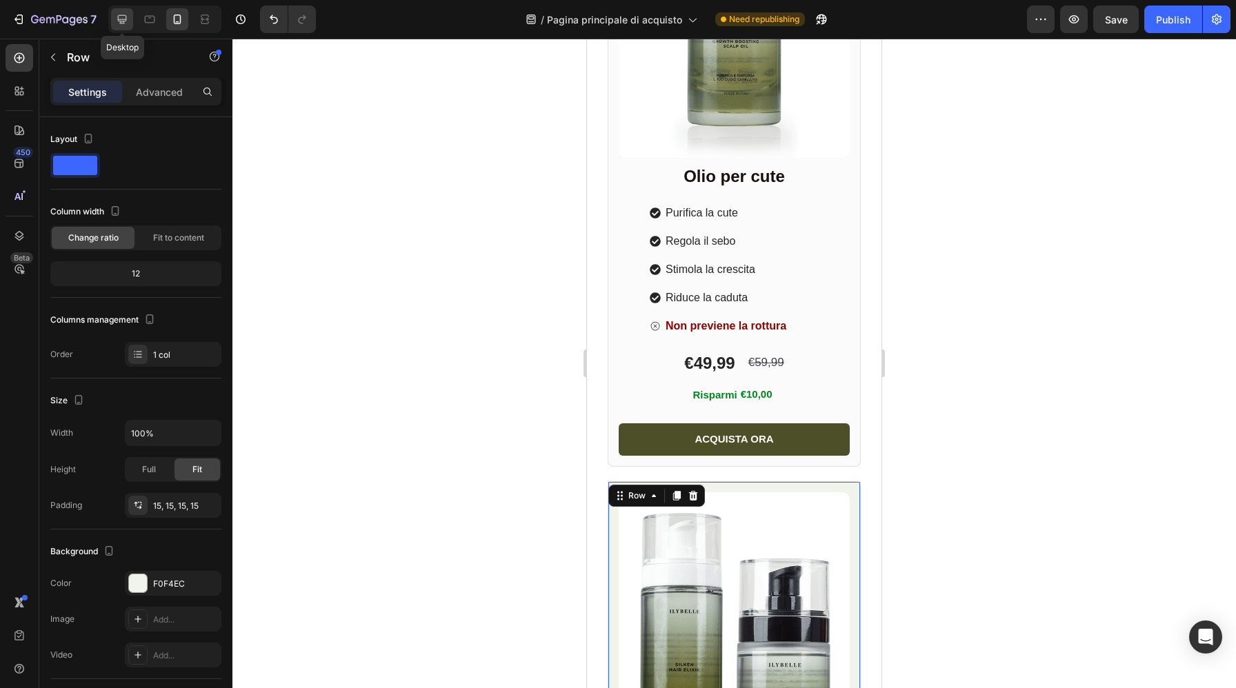
click at [121, 16] on icon at bounding box center [122, 19] width 14 height 14
type input "1200"
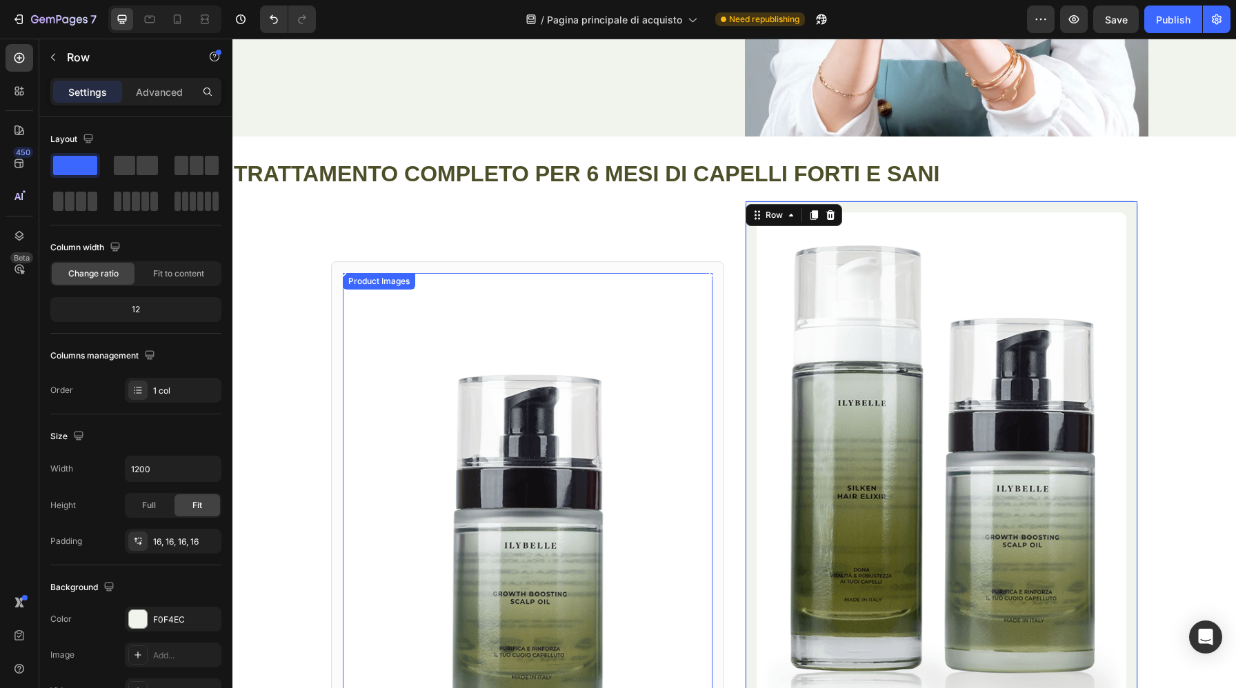
scroll to position [514, 0]
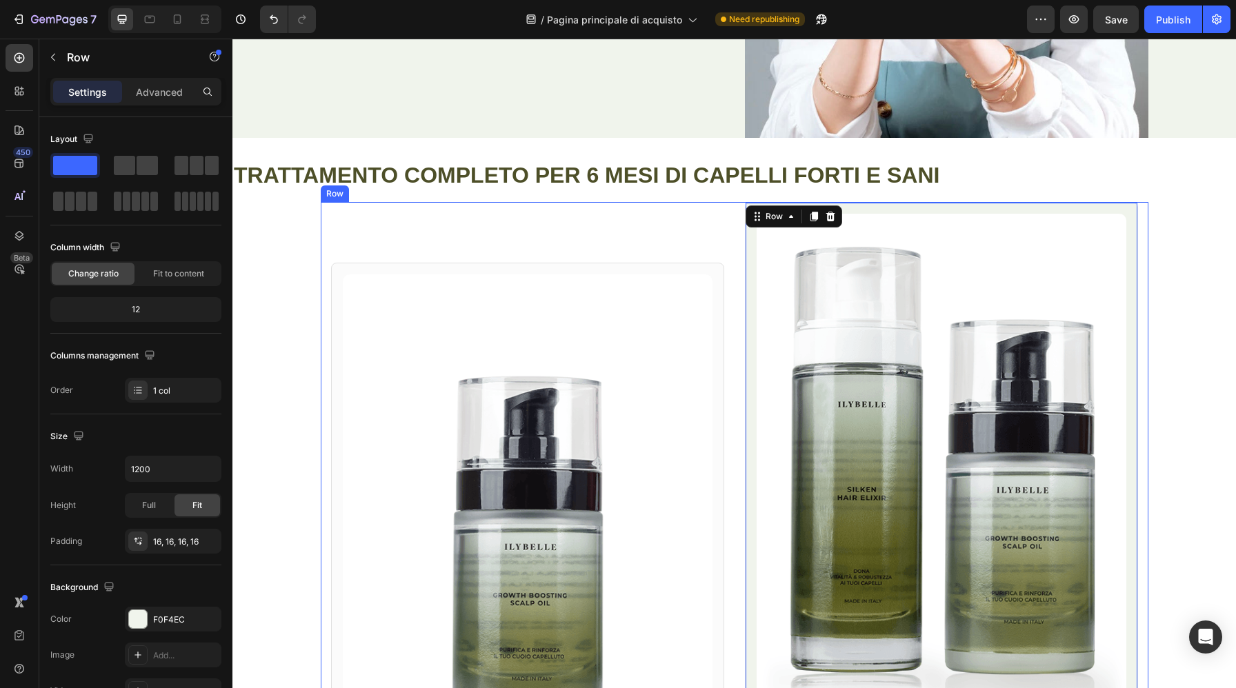
click at [555, 161] on p "TRATTAMENTO COMPLETO PER 6 MESI DI CAPELLI FORTI E SANI" at bounding box center [734, 175] width 1001 height 29
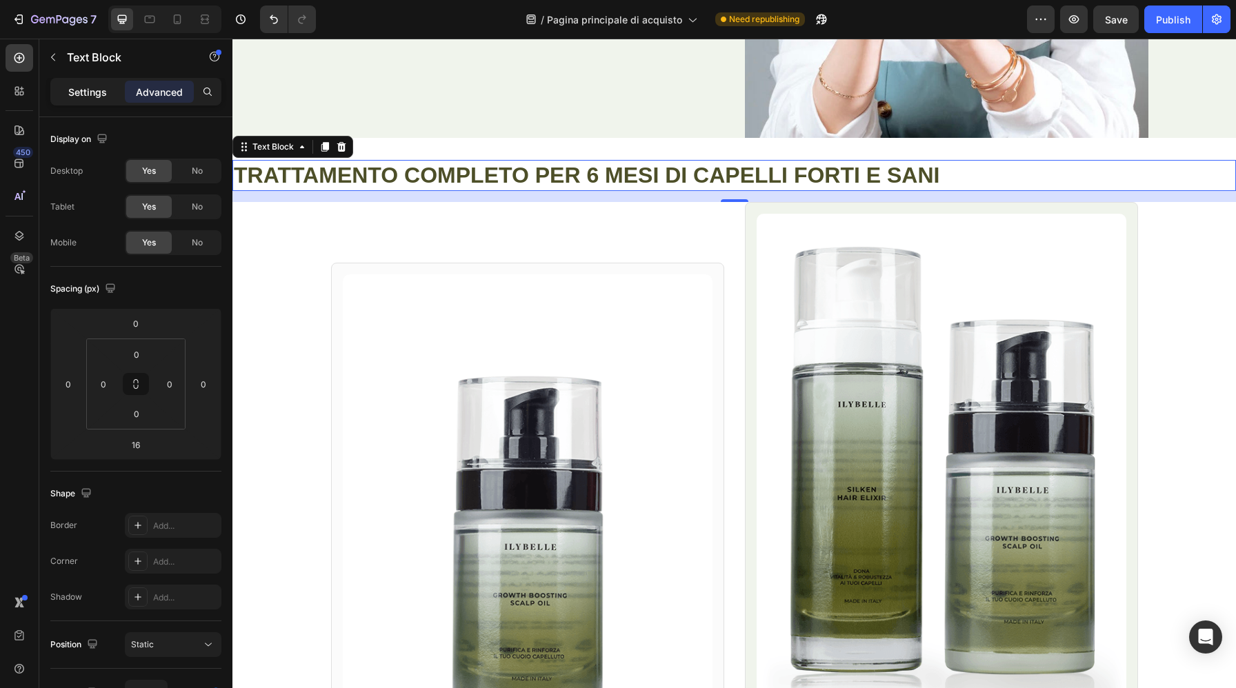
click at [90, 87] on p "Settings" at bounding box center [87, 92] width 39 height 14
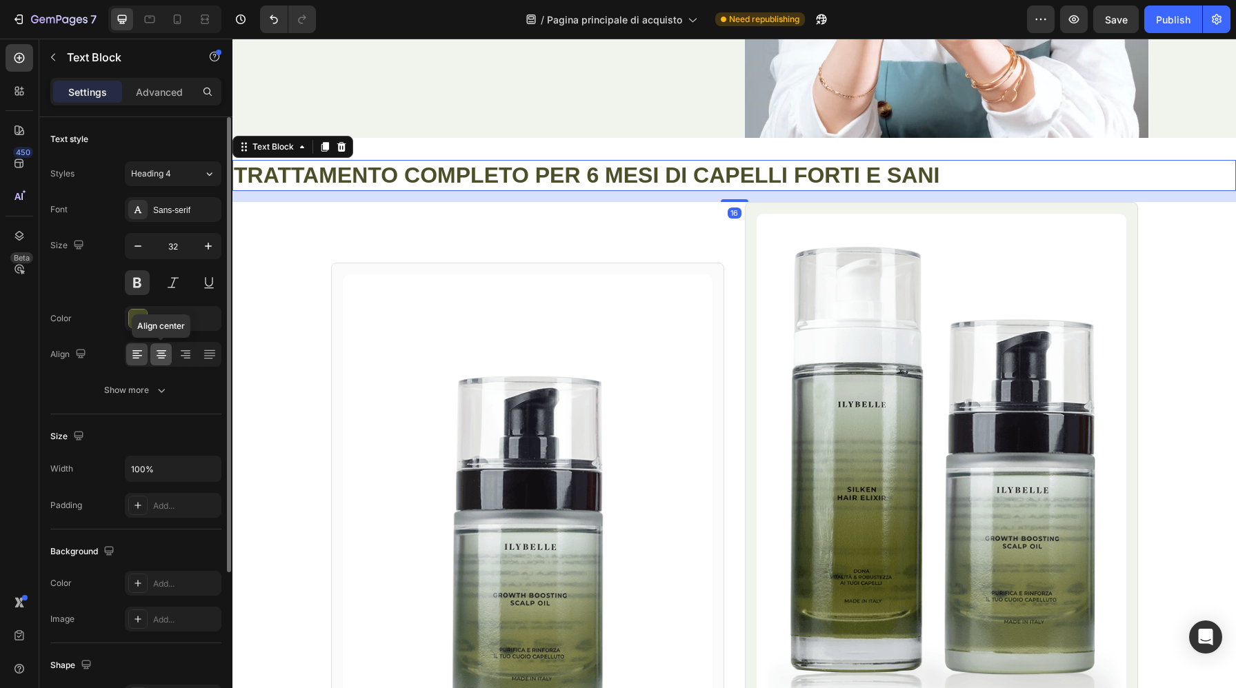
click at [159, 361] on div at bounding box center [160, 354] width 21 height 22
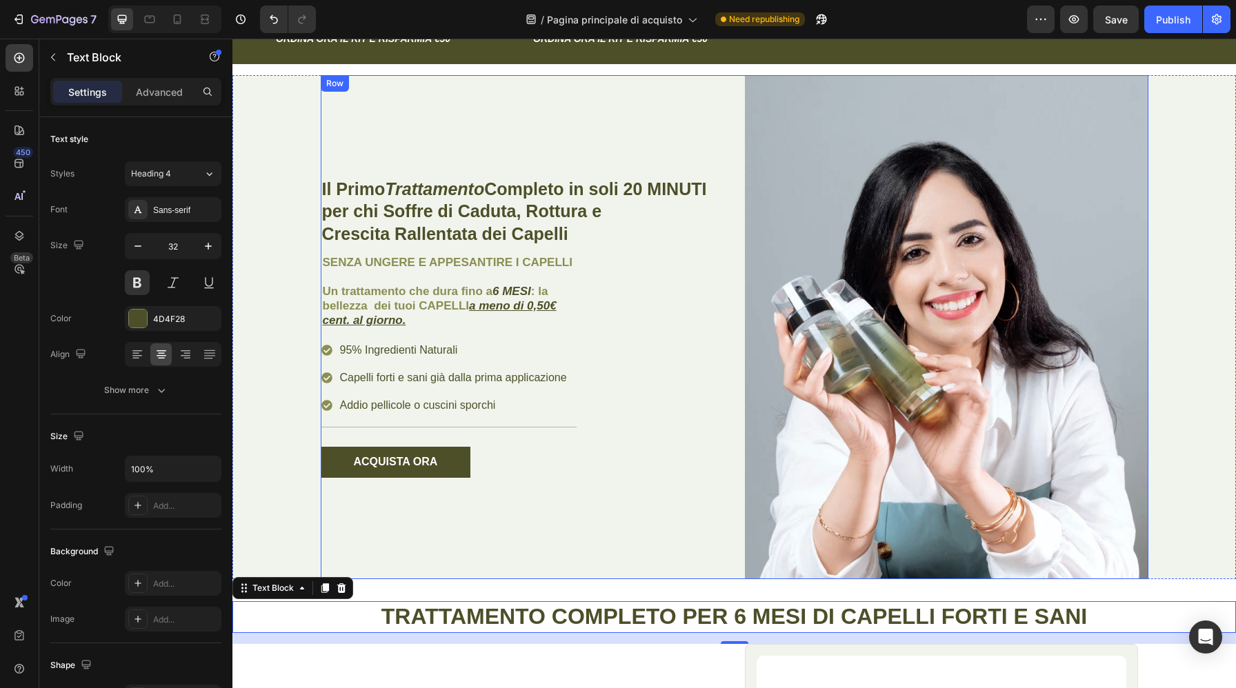
scroll to position [0, 0]
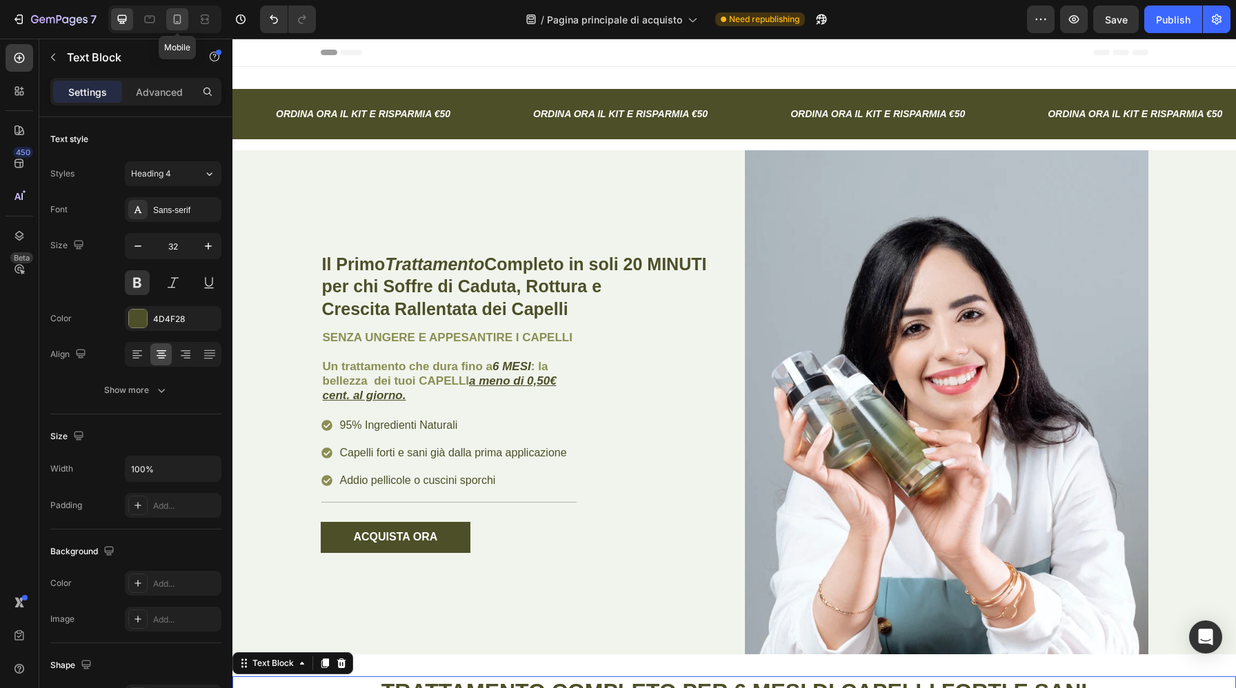
click at [174, 23] on icon at bounding box center [177, 19] width 14 height 14
type input "25"
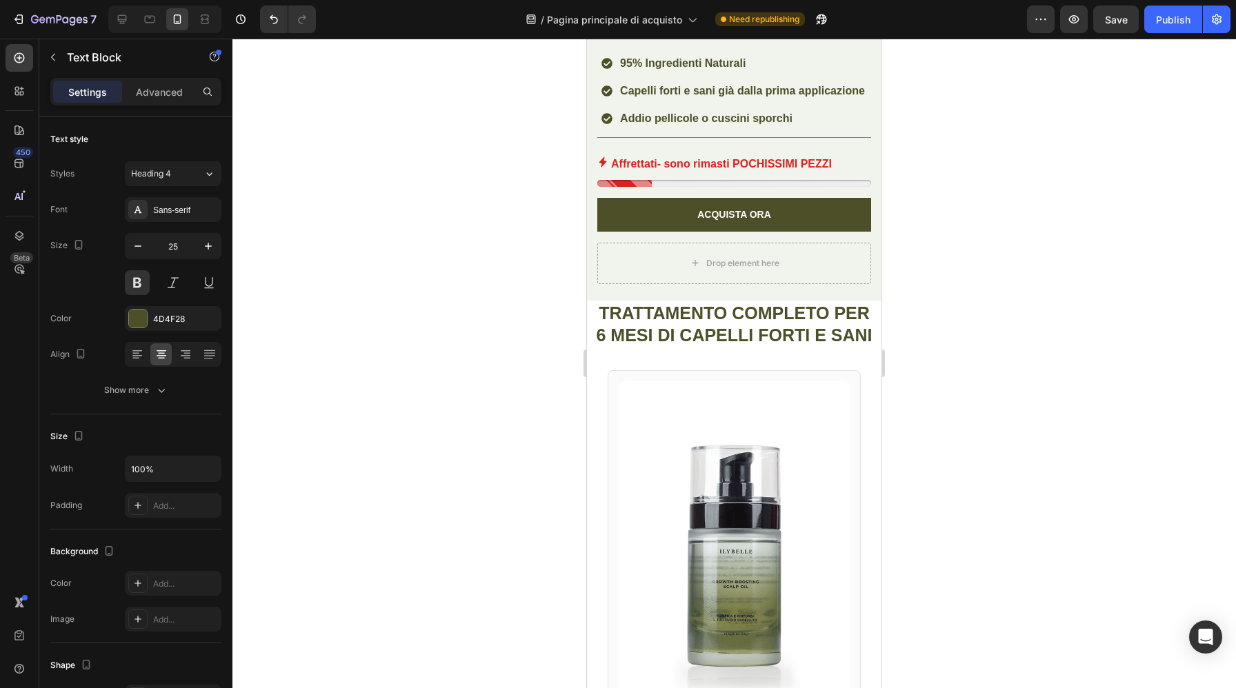
scroll to position [556, 0]
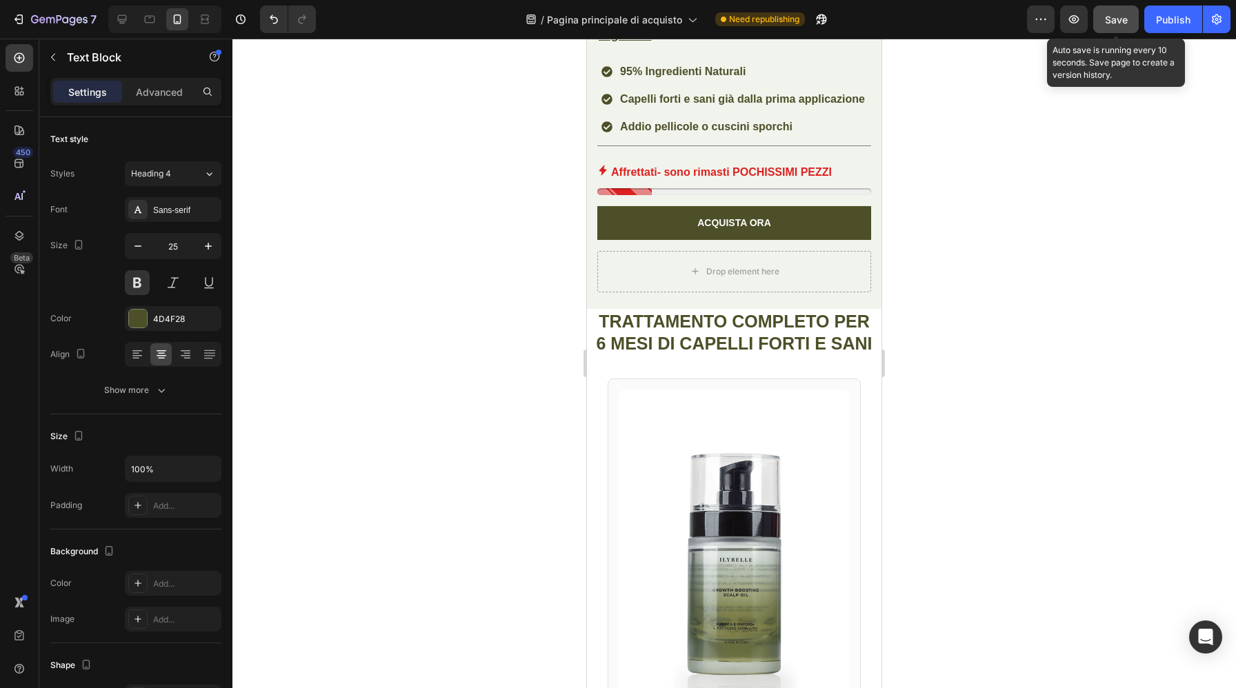
click at [1114, 29] on button "Save" at bounding box center [1116, 20] width 46 height 28
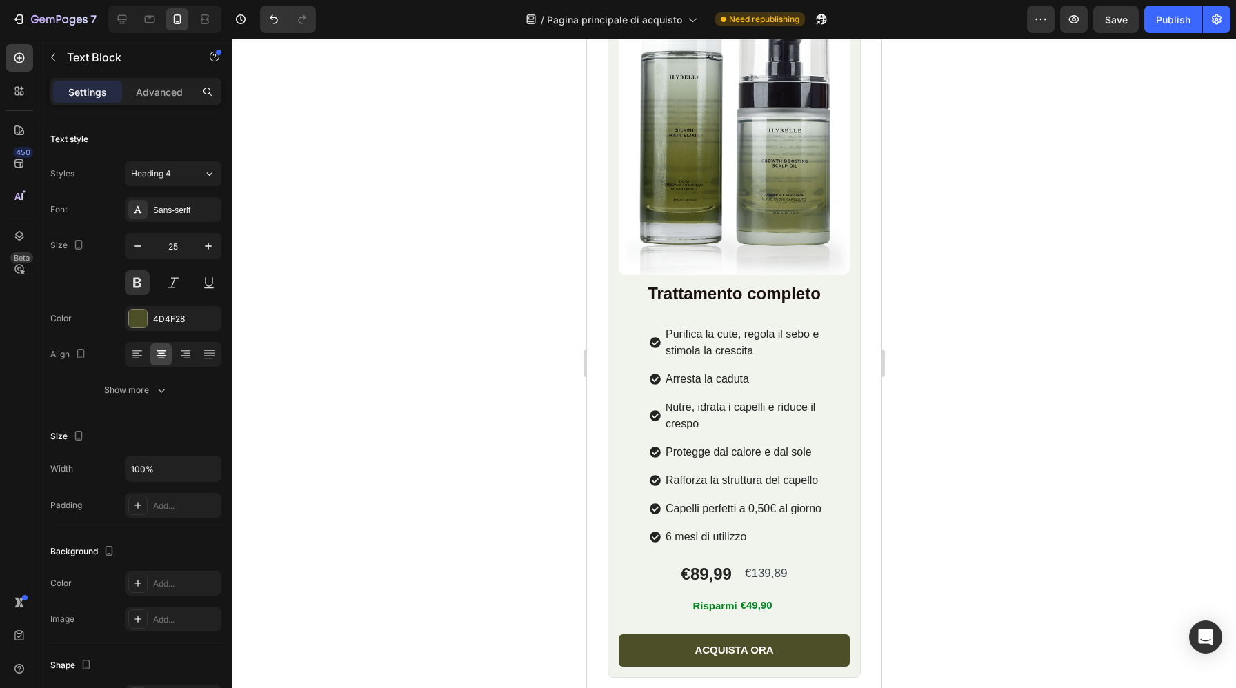
scroll to position [1634, 0]
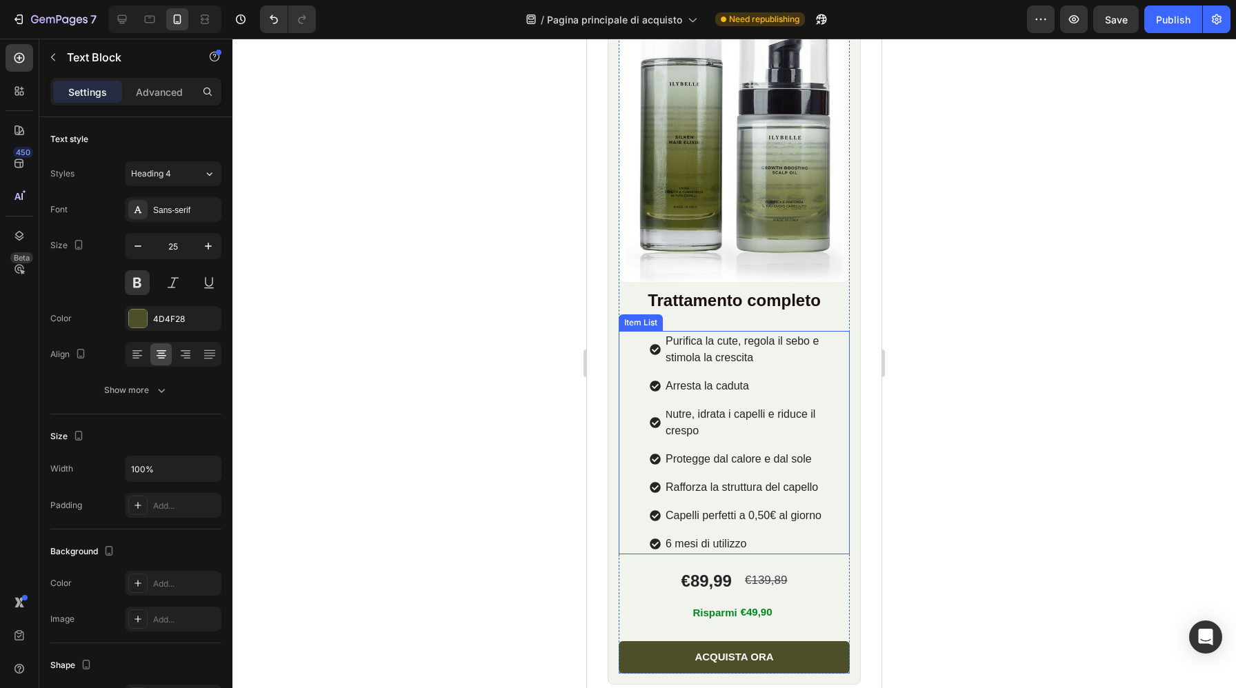
click at [742, 543] on span "6 mesi di utilizzo" at bounding box center [705, 544] width 81 height 12
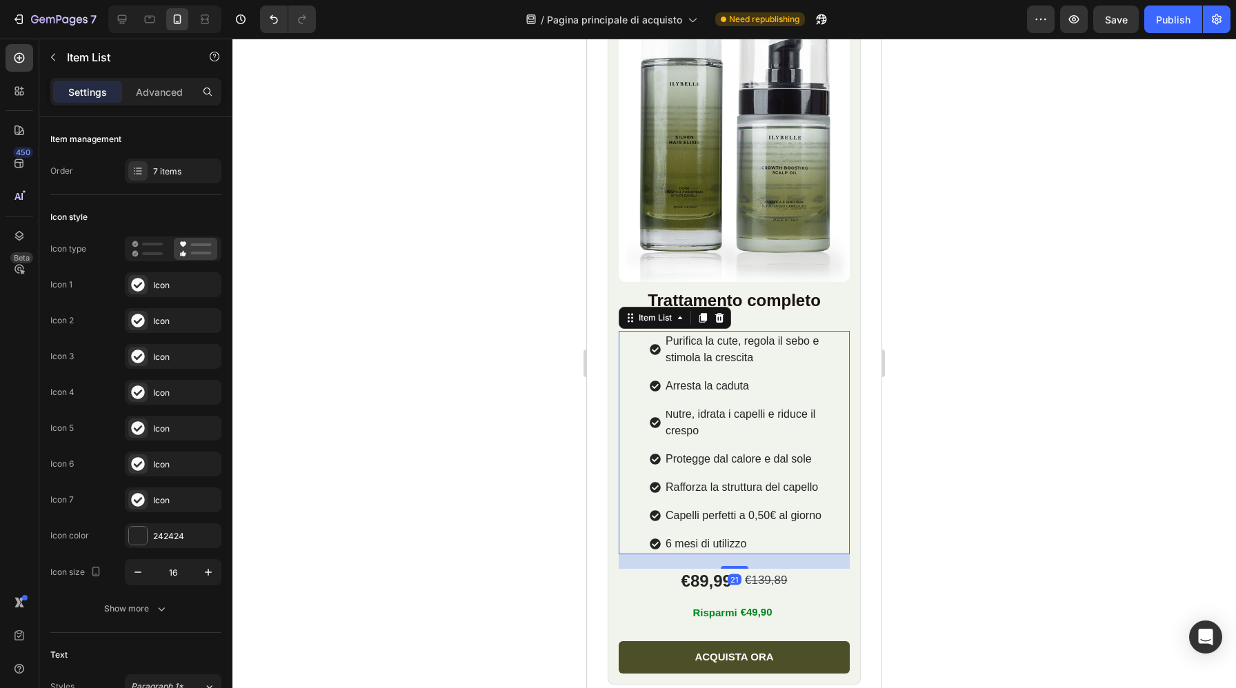
click at [740, 514] on span "Capelli perfetti a 0,50€ al giorno" at bounding box center [743, 516] width 156 height 12
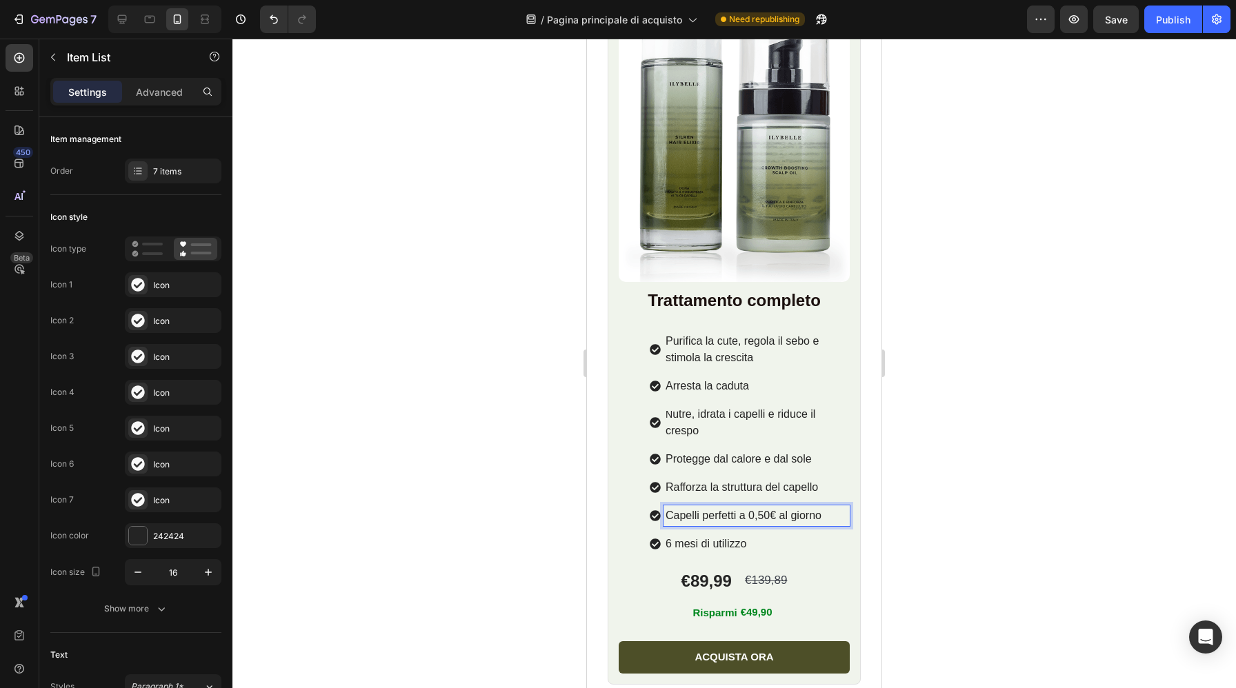
click at [727, 515] on span "Capelli perfetti a 0,50€ al giorno" at bounding box center [743, 516] width 156 height 12
drag, startPoint x: 777, startPoint y: 515, endPoint x: 732, endPoint y: 516, distance: 45.5
click at [732, 516] on span "Capelli perfetti a 0,50€ al giorno" at bounding box center [743, 516] width 156 height 12
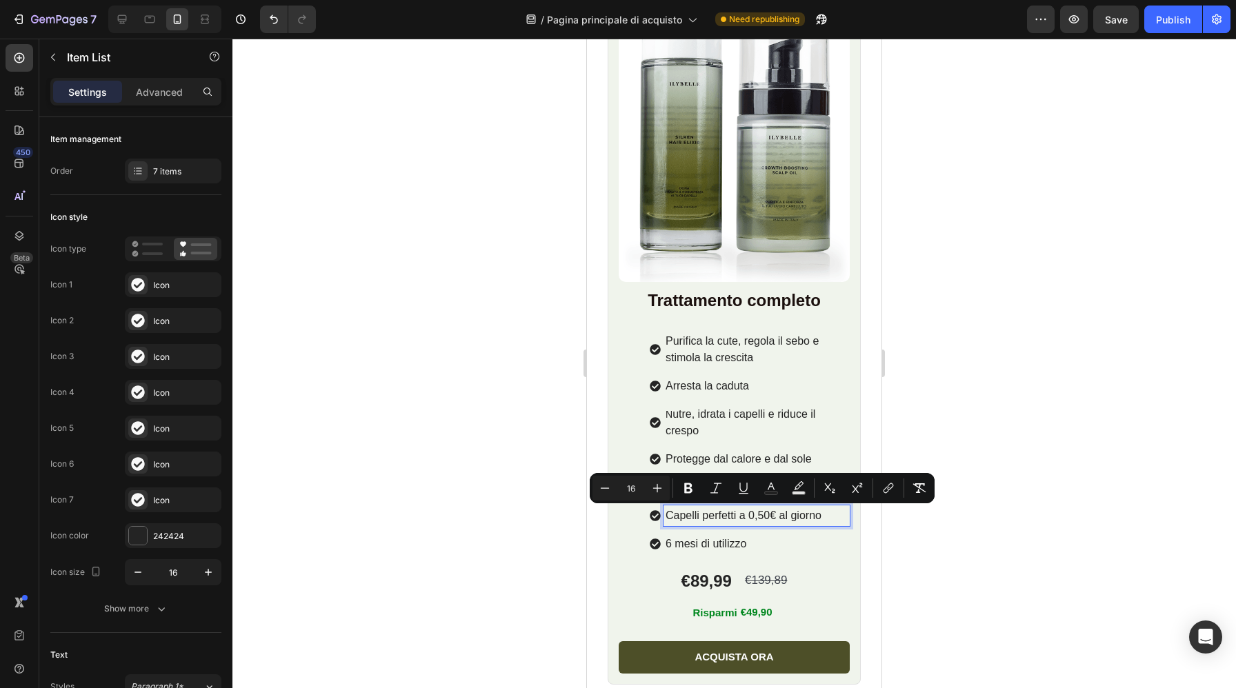
click at [719, 545] on span "6 mesi di utilizzo" at bounding box center [705, 544] width 81 height 12
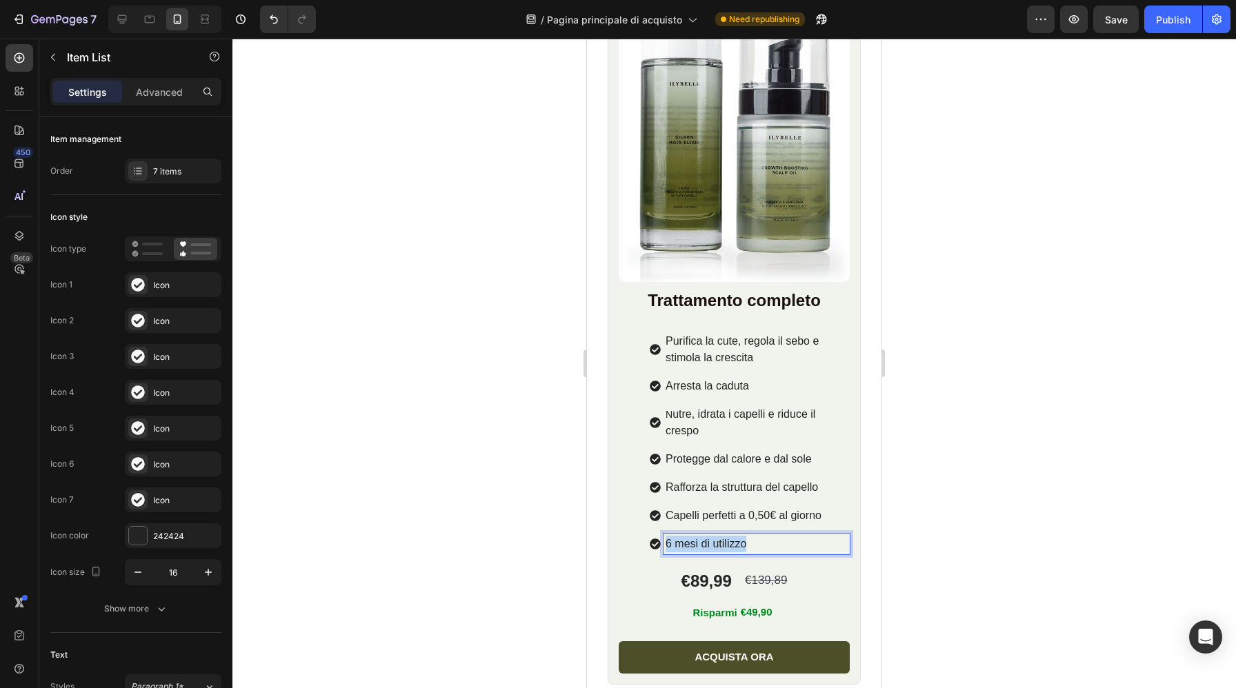
drag, startPoint x: 758, startPoint y: 548, endPoint x: 666, endPoint y: 545, distance: 91.7
click at [666, 545] on p "6 mesi di utilizzo" at bounding box center [756, 544] width 182 height 17
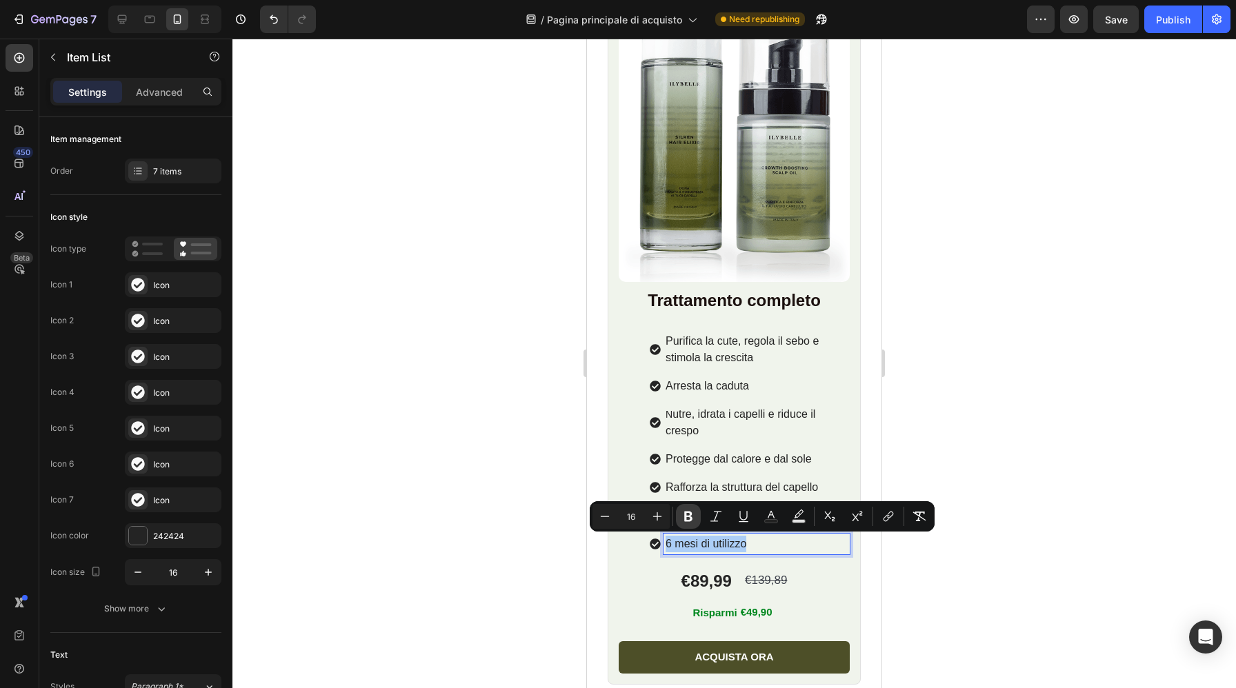
click at [687, 516] on icon "Editor contextual toolbar" at bounding box center [688, 517] width 8 height 10
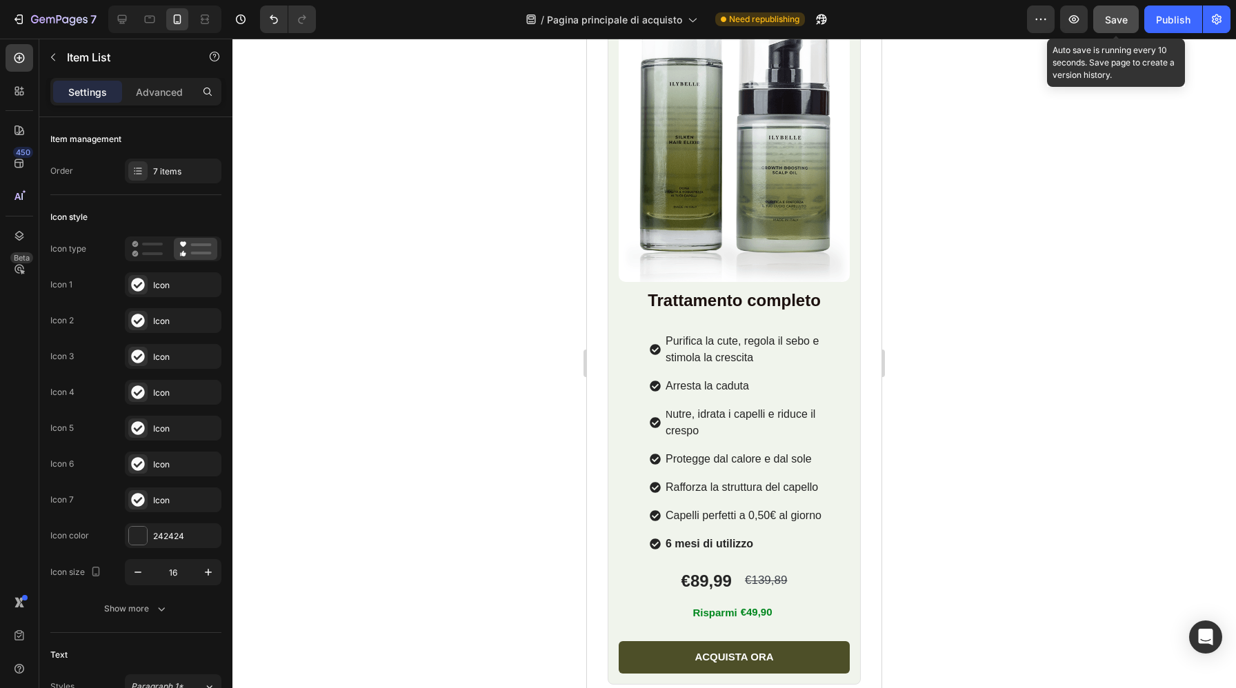
click at [1114, 22] on span "Save" at bounding box center [1116, 20] width 23 height 12
click at [117, 17] on icon at bounding box center [122, 19] width 14 height 14
type input "16"
type input "12"
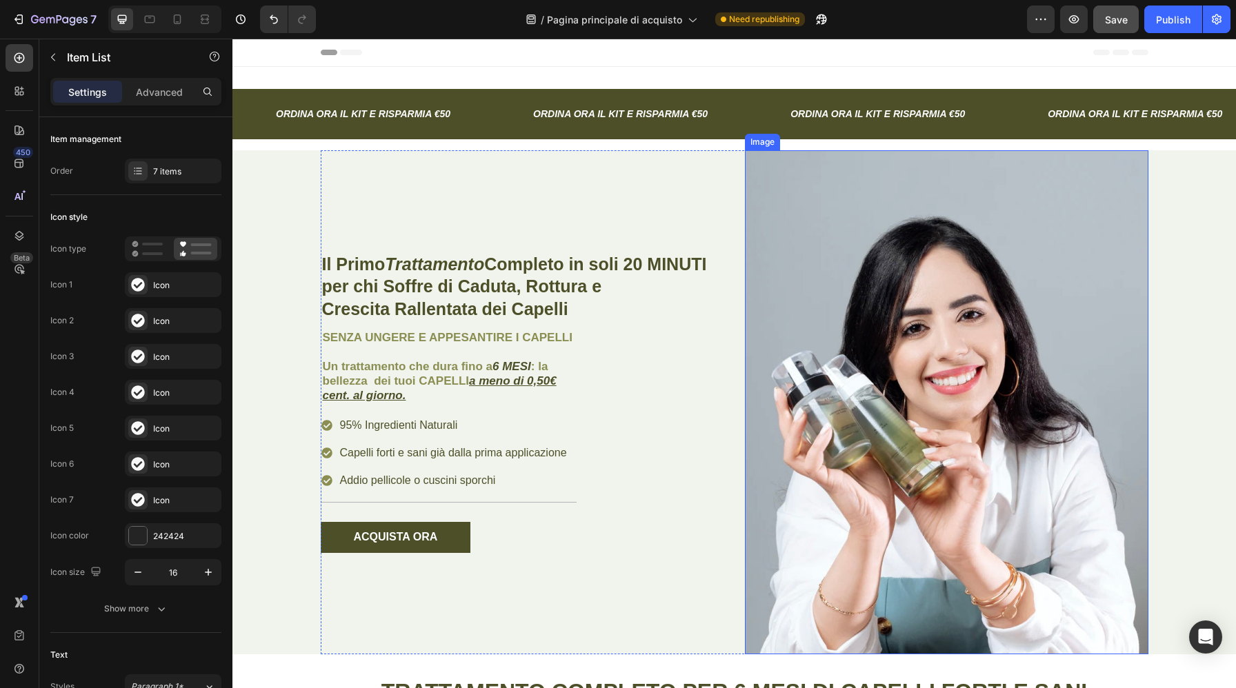
click at [910, 413] on img at bounding box center [946, 402] width 403 height 505
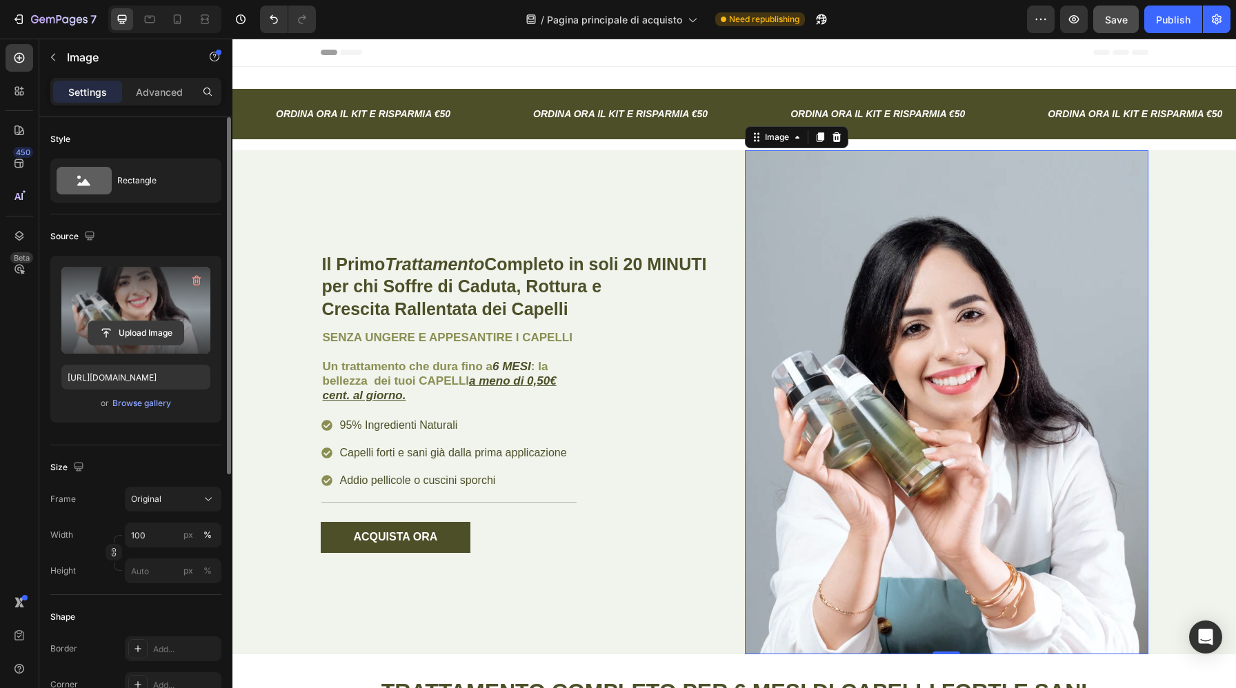
click at [137, 337] on input "file" at bounding box center [135, 332] width 95 height 23
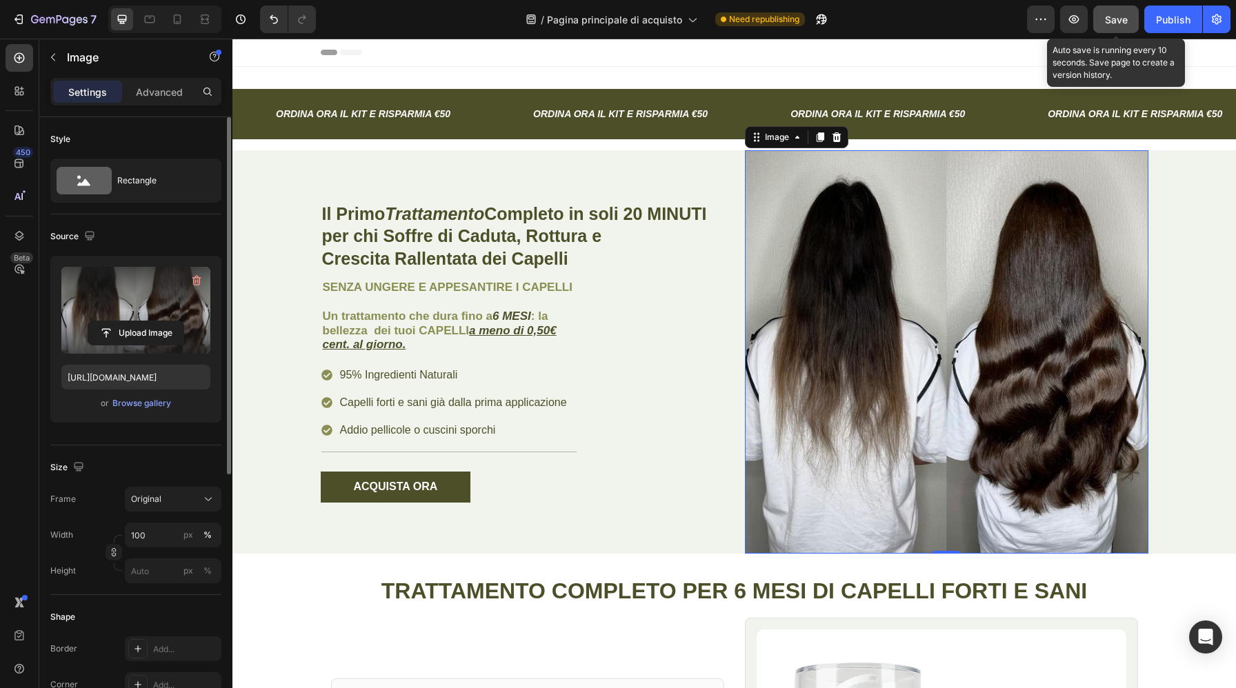
click at [1113, 20] on span "Save" at bounding box center [1116, 20] width 23 height 12
click at [1109, 23] on span "Save" at bounding box center [1116, 20] width 23 height 12
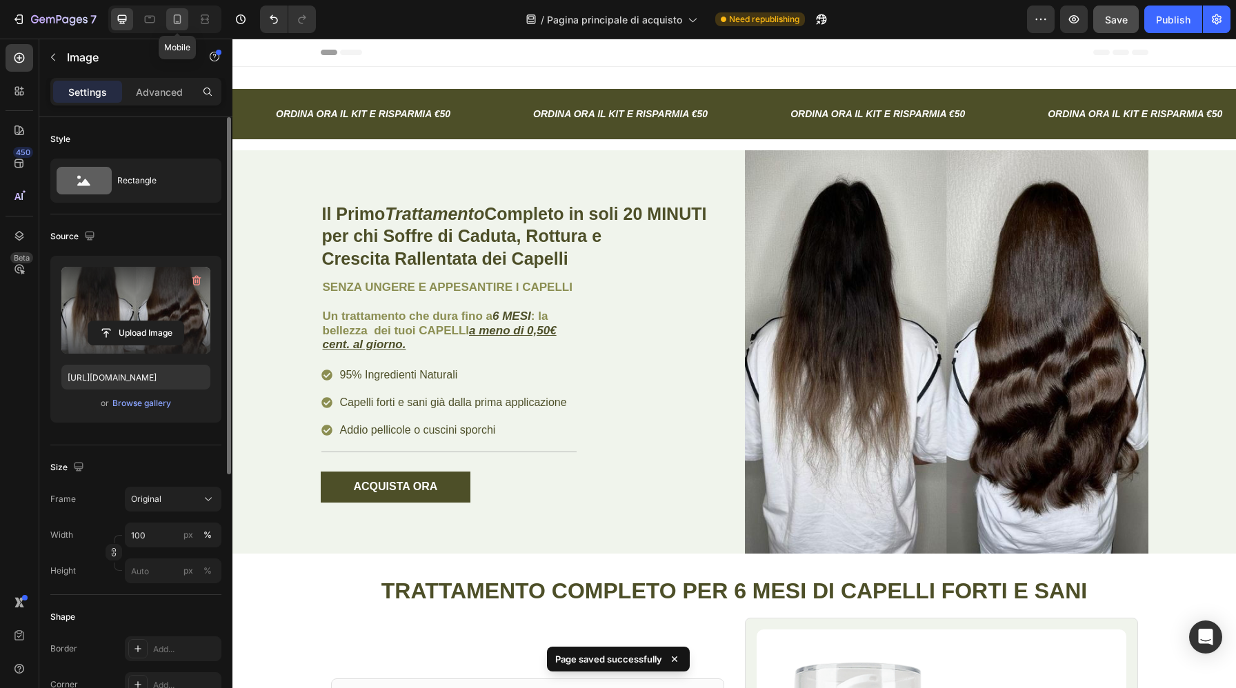
click at [174, 20] on icon at bounding box center [177, 19] width 14 height 14
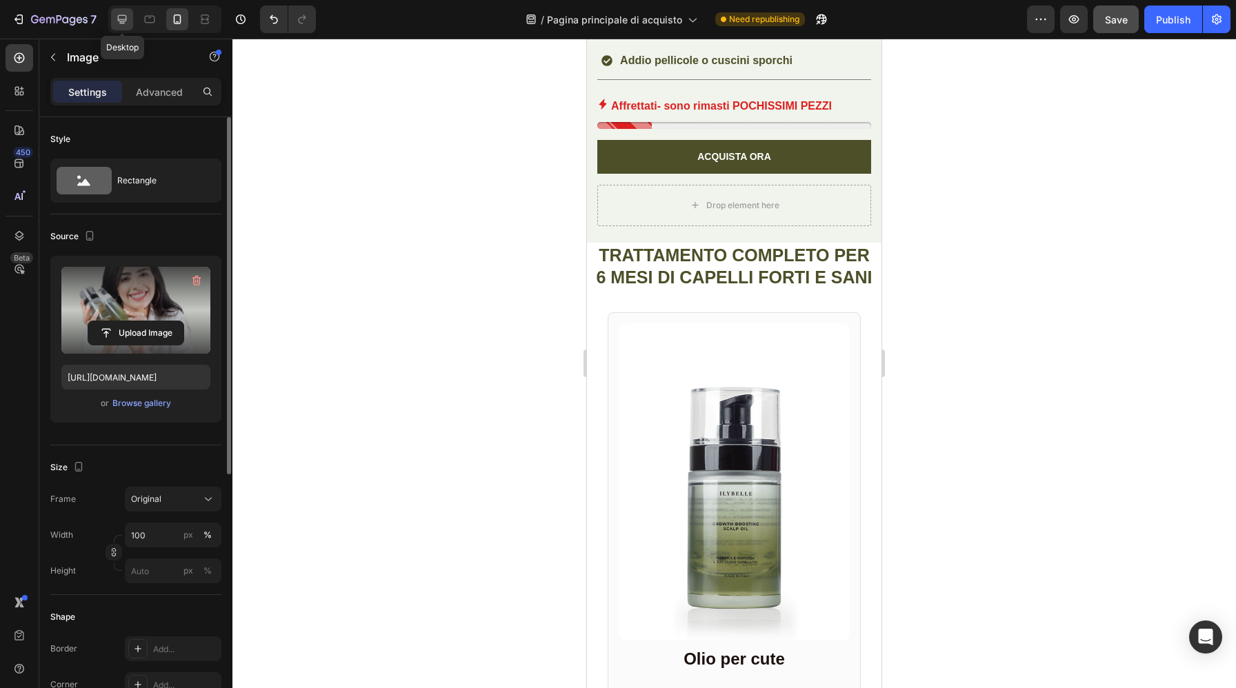
click at [118, 28] on div at bounding box center [122, 19] width 22 height 22
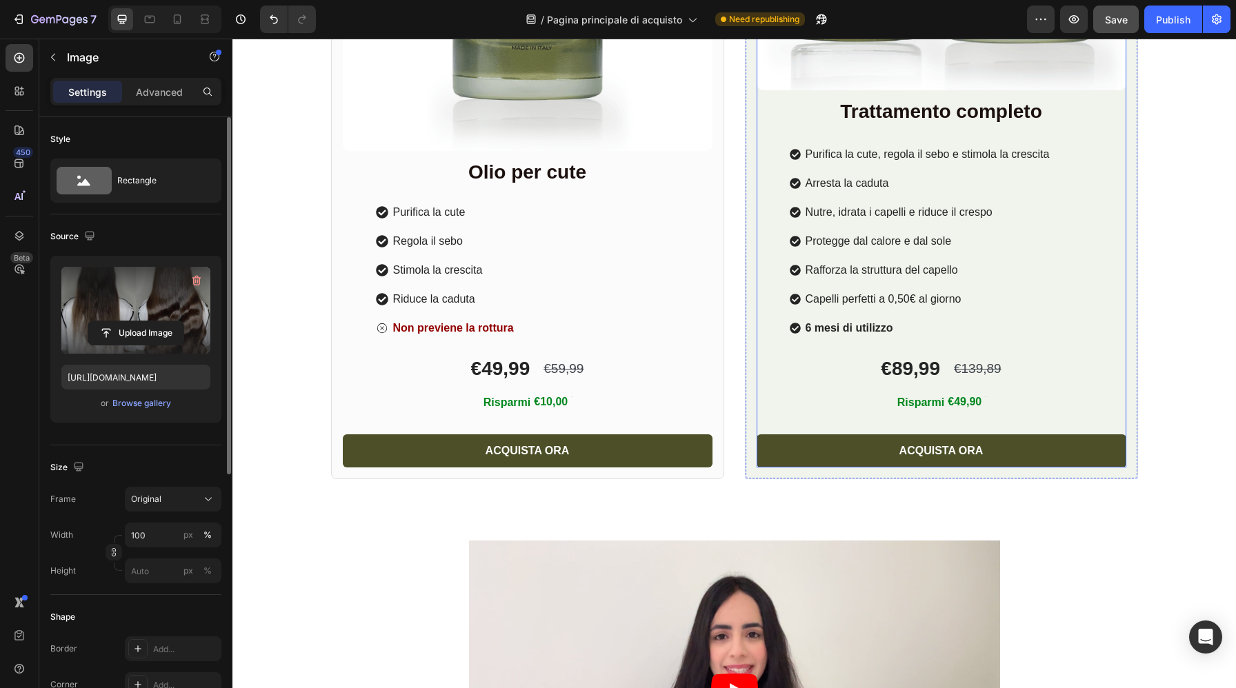
scroll to position [975, 0]
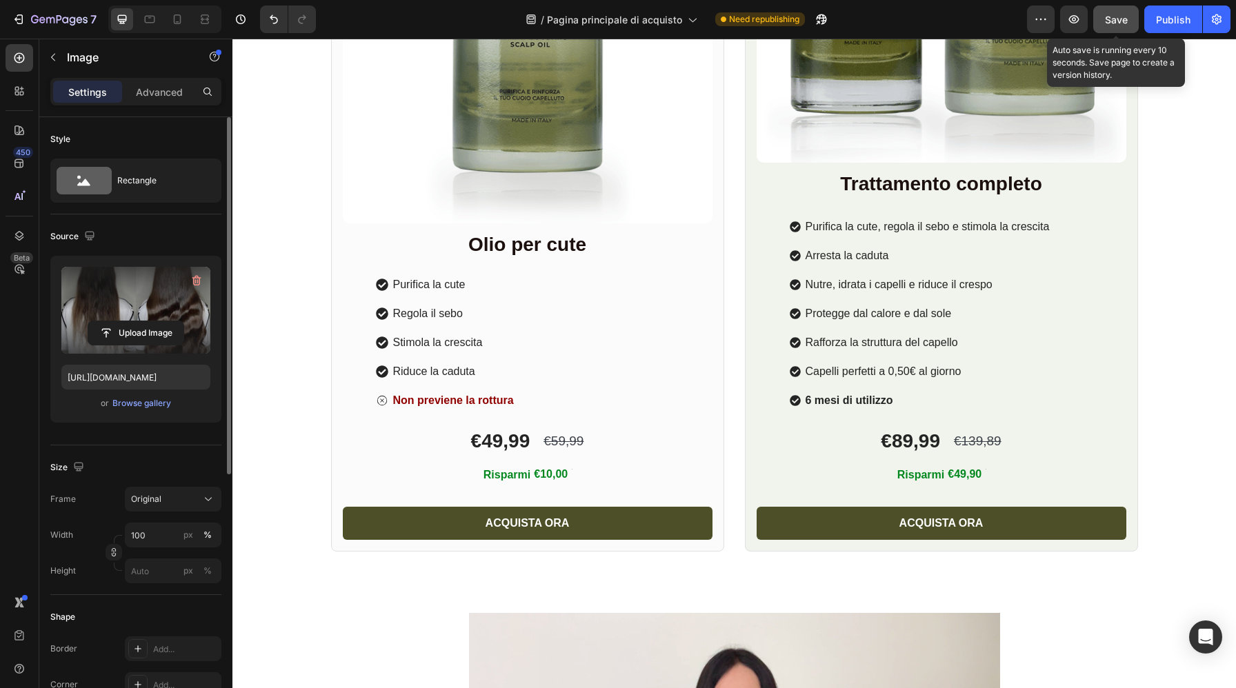
click at [1112, 26] on div "Save" at bounding box center [1116, 19] width 23 height 14
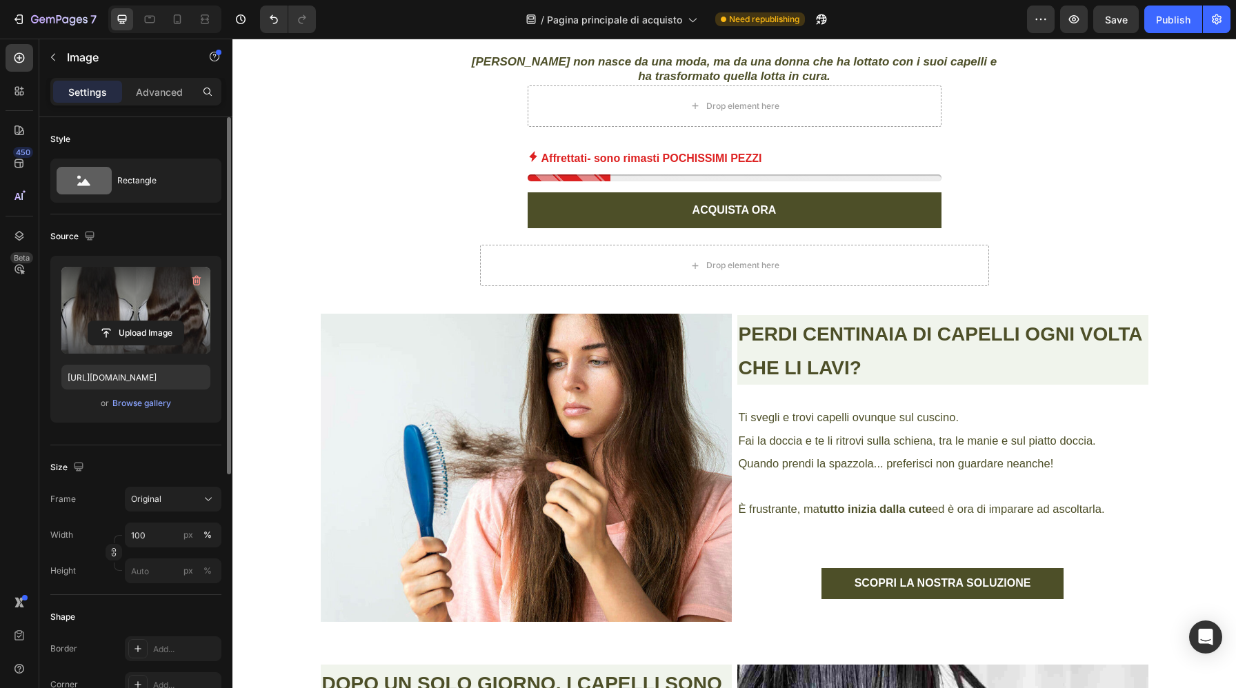
scroll to position [1962, 0]
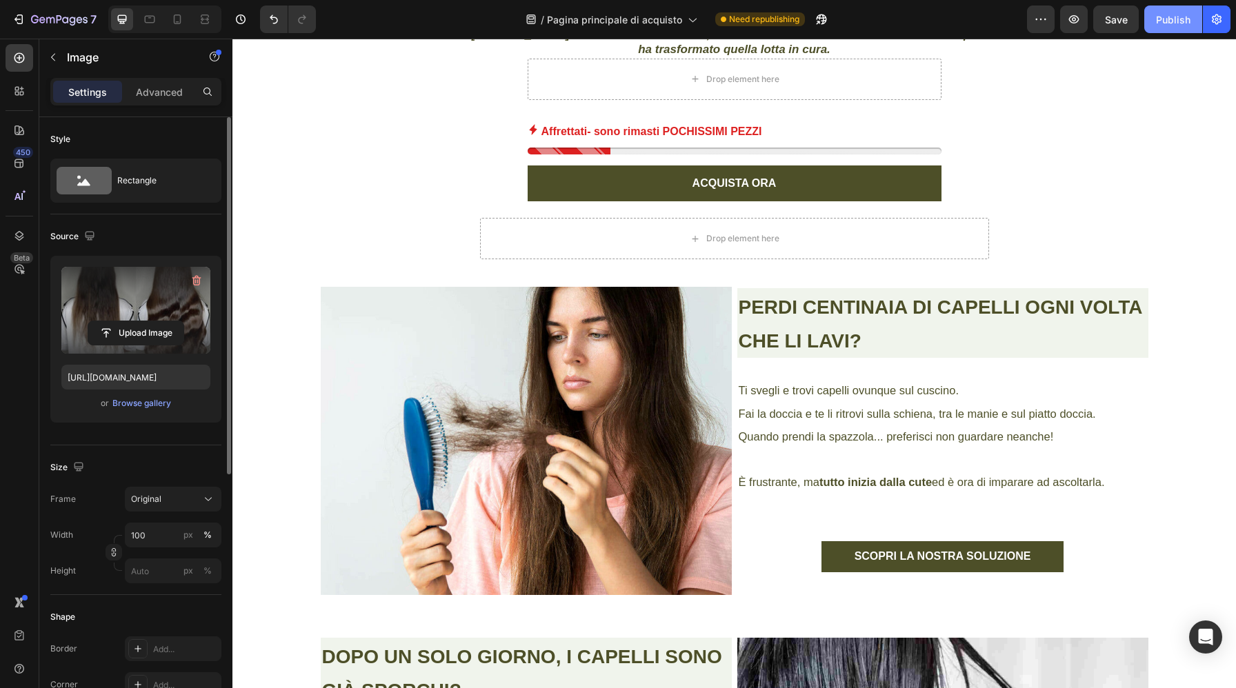
click at [1179, 23] on div "Publish" at bounding box center [1173, 19] width 34 height 14
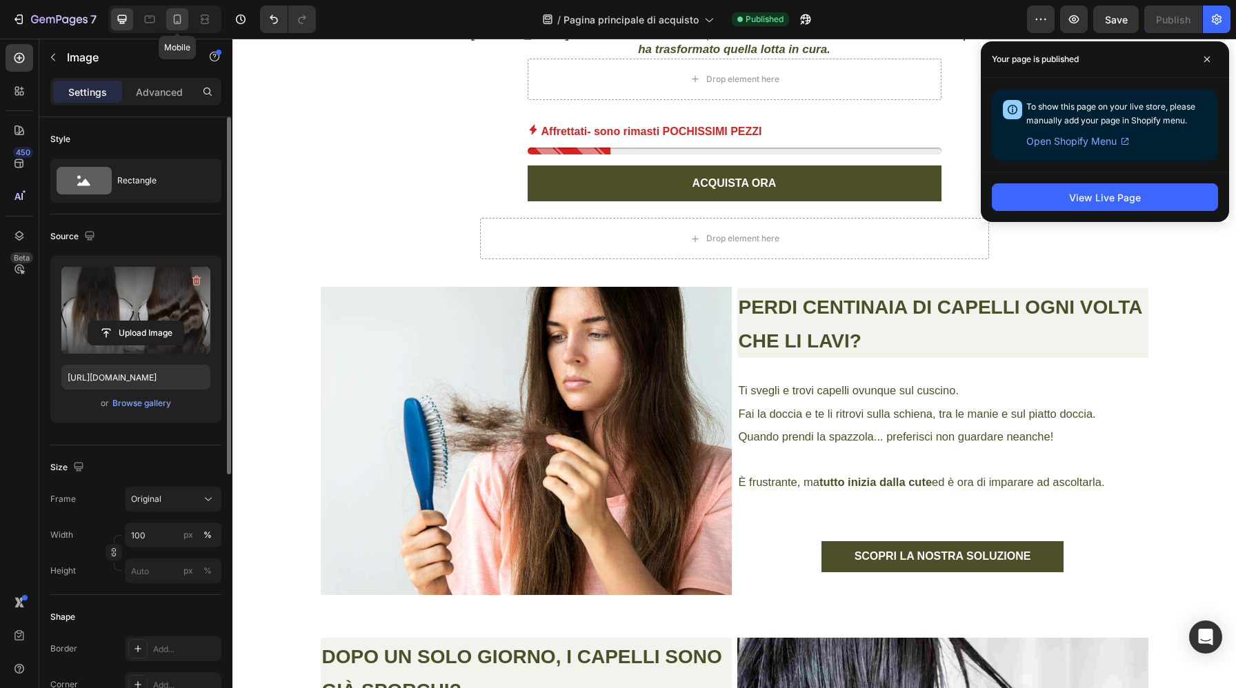
click at [183, 23] on icon at bounding box center [177, 19] width 14 height 14
type input "[URL][DOMAIN_NAME]"
